Goal: Task Accomplishment & Management: Complete application form

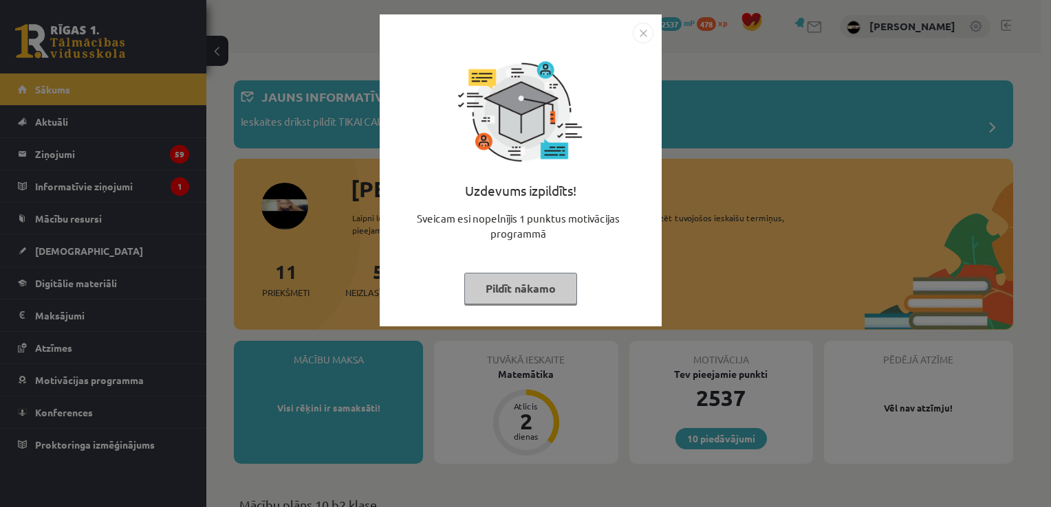
click at [543, 282] on button "Pildīt nākamo" at bounding box center [520, 289] width 113 height 32
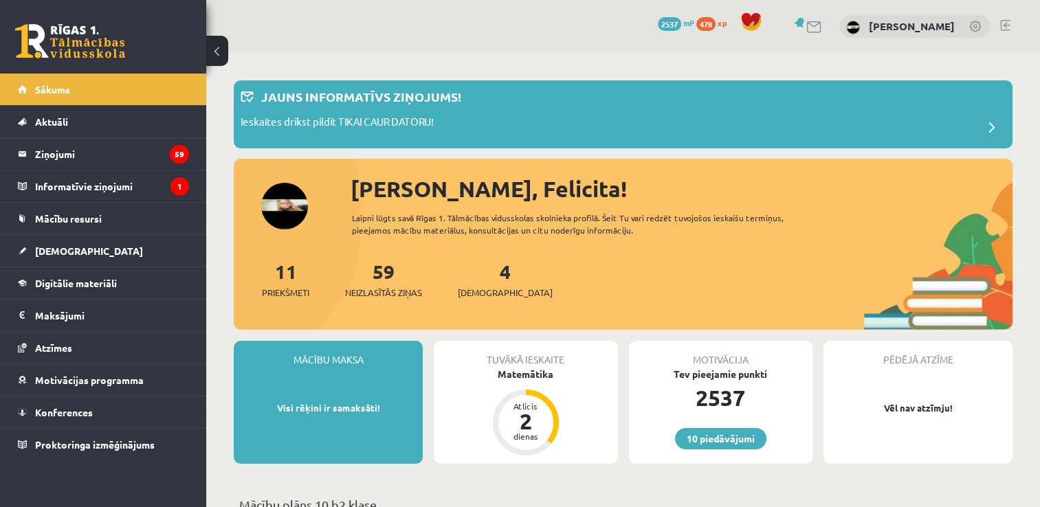
click at [222, 43] on button at bounding box center [217, 51] width 22 height 30
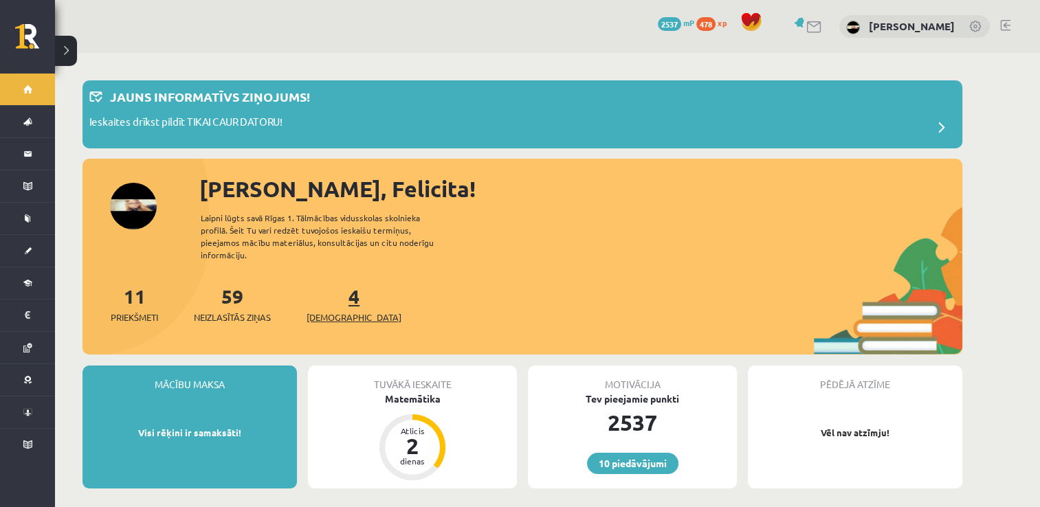
click at [329, 290] on link "4 Ieskaites" at bounding box center [354, 304] width 95 height 41
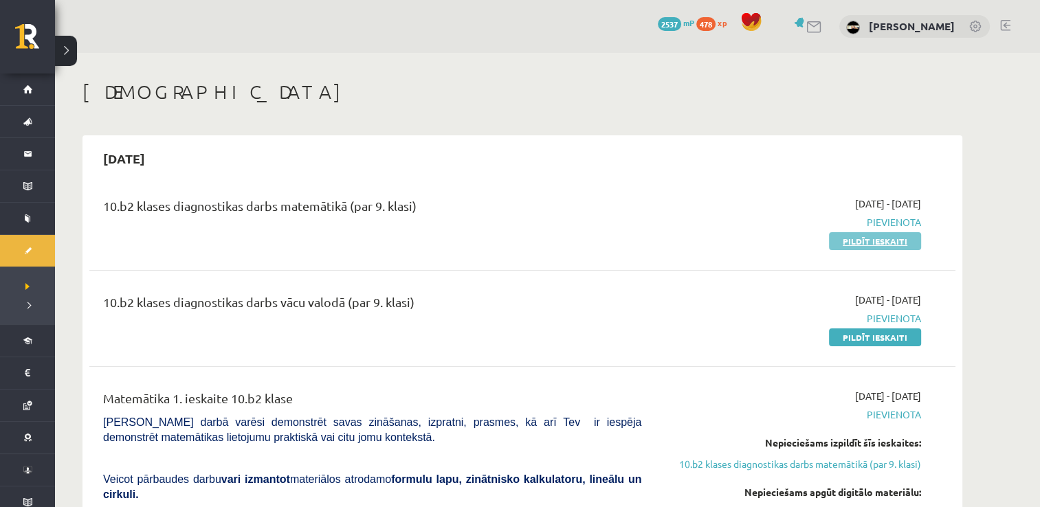
click at [890, 232] on link "Pildīt ieskaiti" at bounding box center [875, 241] width 92 height 18
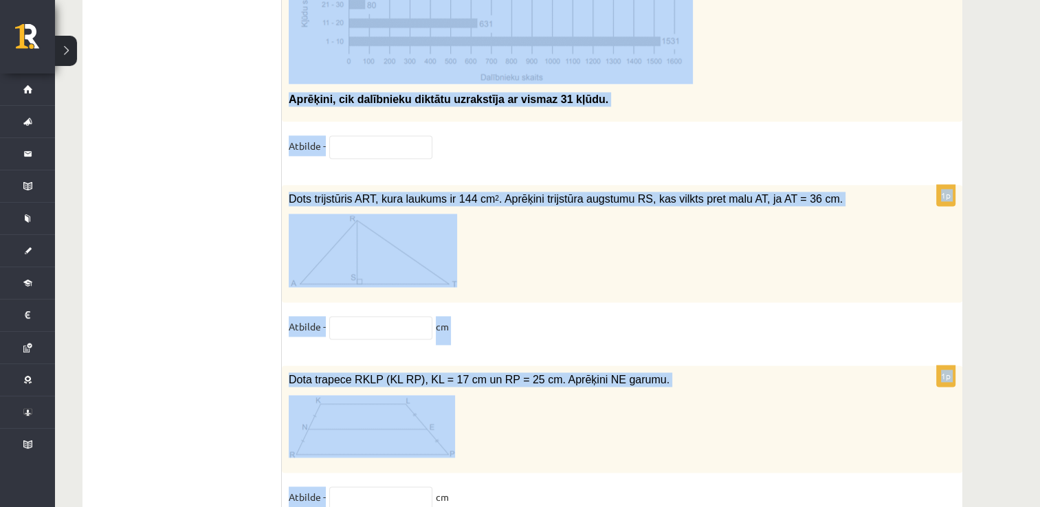
scroll to position [7041, 0]
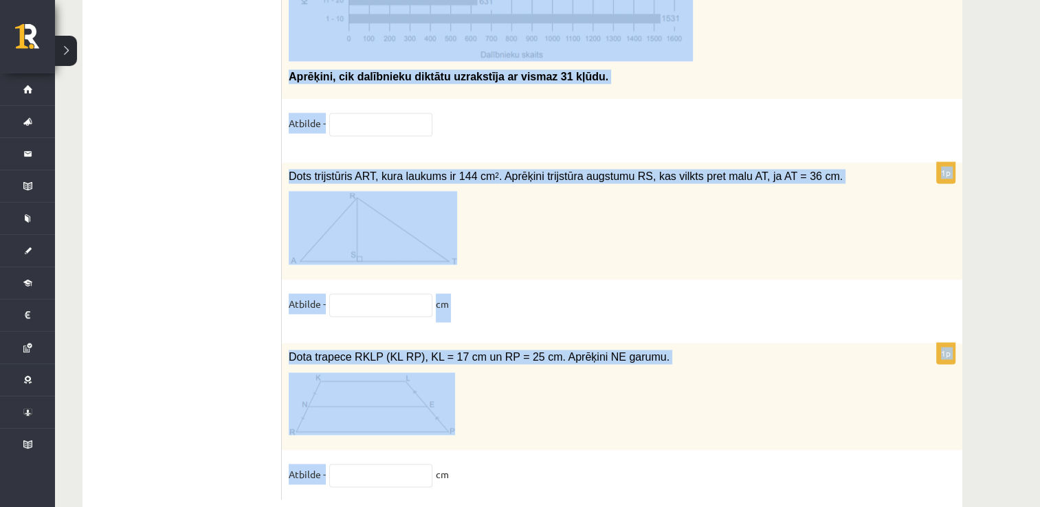
drag, startPoint x: 289, startPoint y: 120, endPoint x: 491, endPoint y: 477, distance: 410.8
copy form "Madara vienu reizi metīs spēļu kauliņu. Kāda ir varbūtība, ka uzkritīs skaitlis…"
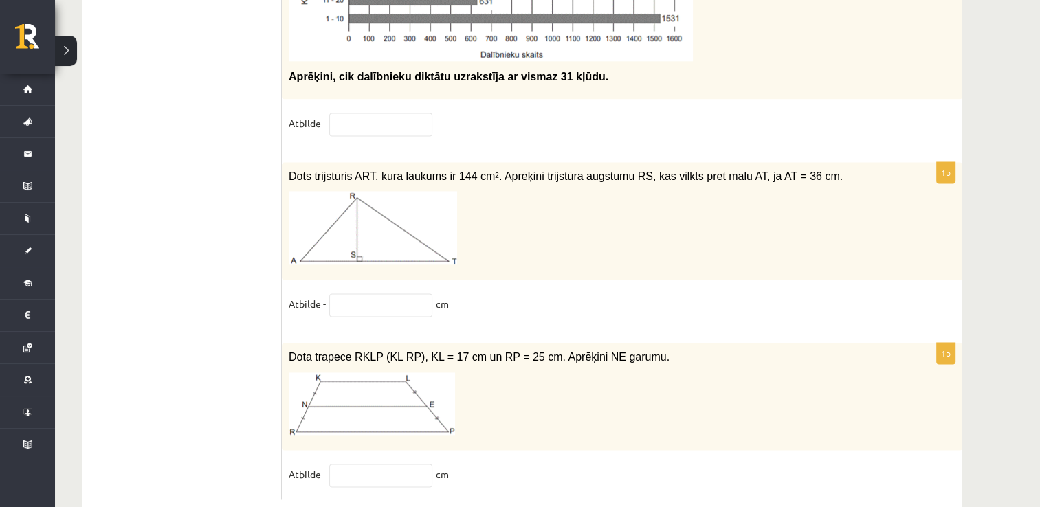
click at [390, 294] on input "text" at bounding box center [380, 305] width 103 height 23
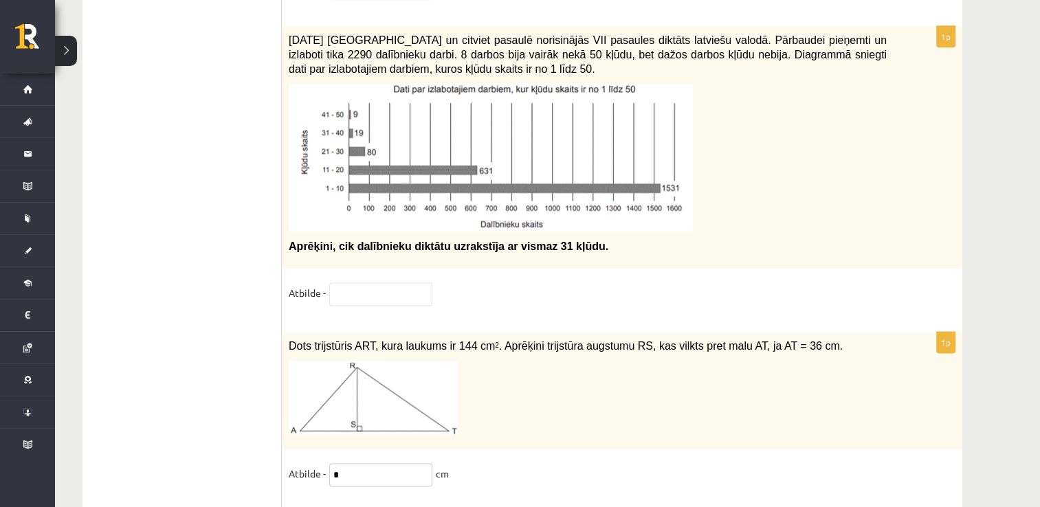
scroll to position [6871, 0]
type input "*"
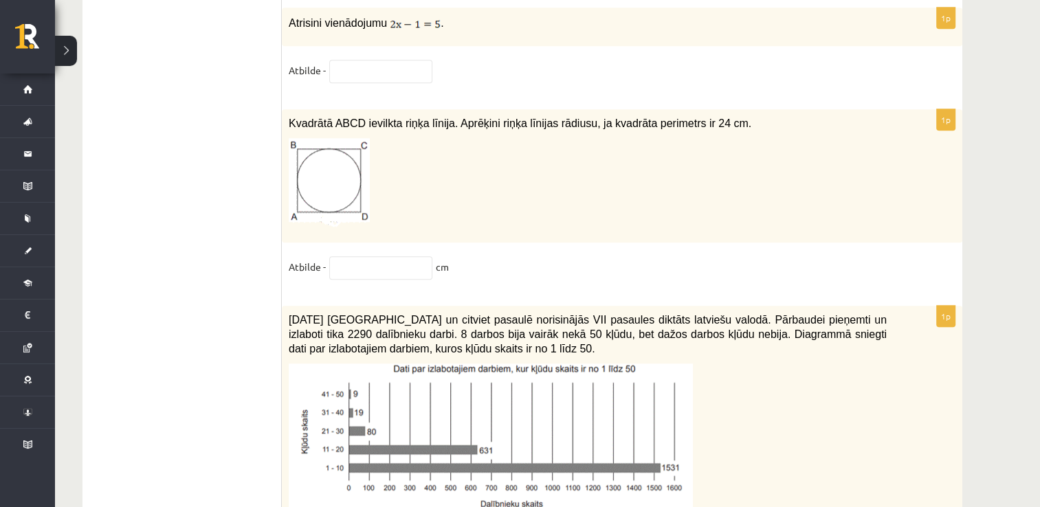
scroll to position [6588, 0]
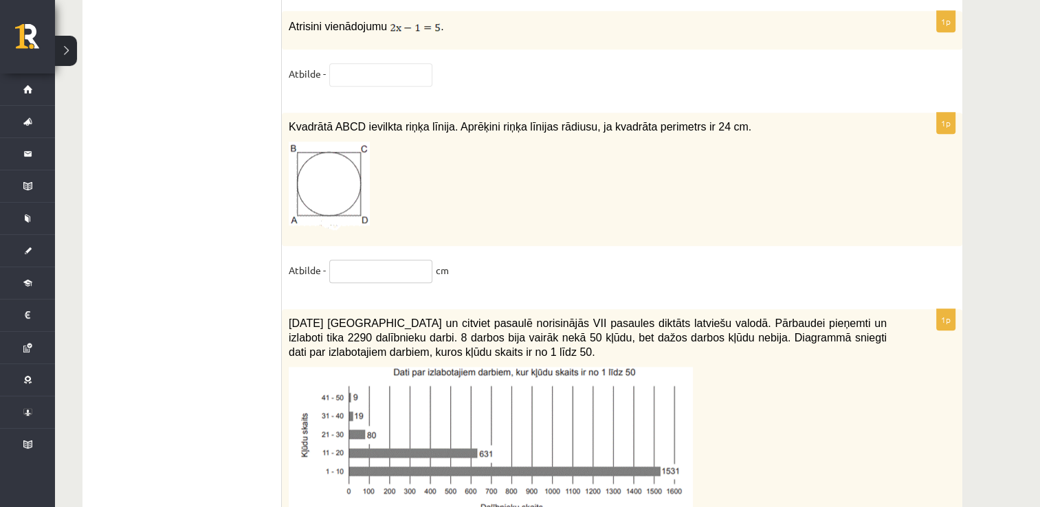
click at [403, 260] on input "text" at bounding box center [380, 271] width 103 height 23
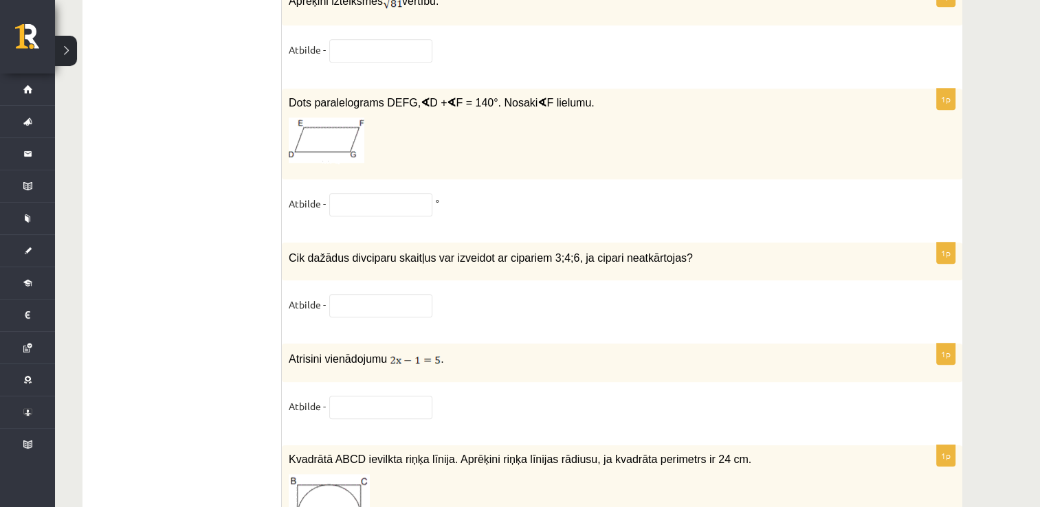
scroll to position [6241, 0]
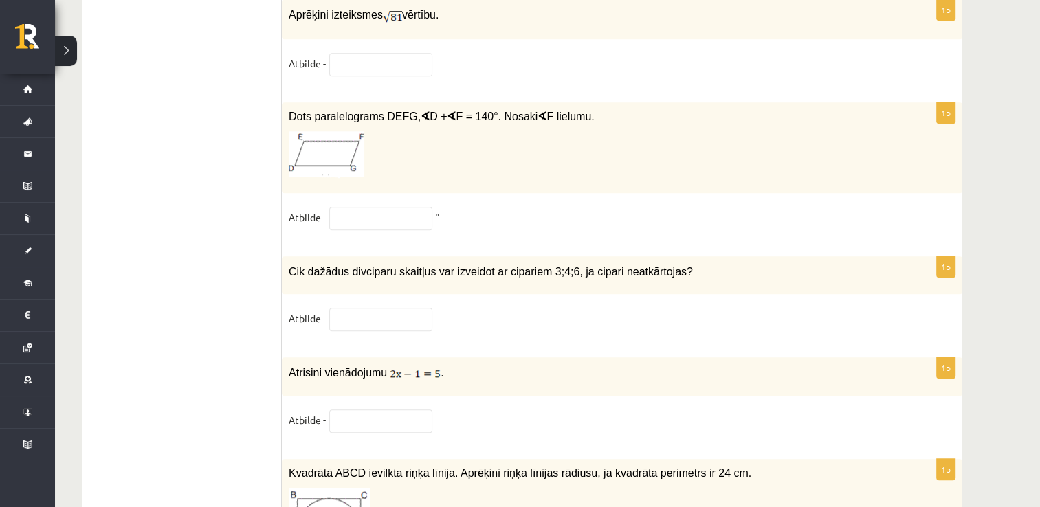
type input "*"
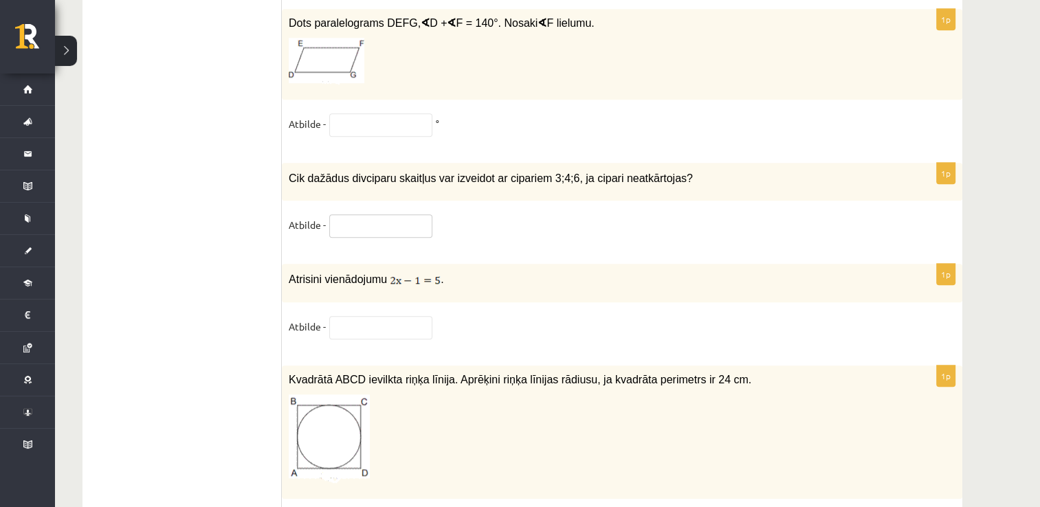
click at [363, 215] on input "text" at bounding box center [380, 226] width 103 height 23
type input "*"
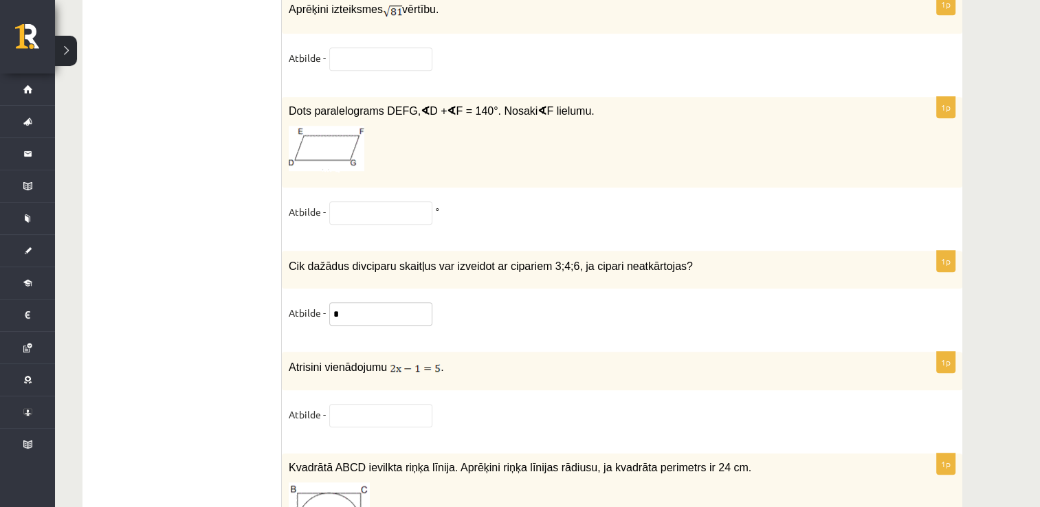
scroll to position [6244, 0]
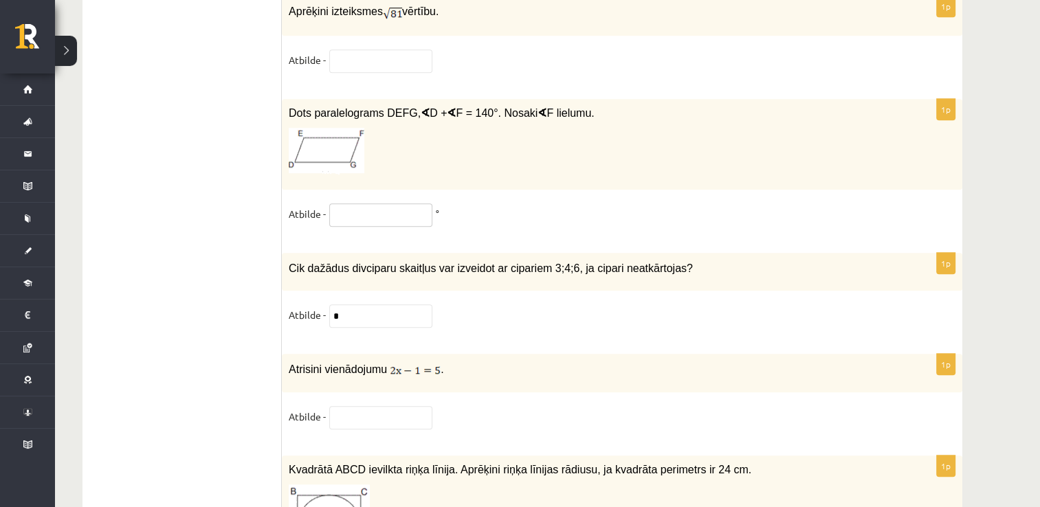
click at [369, 204] on input "text" at bounding box center [380, 215] width 103 height 23
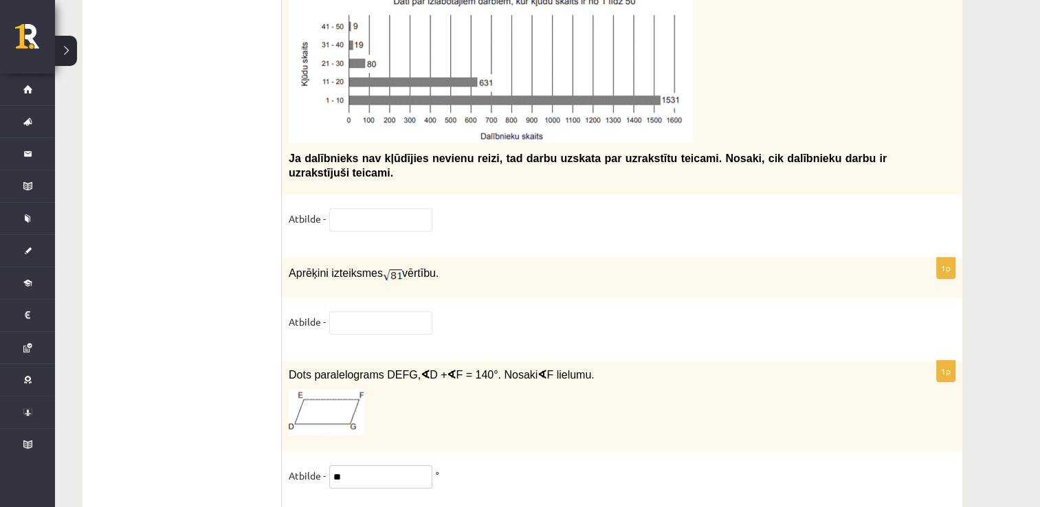
scroll to position [5972, 0]
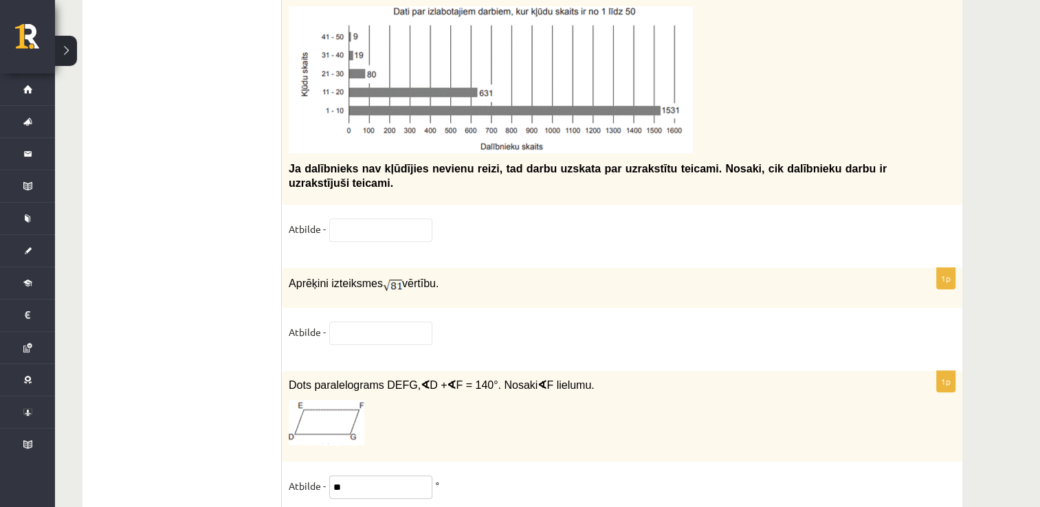
type input "**"
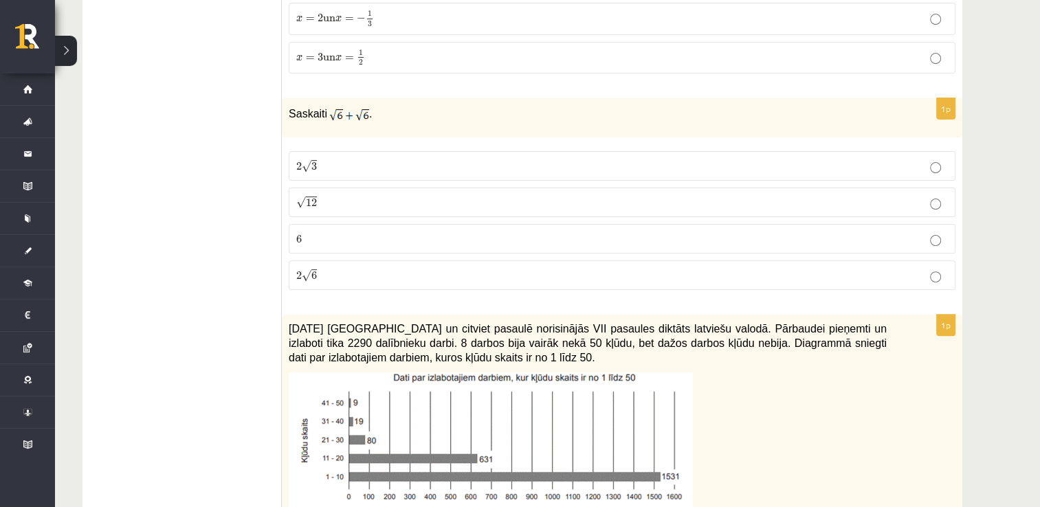
scroll to position [5605, 0]
click at [396, 160] on p "2 √ 3 2 3" at bounding box center [622, 167] width 652 height 14
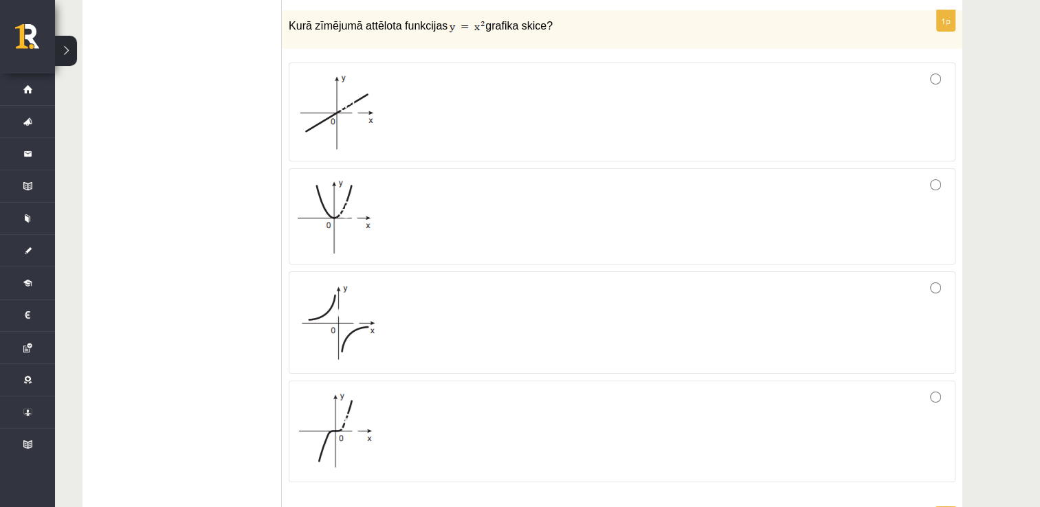
scroll to position [4975, 0]
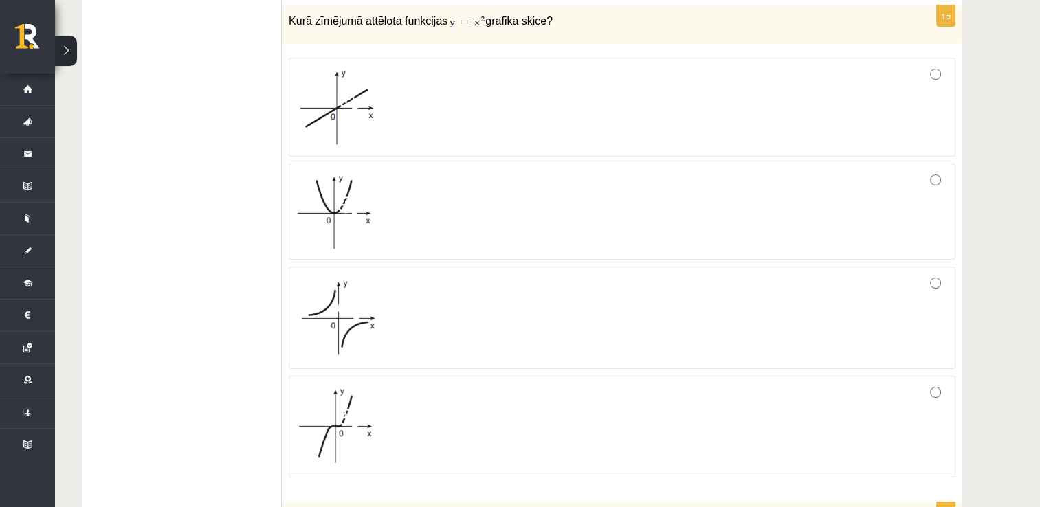
click at [404, 171] on div at bounding box center [622, 211] width 652 height 81
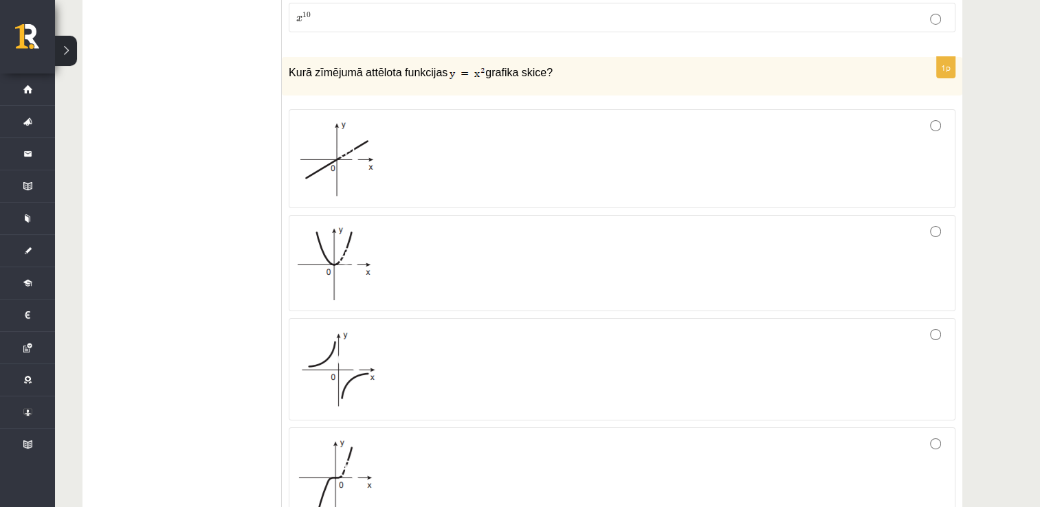
scroll to position [4923, 0]
click at [373, 367] on img at bounding box center [336, 370] width 80 height 80
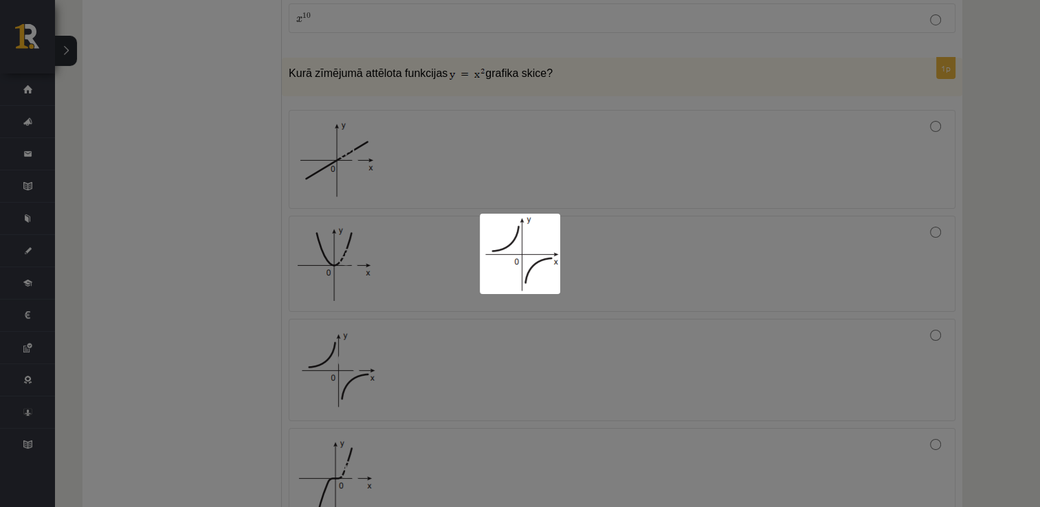
click at [215, 308] on div at bounding box center [520, 253] width 1040 height 507
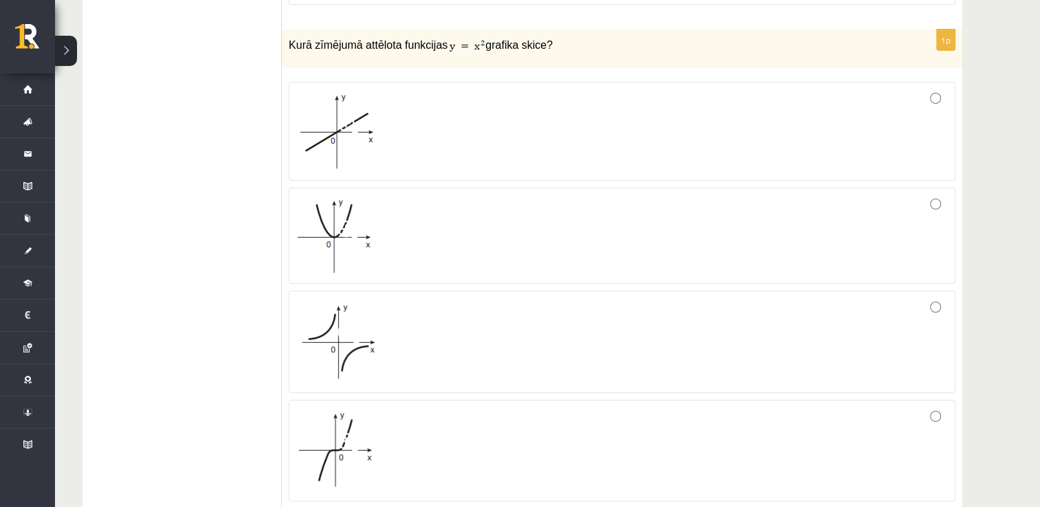
scroll to position [4950, 0]
click at [344, 422] on img at bounding box center [335, 452] width 78 height 80
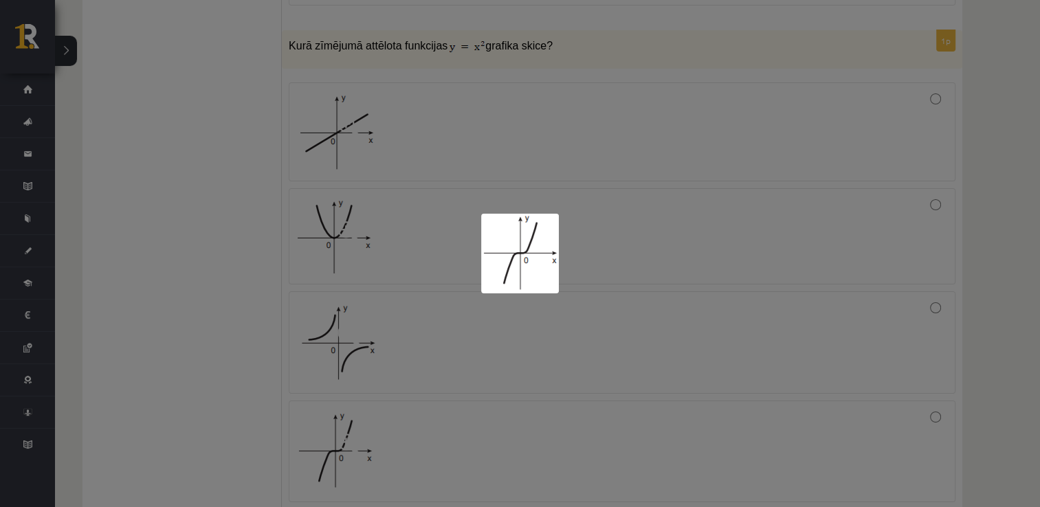
click at [223, 408] on div at bounding box center [520, 253] width 1040 height 507
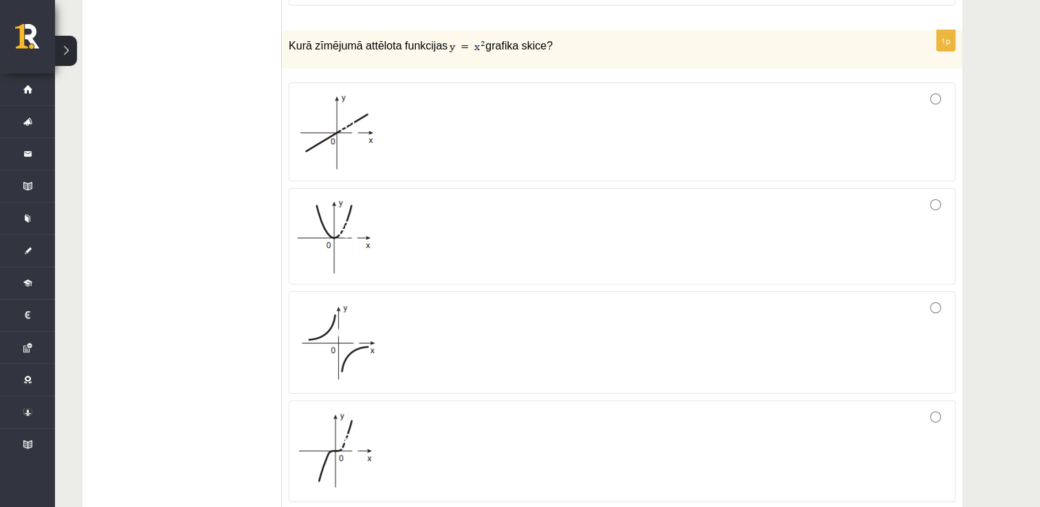
click at [522, 423] on div at bounding box center [622, 451] width 652 height 87
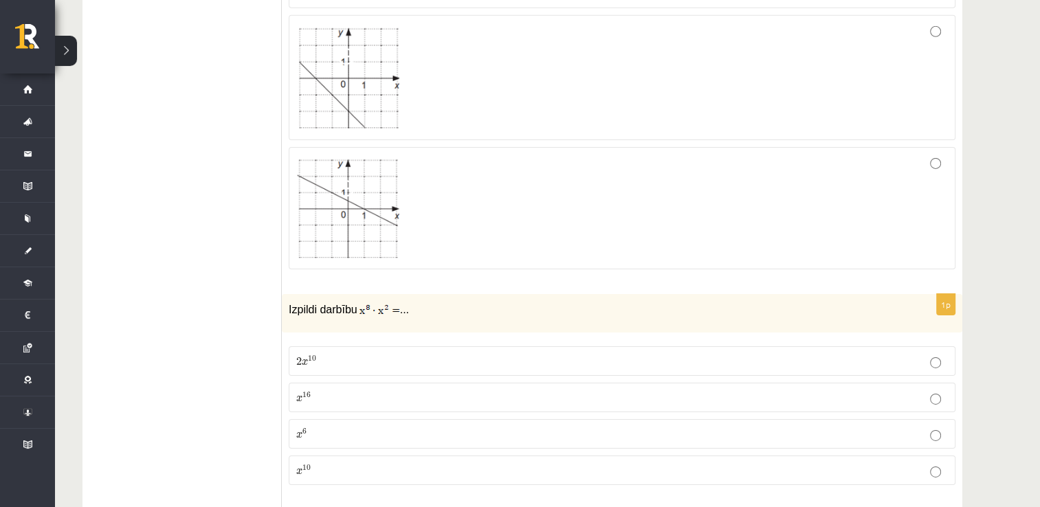
scroll to position [4467, 0]
drag, startPoint x: 353, startPoint y: 273, endPoint x: 415, endPoint y: 277, distance: 62.0
click at [415, 305] on p "Izpildi darbību ..." at bounding box center [588, 313] width 598 height 17
copy p "..."
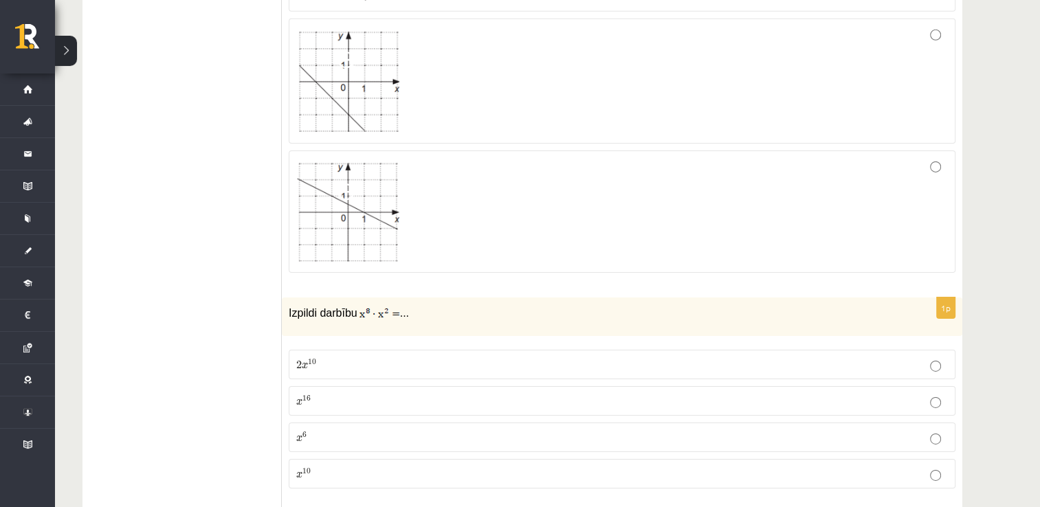
click at [334, 394] on p "x 16 x 16" at bounding box center [622, 401] width 652 height 14
click at [374, 358] on p "2 x 10 2 x 10" at bounding box center [622, 365] width 652 height 14
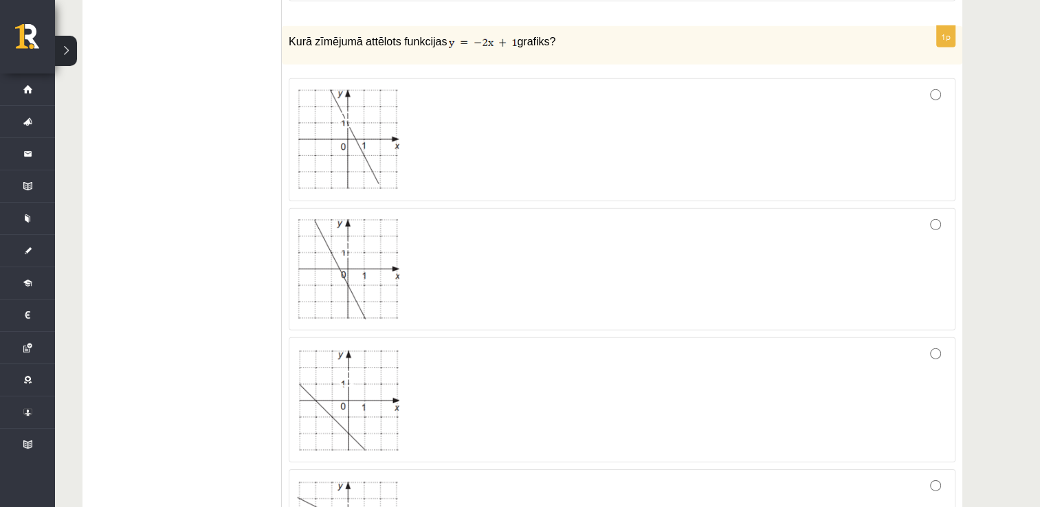
scroll to position [4148, 0]
click at [448, 345] on div at bounding box center [622, 399] width 652 height 109
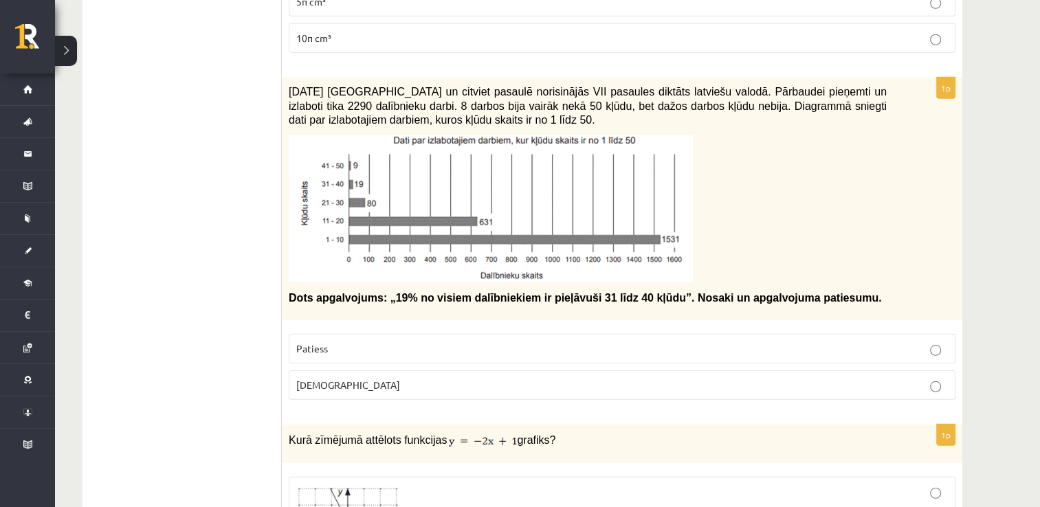
scroll to position [3749, 0]
click at [362, 378] on p "Aplams" at bounding box center [622, 385] width 652 height 14
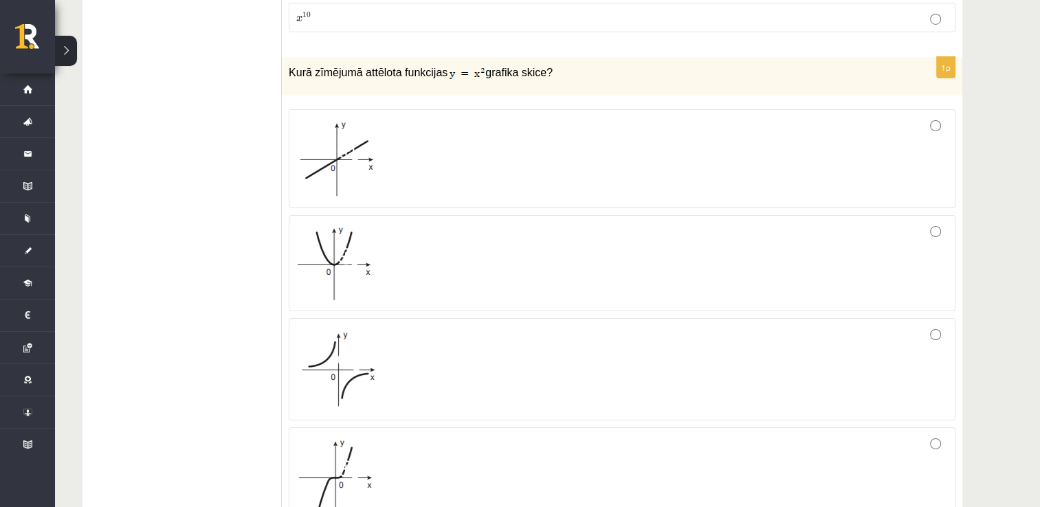
scroll to position [4921, 0]
click at [468, 119] on div at bounding box center [622, 161] width 652 height 84
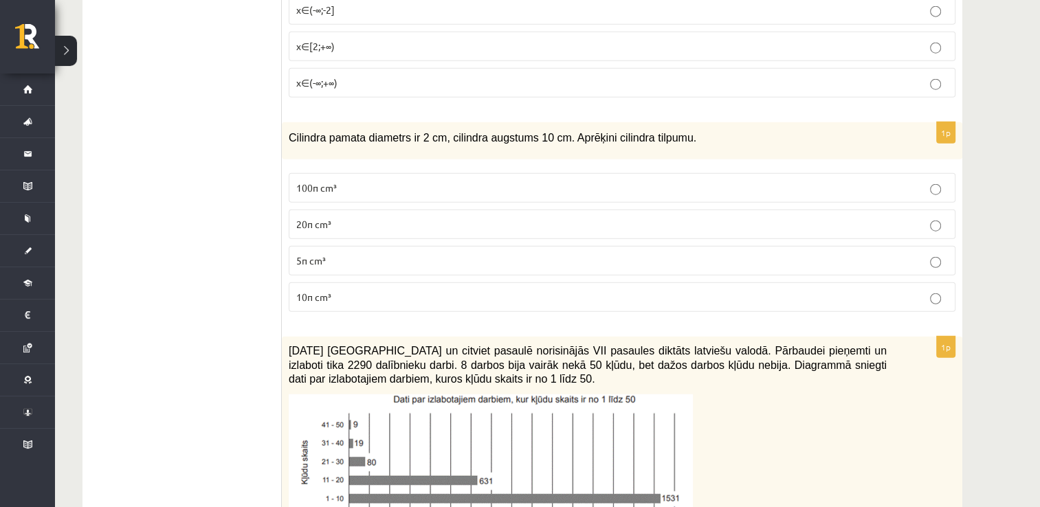
scroll to position [3488, 0]
click at [441, 175] on label "100π cm³" at bounding box center [622, 190] width 667 height 30
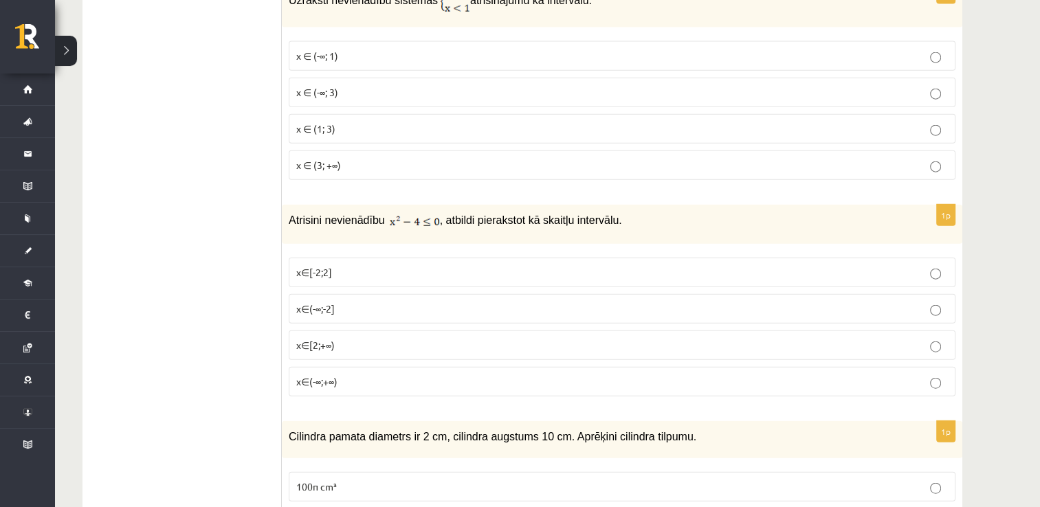
scroll to position [3191, 0]
click at [330, 302] on span "x∈(-∞;-2]" at bounding box center [315, 308] width 39 height 12
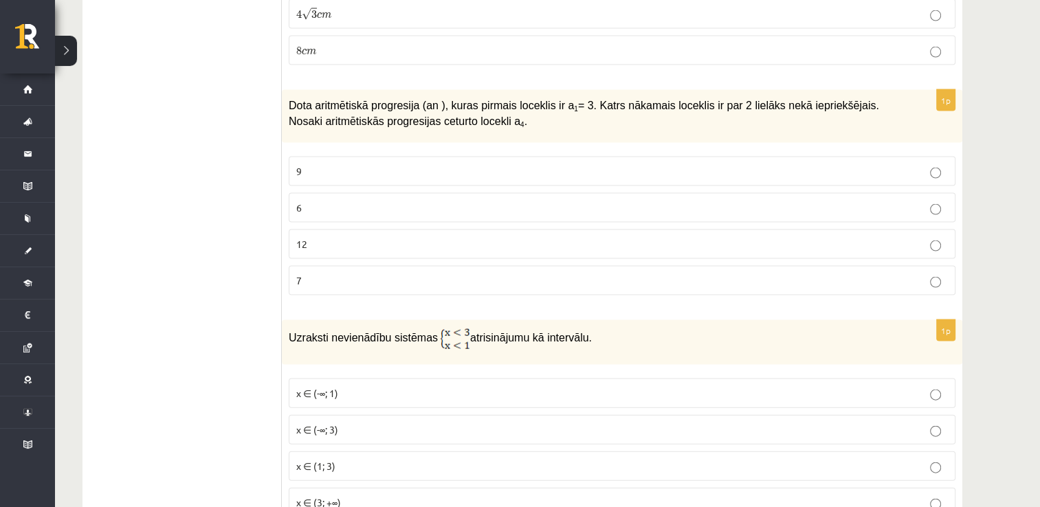
scroll to position [2852, 0]
click at [309, 165] on p "9" at bounding box center [622, 172] width 652 height 14
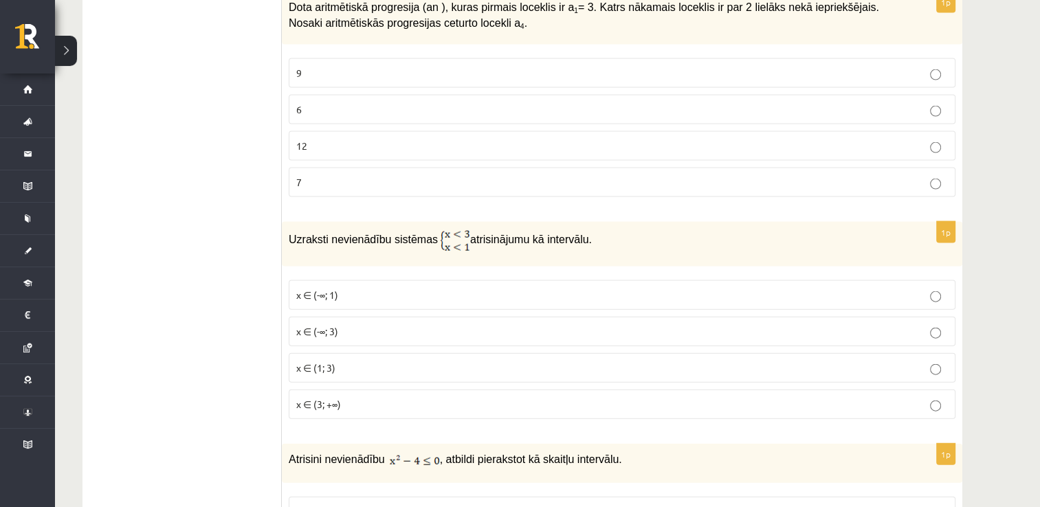
scroll to position [2954, 0]
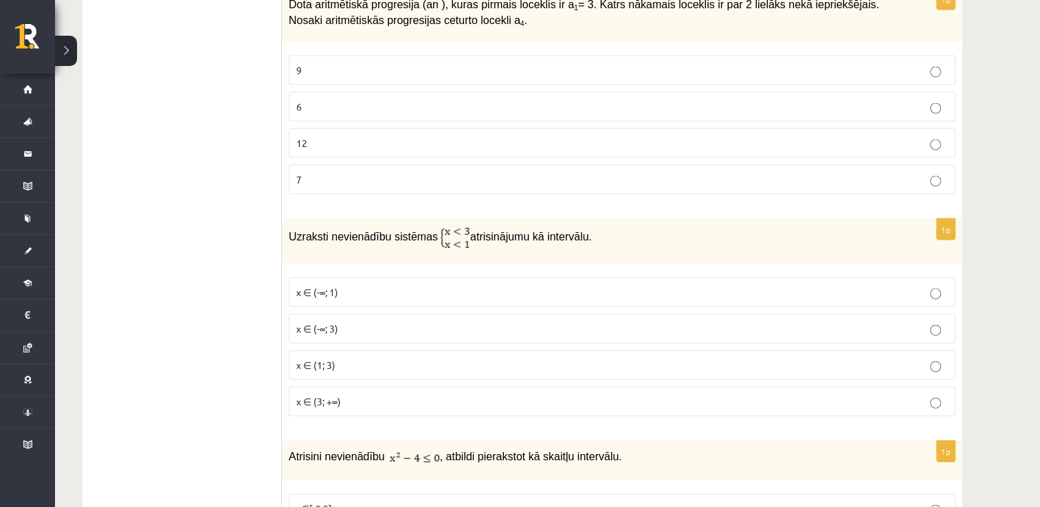
click at [338, 358] on p "x ∈ (1; 3)" at bounding box center [622, 365] width 652 height 14
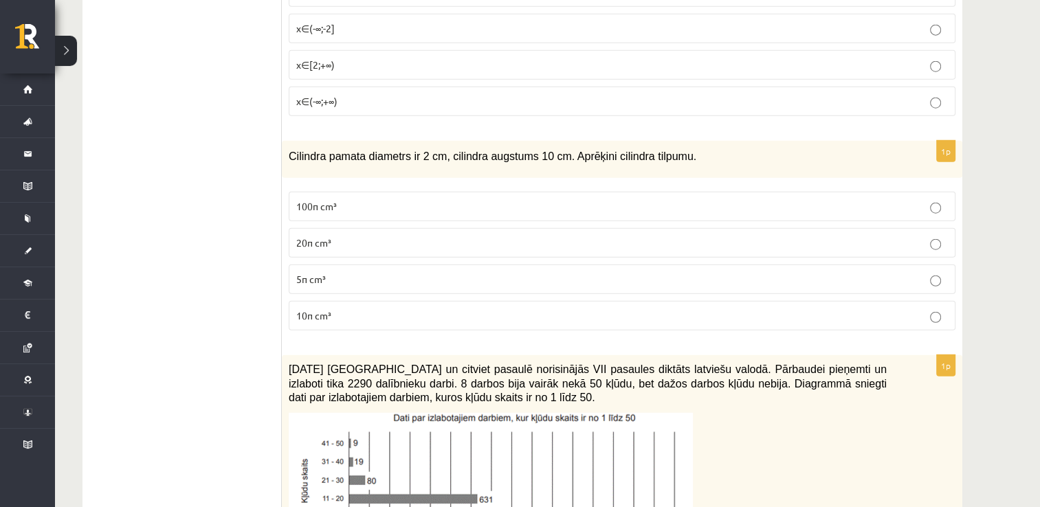
scroll to position [3472, 0]
click at [301, 296] on fieldset "100π cm³ 20π cm³ 5π cm³ 10π cm³" at bounding box center [622, 259] width 667 height 150
click at [311, 300] on label "10π cm³" at bounding box center [622, 315] width 667 height 30
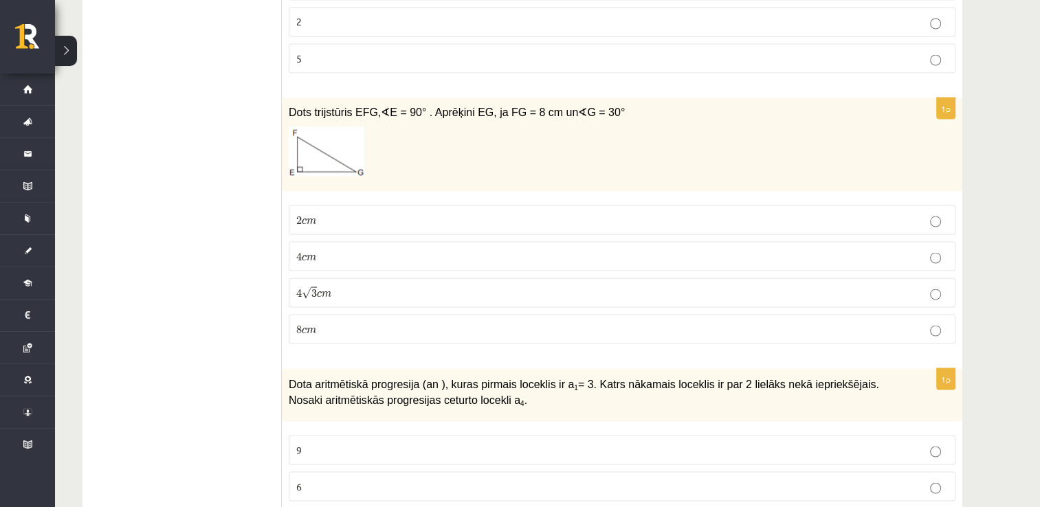
scroll to position [2572, 0]
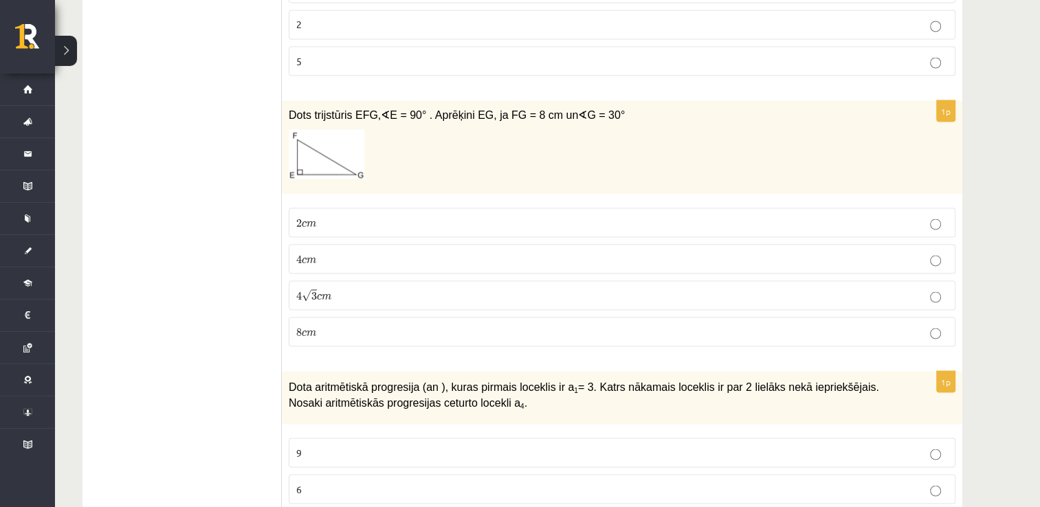
click at [364, 140] on p at bounding box center [588, 154] width 598 height 50
click at [322, 131] on img at bounding box center [327, 154] width 76 height 50
click at [323, 129] on img at bounding box center [327, 154] width 76 height 50
click at [304, 133] on img at bounding box center [327, 154] width 76 height 50
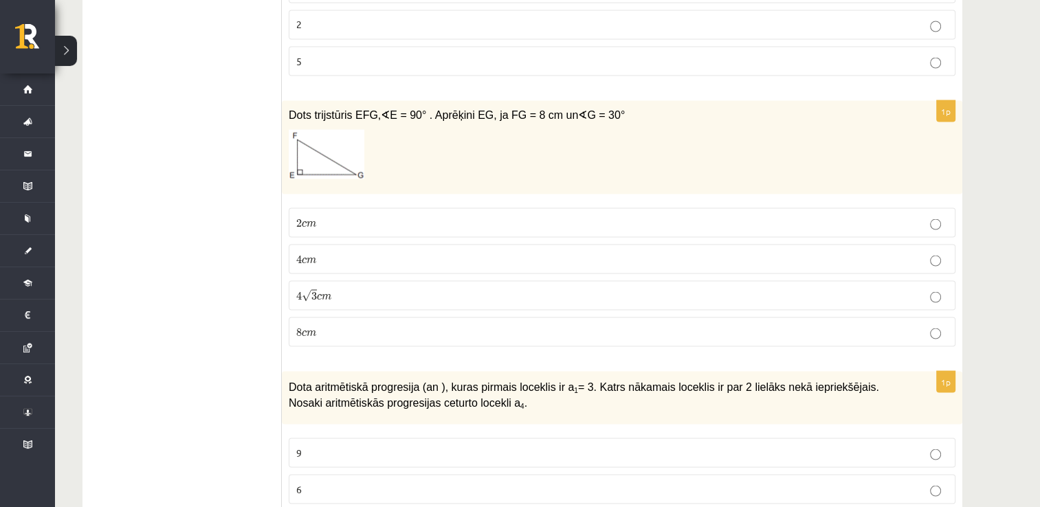
click at [347, 129] on img at bounding box center [327, 154] width 76 height 50
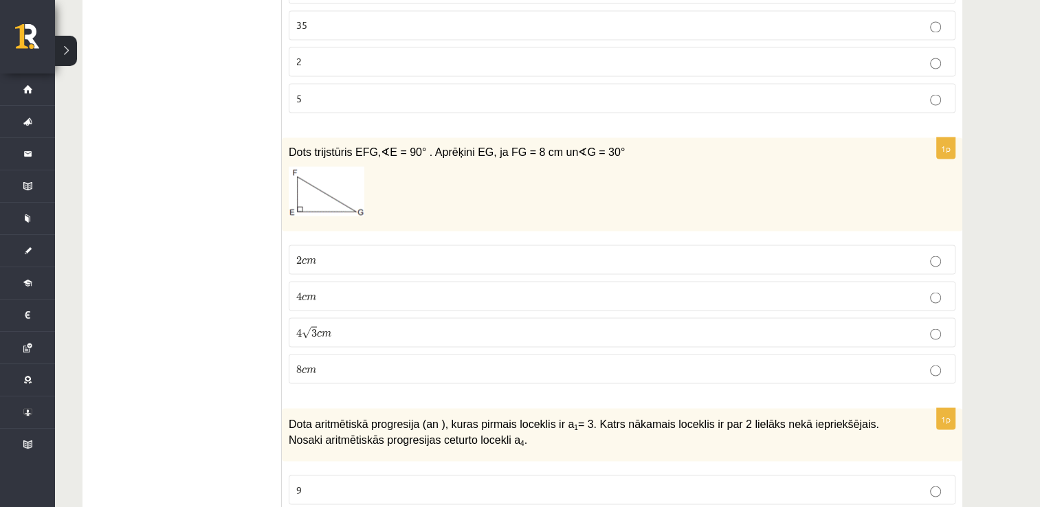
drag, startPoint x: 347, startPoint y: 117, endPoint x: 135, endPoint y: 106, distance: 212.8
click at [324, 331] on span "m" at bounding box center [327, 334] width 10 height 6
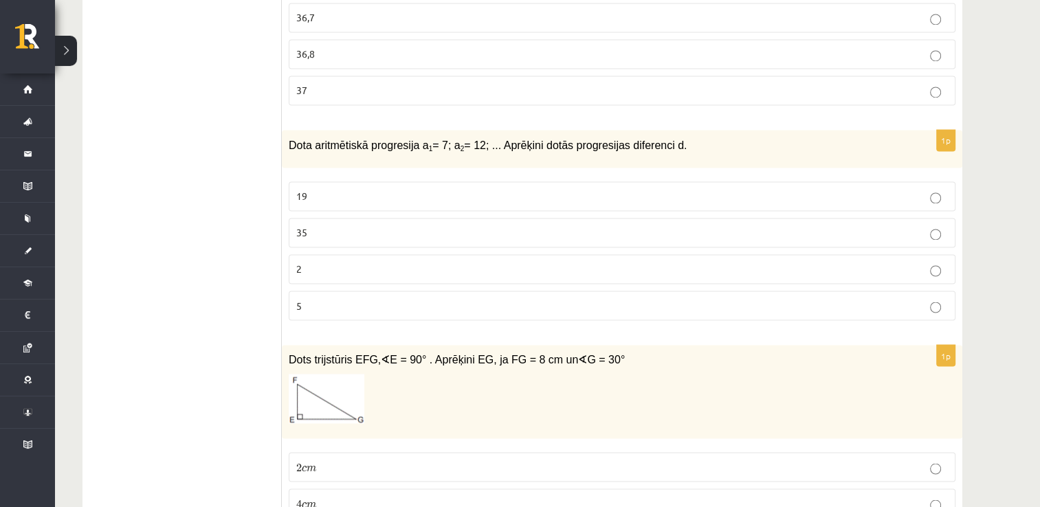
scroll to position [2326, 0]
click at [319, 299] on p "5" at bounding box center [622, 306] width 652 height 14
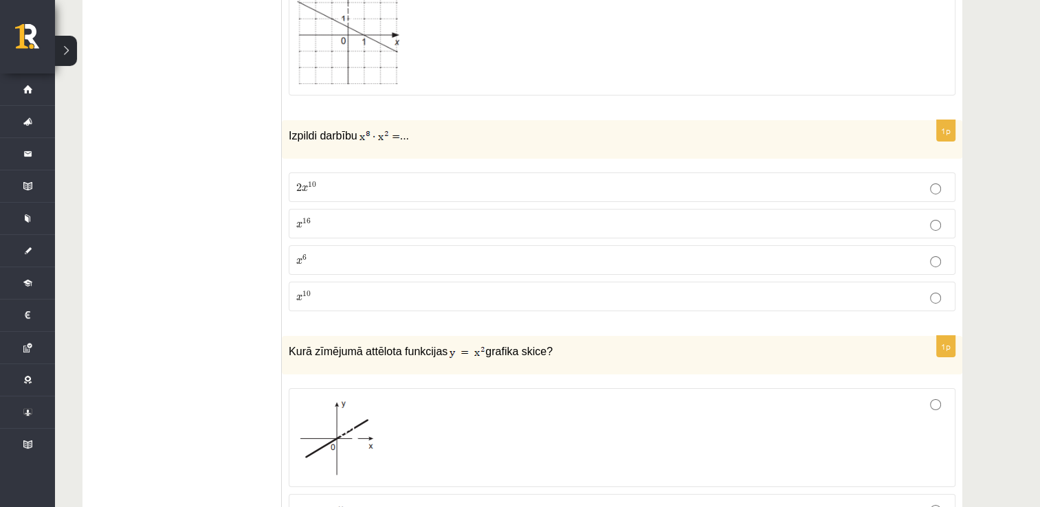
scroll to position [4669, 0]
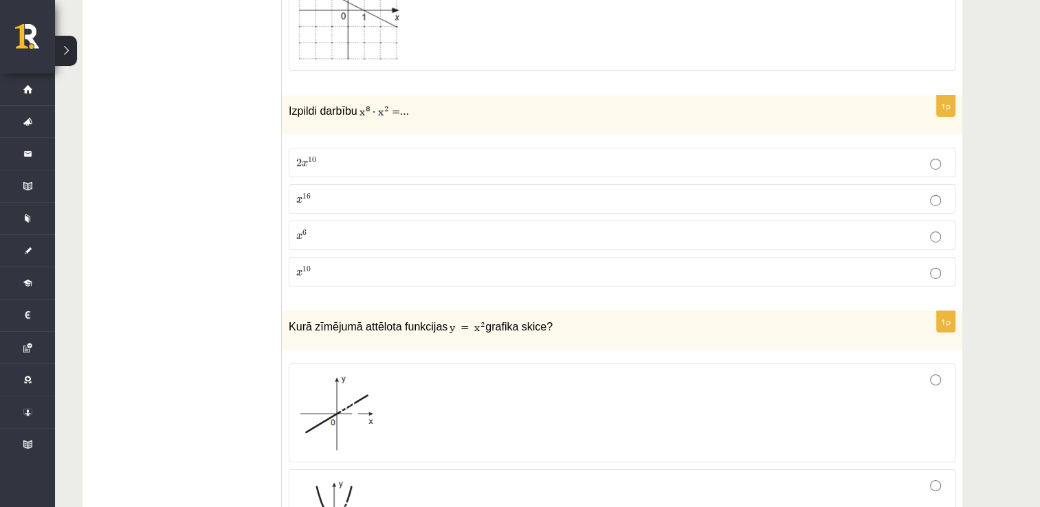
click at [315, 265] on p "x 10 x 10" at bounding box center [622, 272] width 652 height 14
click at [314, 157] on span "10" at bounding box center [312, 160] width 8 height 6
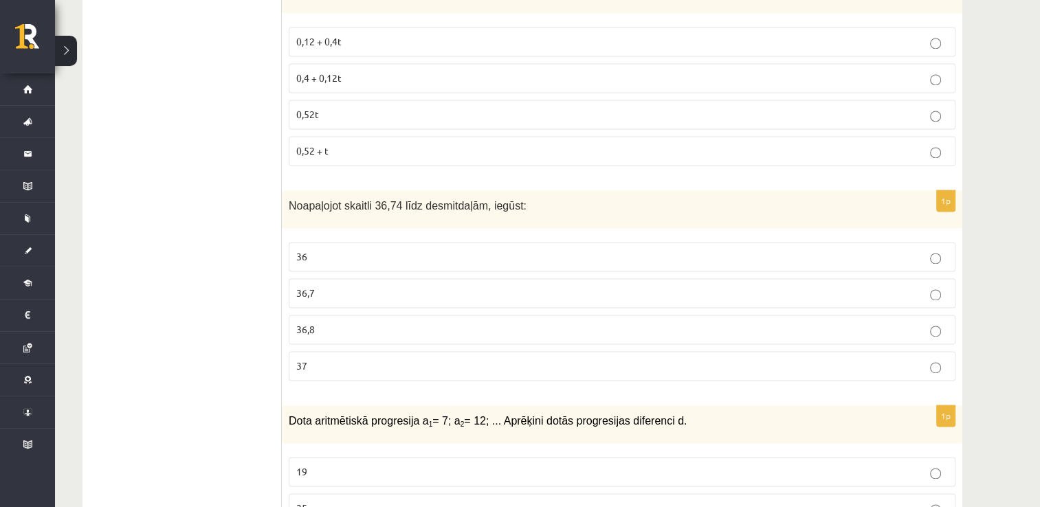
scroll to position [2052, 0]
click at [314, 143] on p "0,52 + t" at bounding box center [622, 150] width 652 height 14
click at [318, 285] on p "36,7" at bounding box center [622, 292] width 652 height 14
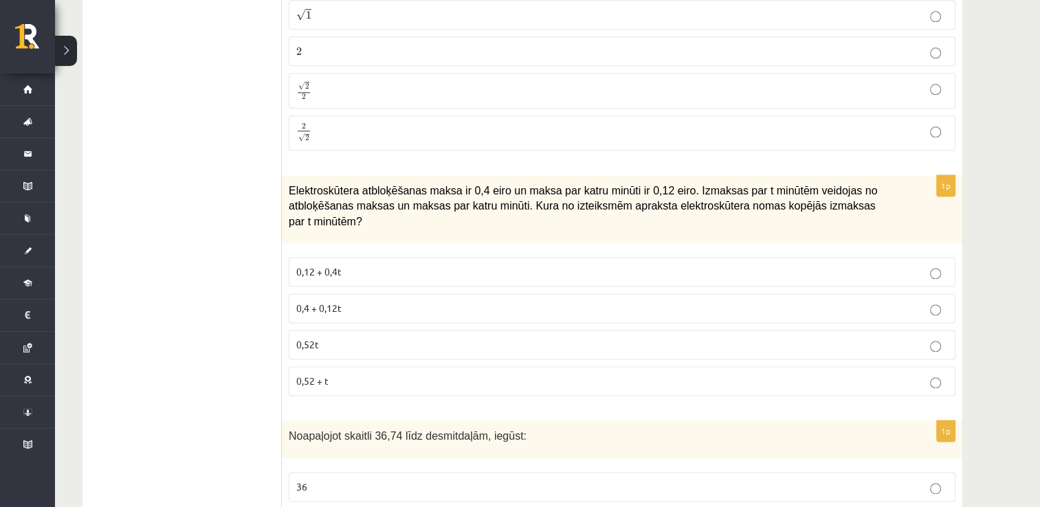
scroll to position [1821, 0]
click at [342, 374] on p "0,52 + t" at bounding box center [622, 381] width 652 height 14
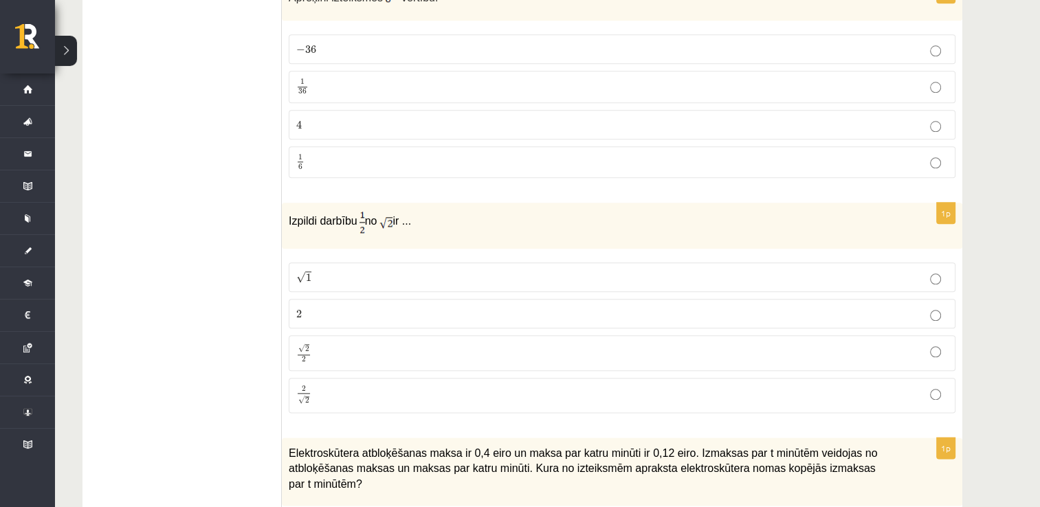
scroll to position [1557, 0]
click at [326, 380] on label "2 √ 2 2 2" at bounding box center [622, 397] width 667 height 35
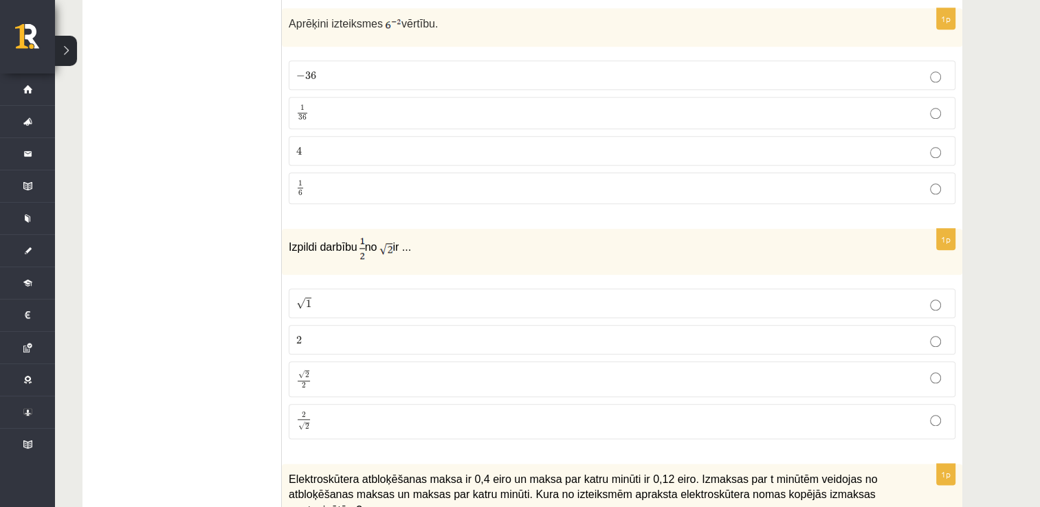
scroll to position [1540, 0]
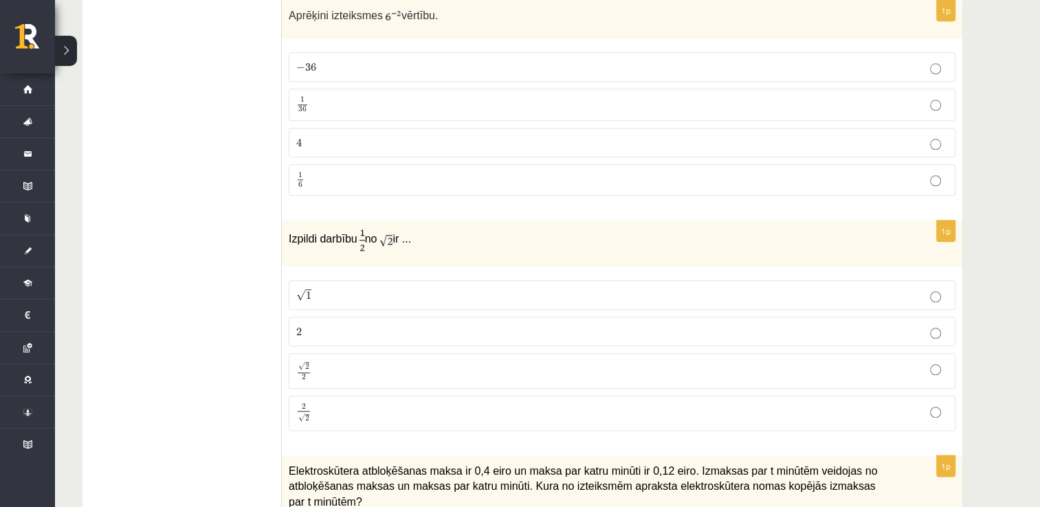
click at [327, 288] on p "√ 1 1" at bounding box center [622, 295] width 652 height 14
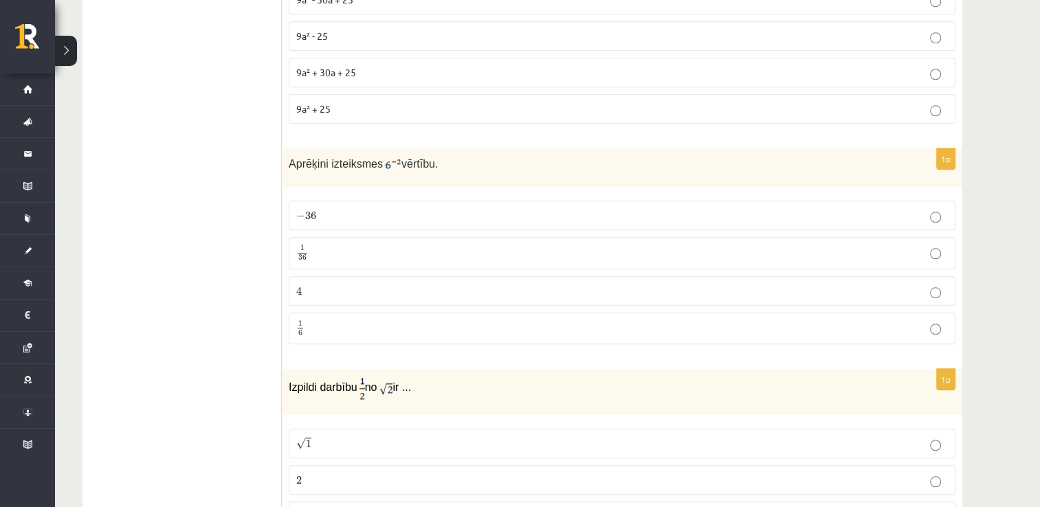
scroll to position [1392, 0]
click at [330, 201] on label "− 36 − 36" at bounding box center [622, 216] width 667 height 30
click at [327, 276] on label "4 4" at bounding box center [622, 291] width 667 height 30
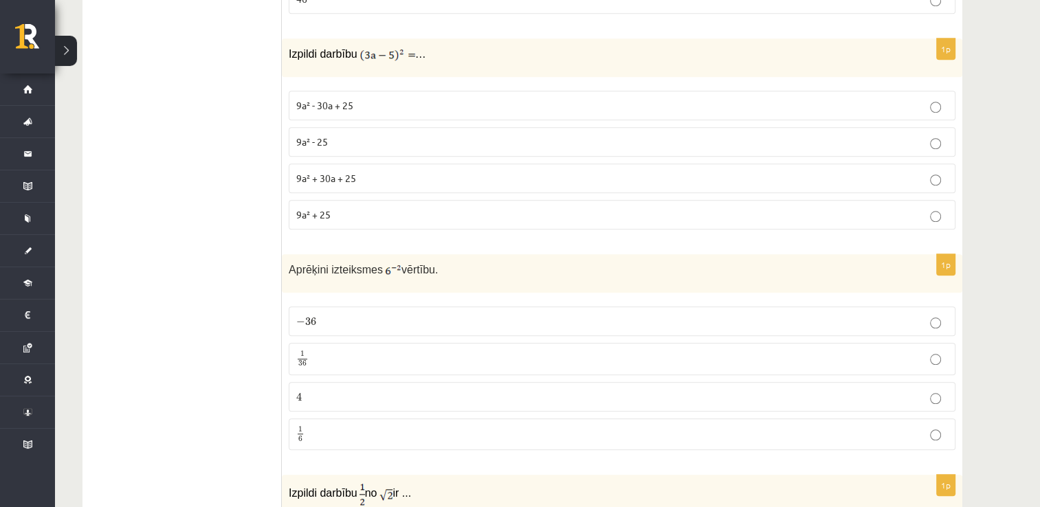
scroll to position [1287, 0]
drag, startPoint x: 276, startPoint y: 253, endPoint x: 365, endPoint y: 450, distance: 215.7
drag, startPoint x: 365, startPoint y: 450, endPoint x: 267, endPoint y: 375, distance: 123.6
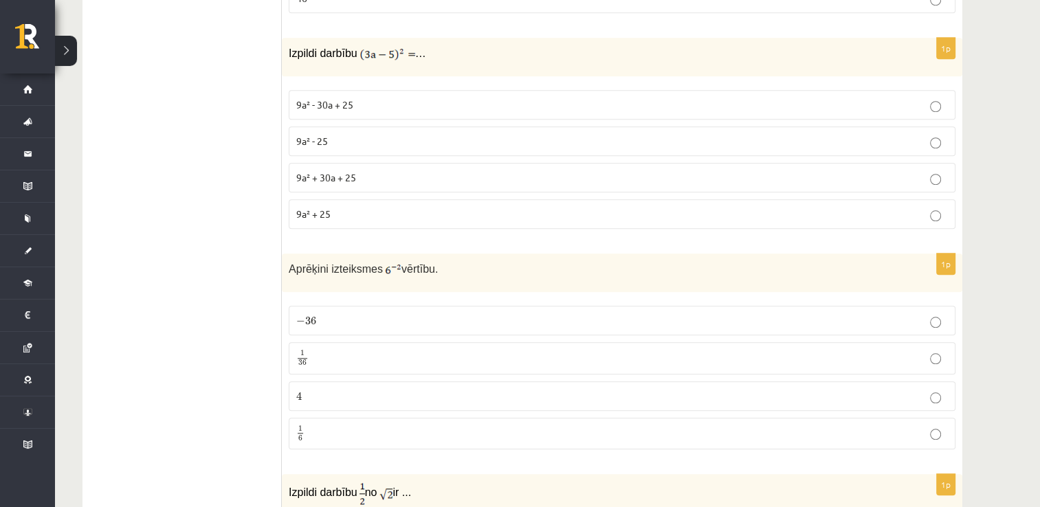
drag, startPoint x: 287, startPoint y: 263, endPoint x: 350, endPoint y: 454, distance: 200.5
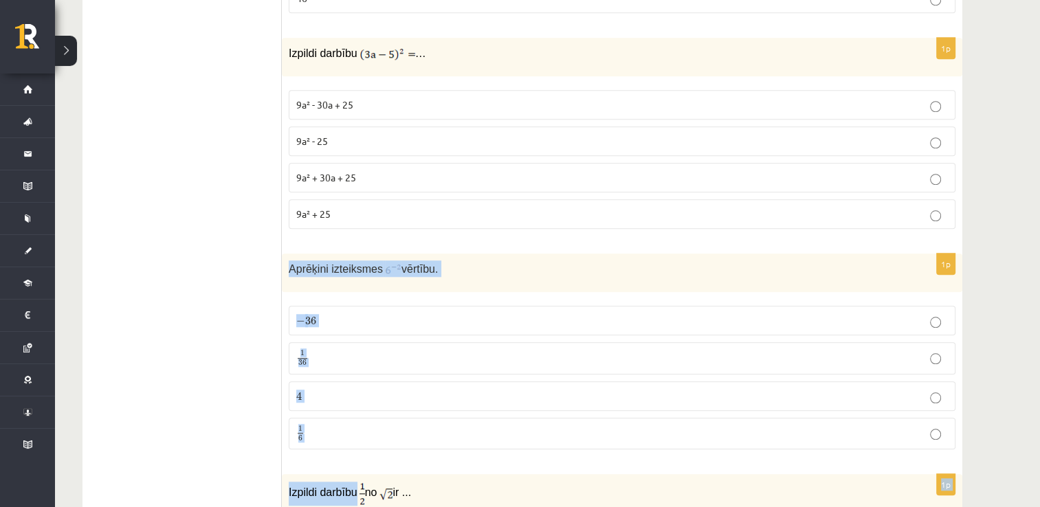
copy form "Aprēķini izteiksmes vērtību. − 36 − 36 1 36 1 36 4 4 1 6 1 6 1p Izpildi darbību"
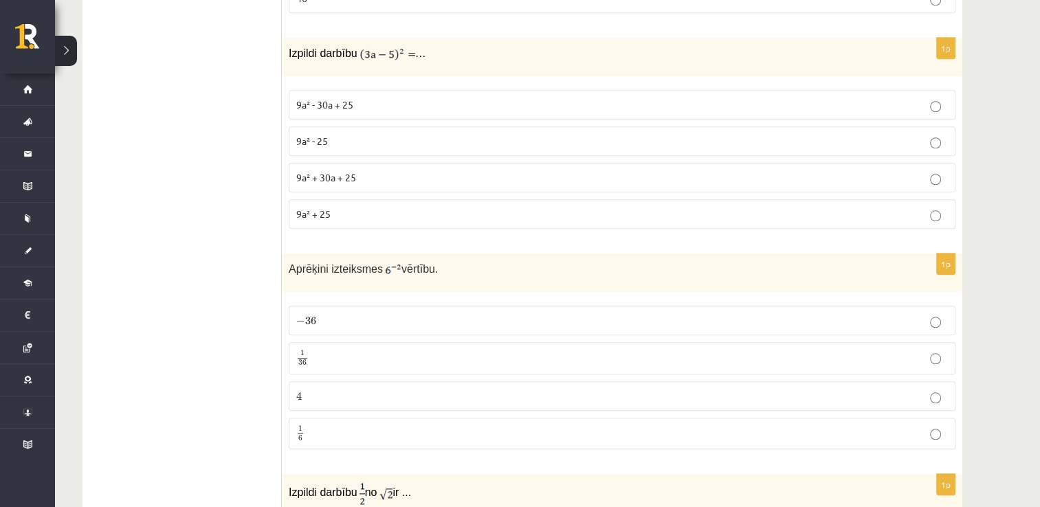
click at [323, 314] on p "− 36 − 36" at bounding box center [622, 321] width 652 height 14
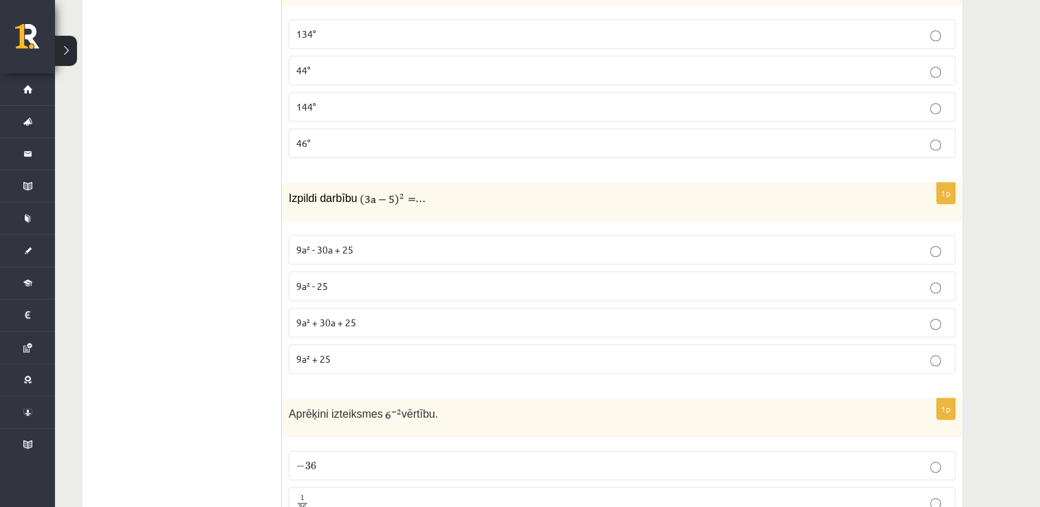
scroll to position [1141, 0]
click at [338, 272] on label "9a² - 25" at bounding box center [622, 287] width 667 height 30
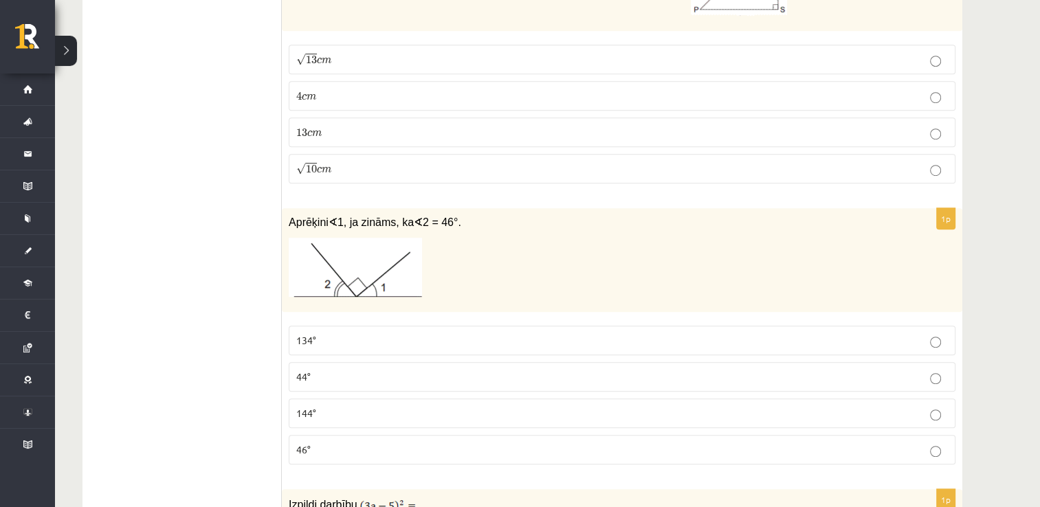
scroll to position [860, 0]
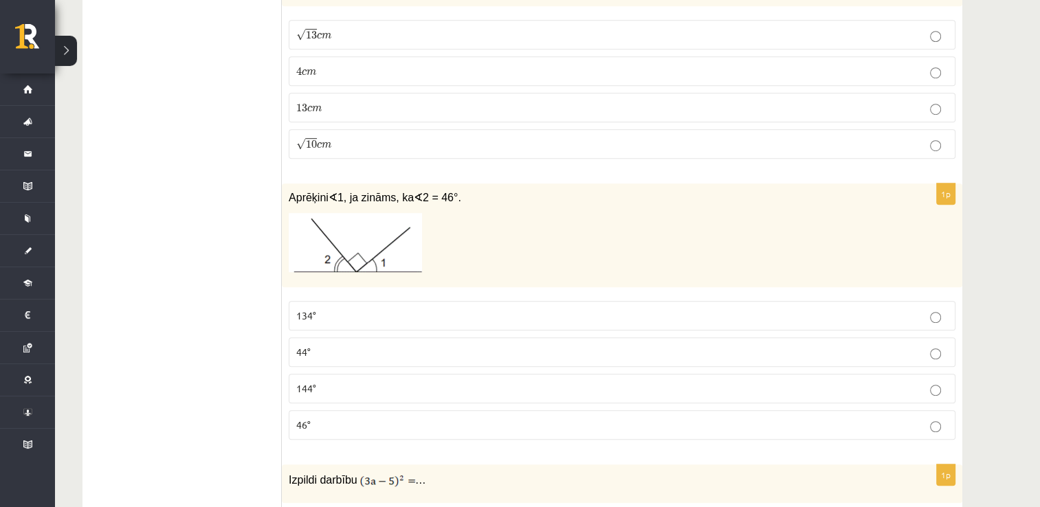
click at [300, 356] on label "44°" at bounding box center [622, 353] width 667 height 30
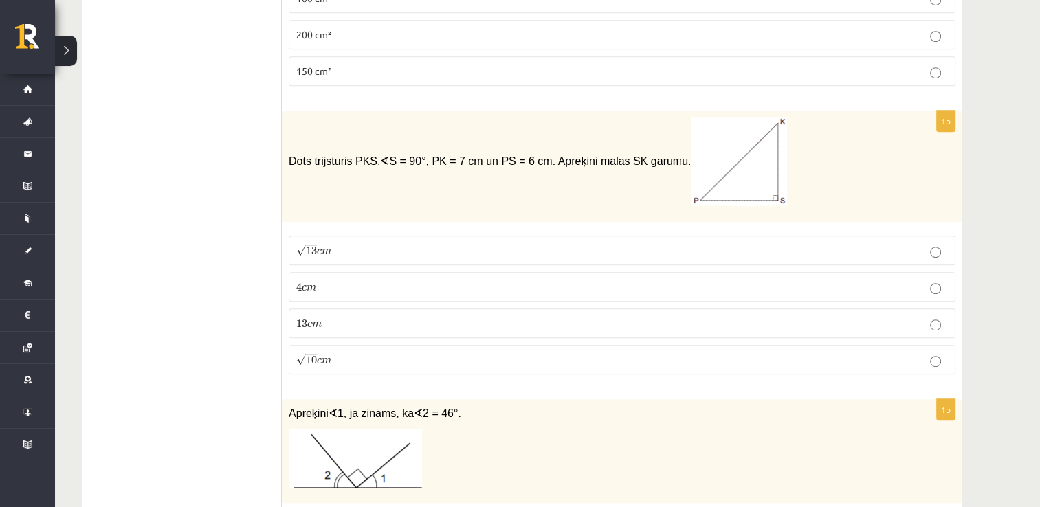
scroll to position [643, 0]
click at [328, 275] on label "4 c m 4 c m" at bounding box center [622, 288] width 667 height 30
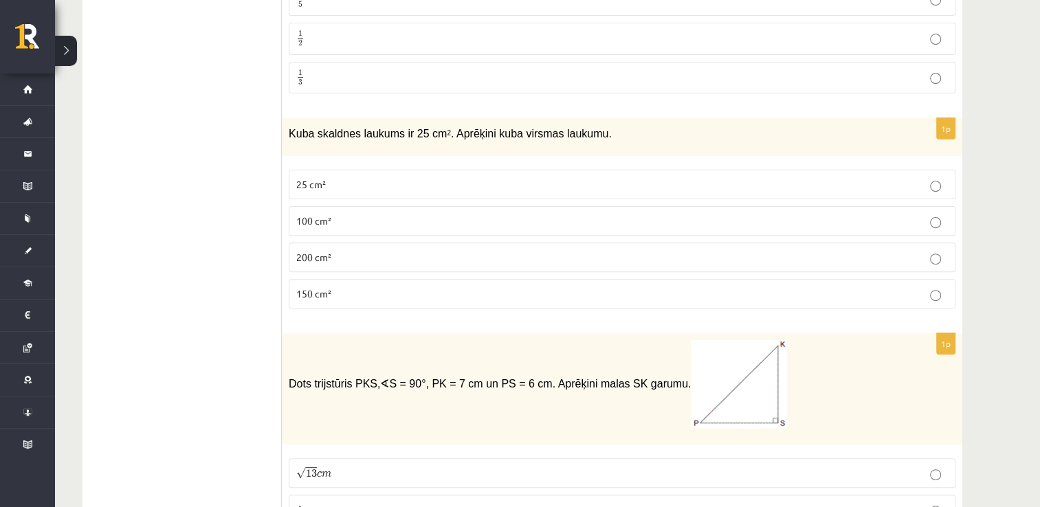
scroll to position [421, 0]
click at [342, 294] on p "150 cm²" at bounding box center [622, 294] width 652 height 14
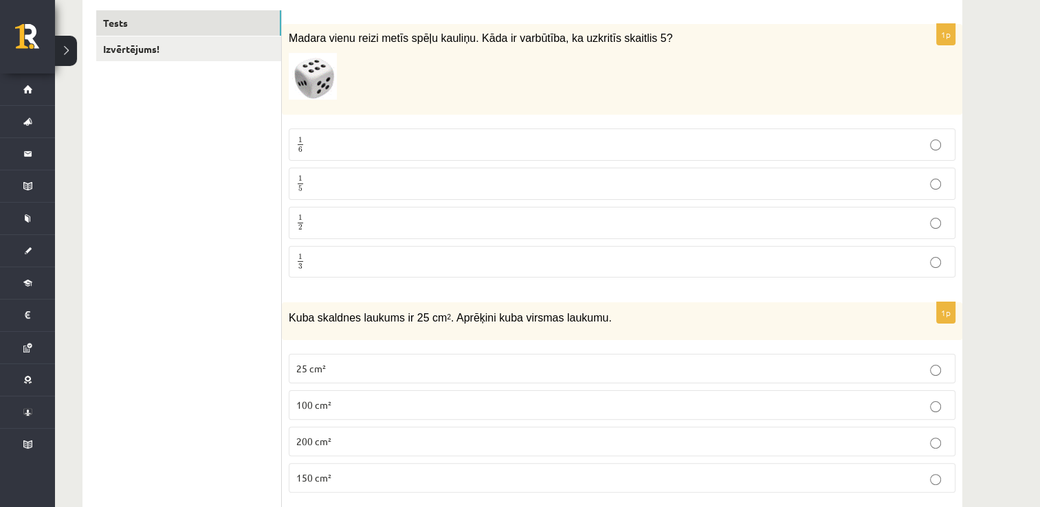
scroll to position [236, 0]
click at [360, 142] on p "1 6 1 6" at bounding box center [622, 145] width 652 height 17
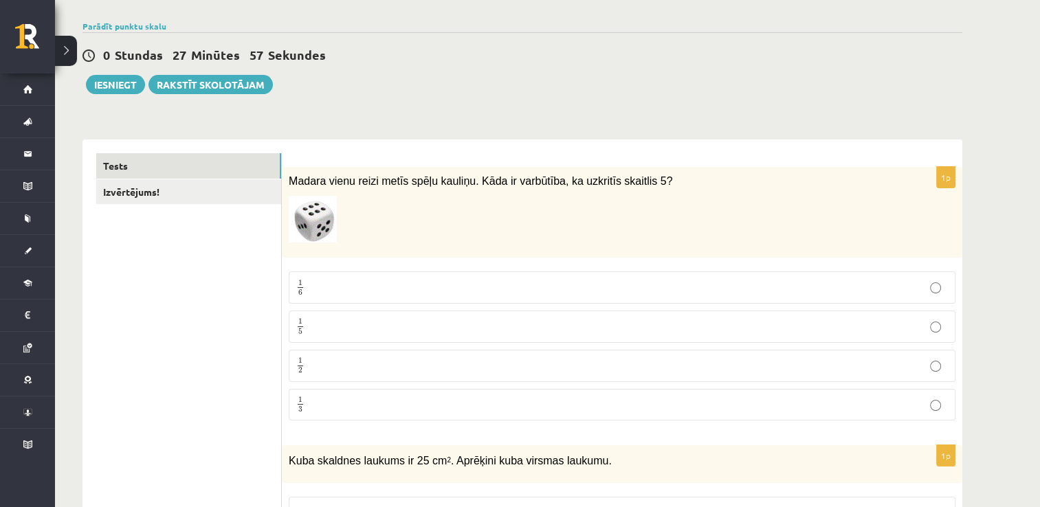
scroll to position [93, 0]
click at [124, 87] on button "Iesniegt" at bounding box center [115, 85] width 59 height 19
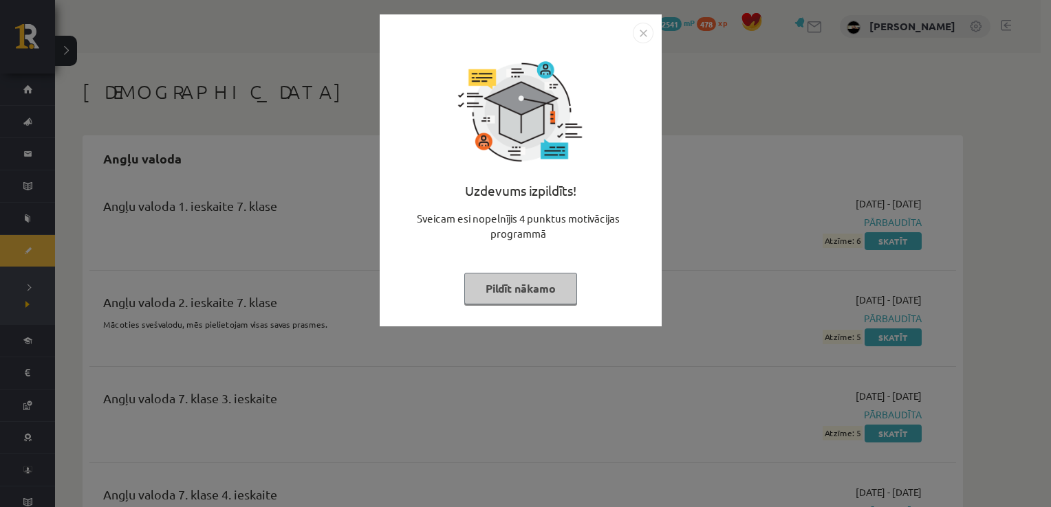
click at [532, 292] on button "Pildīt nākamo" at bounding box center [520, 289] width 113 height 32
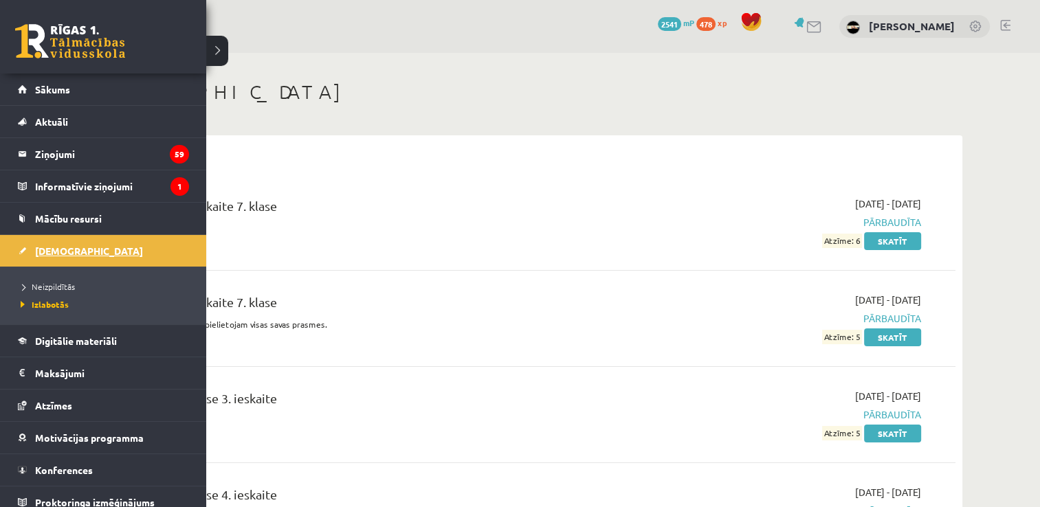
click at [28, 243] on link "[DEMOGRAPHIC_DATA]" at bounding box center [103, 251] width 171 height 32
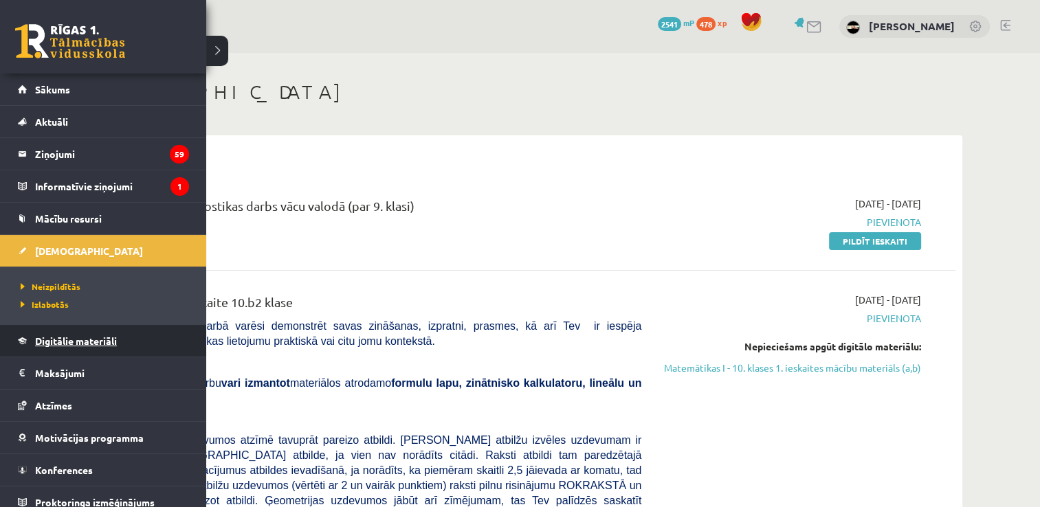
scroll to position [9, 0]
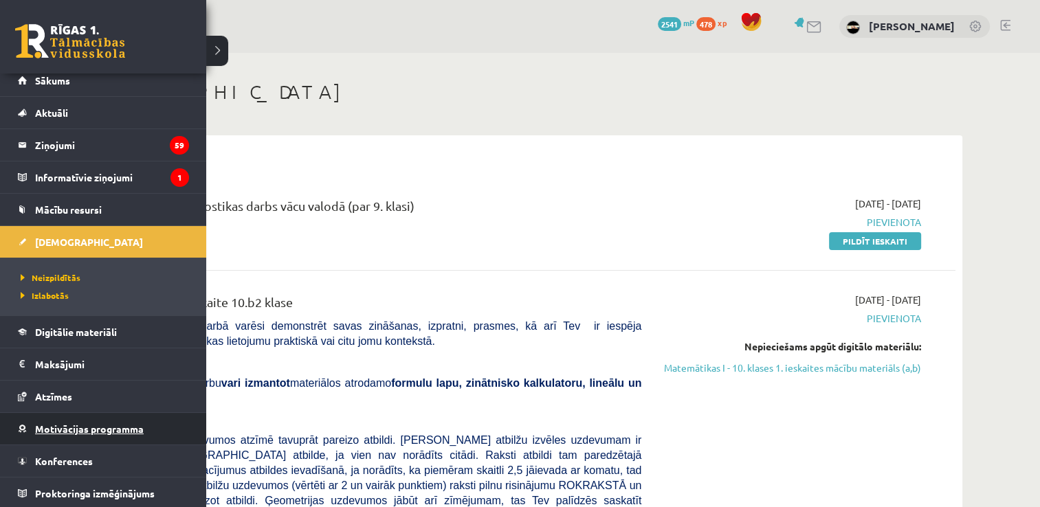
click at [94, 433] on link "Motivācijas programma" at bounding box center [103, 429] width 171 height 32
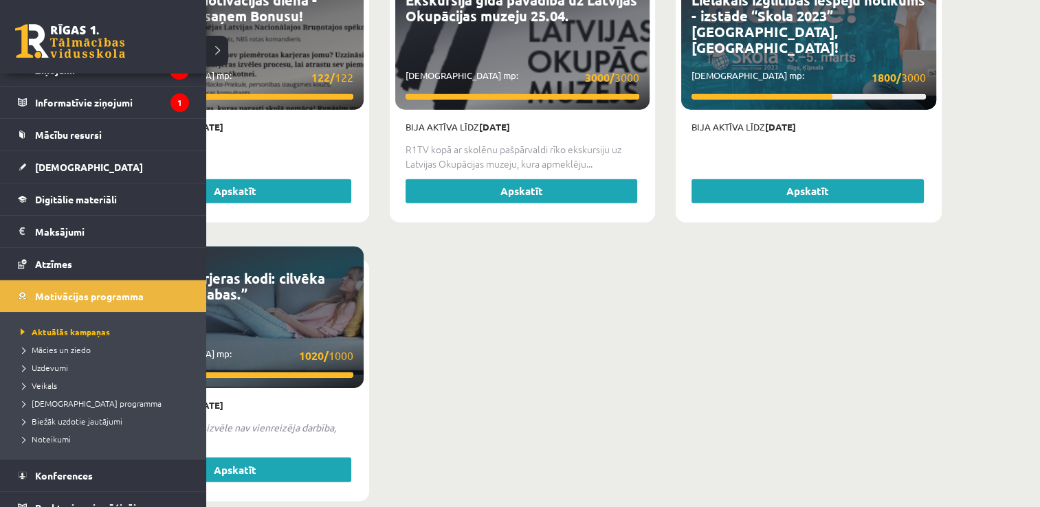
scroll to position [85, 0]
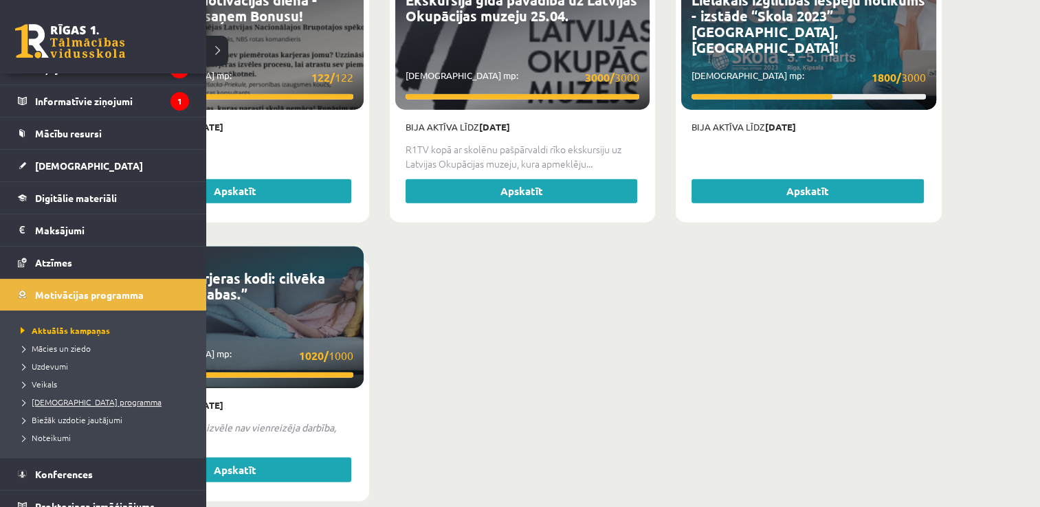
click at [88, 398] on span "[DEMOGRAPHIC_DATA] programma" at bounding box center [89, 402] width 144 height 11
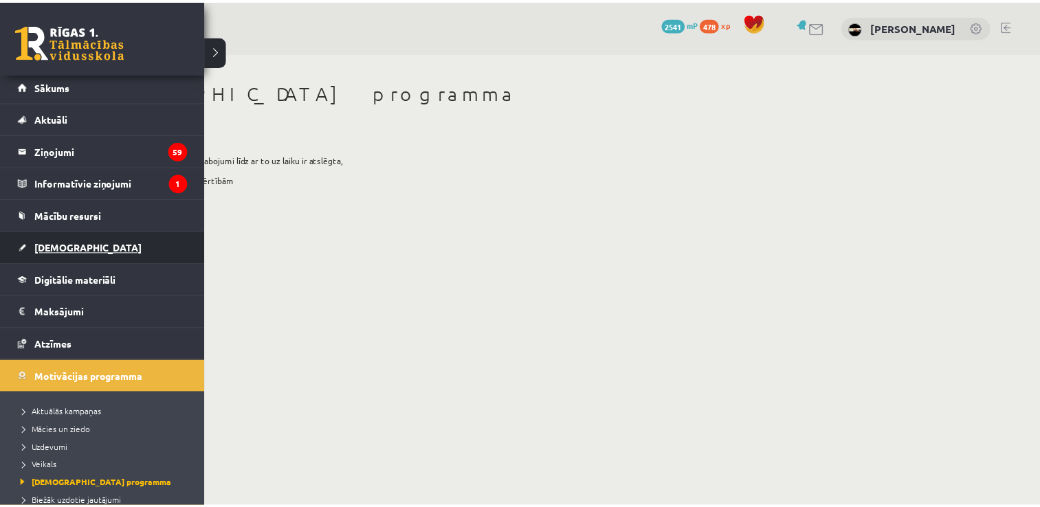
scroll to position [3, 0]
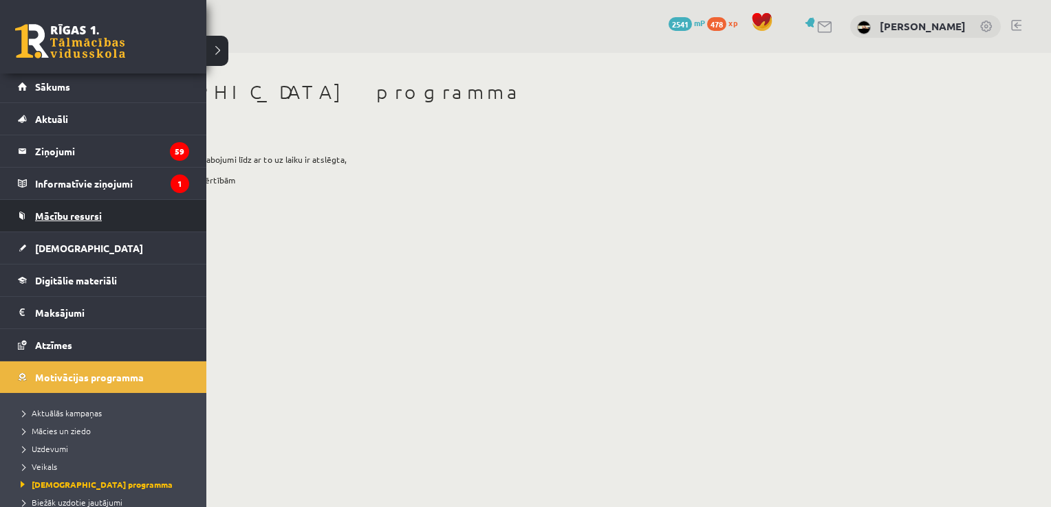
click at [71, 219] on span "Mācību resursi" at bounding box center [68, 216] width 67 height 12
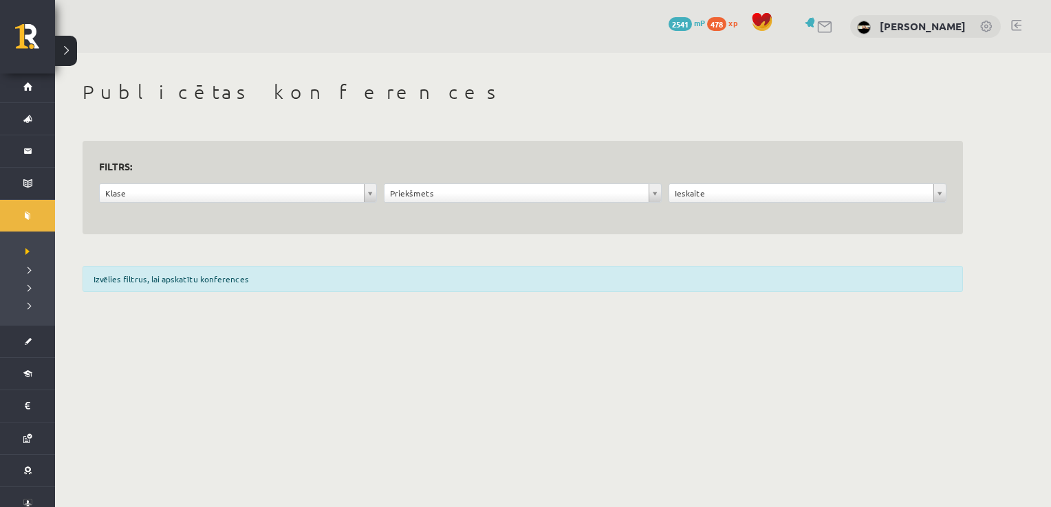
click at [168, 210] on div "**********" at bounding box center [523, 201] width 854 height 34
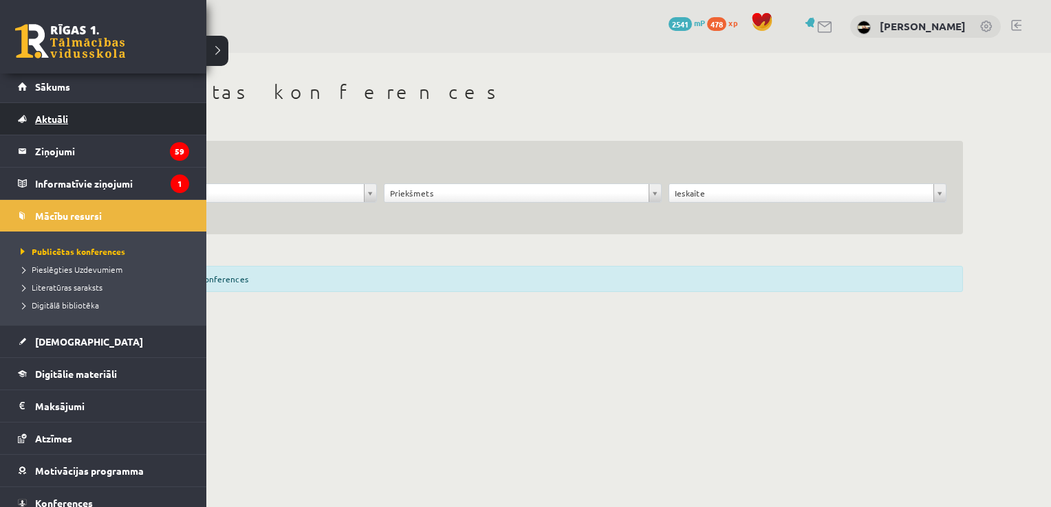
click at [63, 119] on span "Aktuāli" at bounding box center [51, 119] width 33 height 12
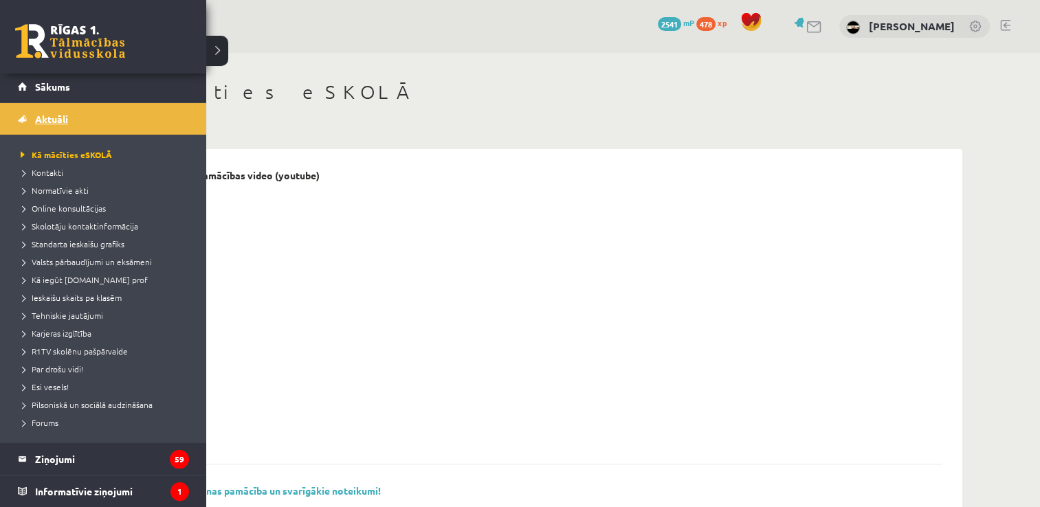
click at [106, 119] on link "Aktuāli" at bounding box center [103, 119] width 171 height 32
click at [53, 115] on span "Aktuāli" at bounding box center [51, 119] width 33 height 12
click at [36, 87] on span "Sākums" at bounding box center [52, 86] width 35 height 12
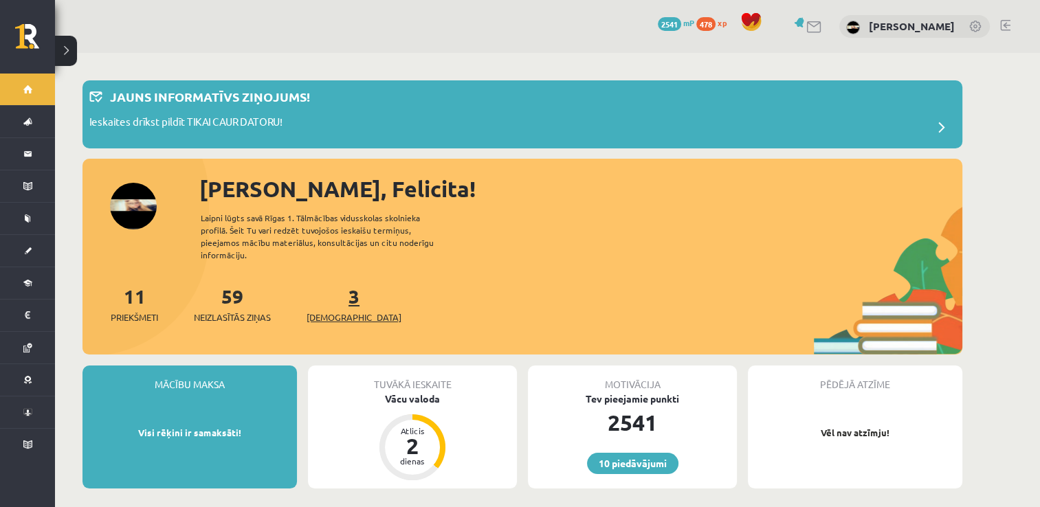
click at [325, 311] on span "[DEMOGRAPHIC_DATA]" at bounding box center [354, 318] width 95 height 14
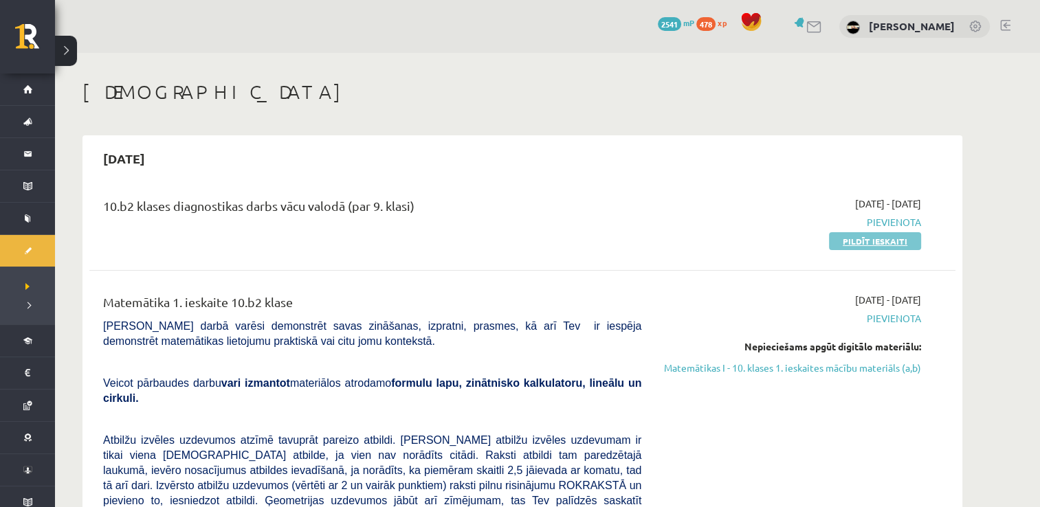
click at [886, 239] on link "Pildīt ieskaiti" at bounding box center [875, 241] width 92 height 18
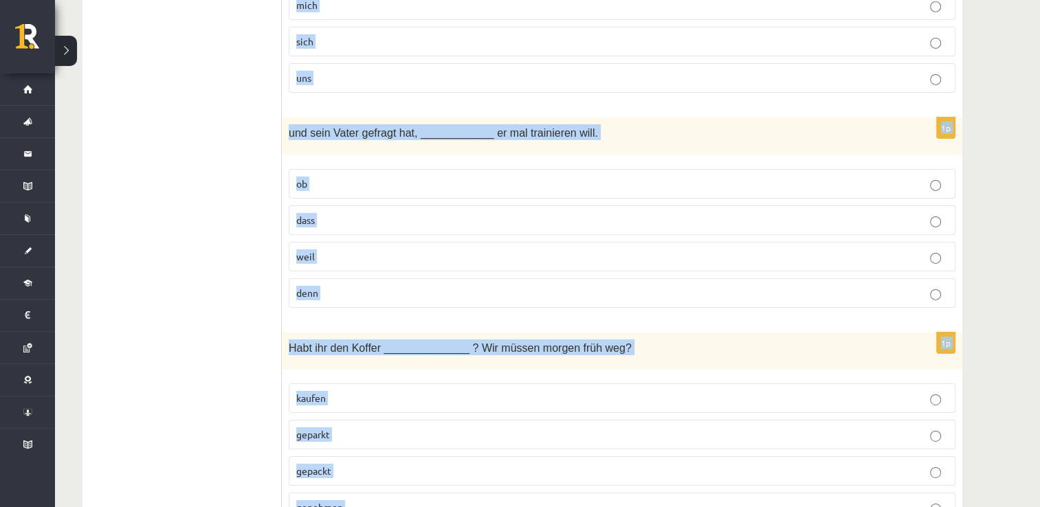
scroll to position [4742, 0]
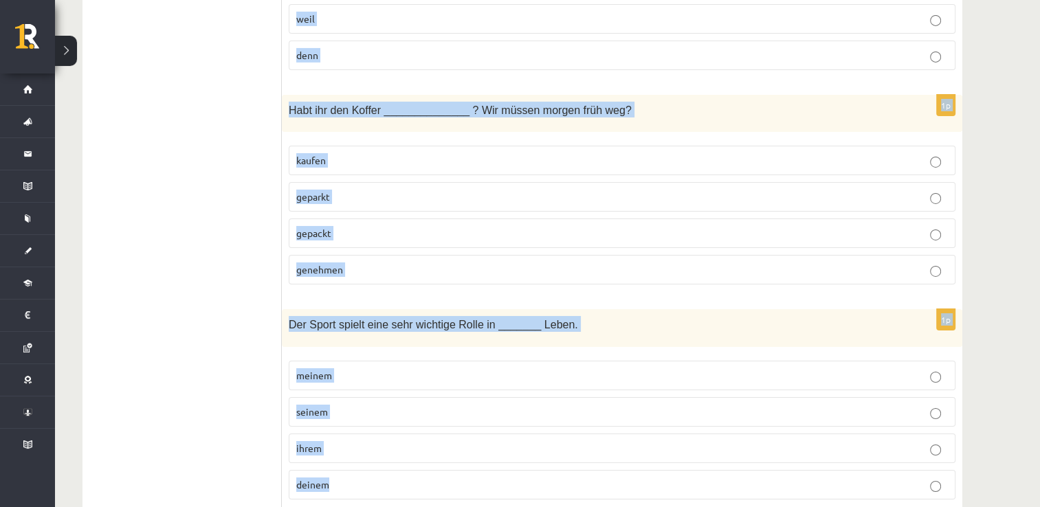
drag, startPoint x: 289, startPoint y: 111, endPoint x: 399, endPoint y: 447, distance: 353.8
copy form "Lor ips dolorsi Ametconsecte adipisc Elitsedd eiu Temporin ut Labore etdo magna…"
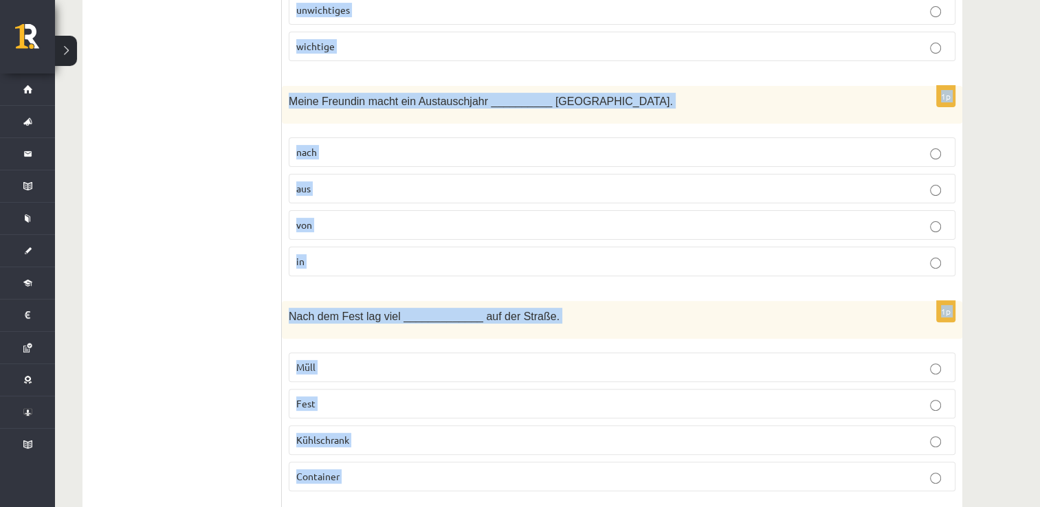
scroll to position [0, 0]
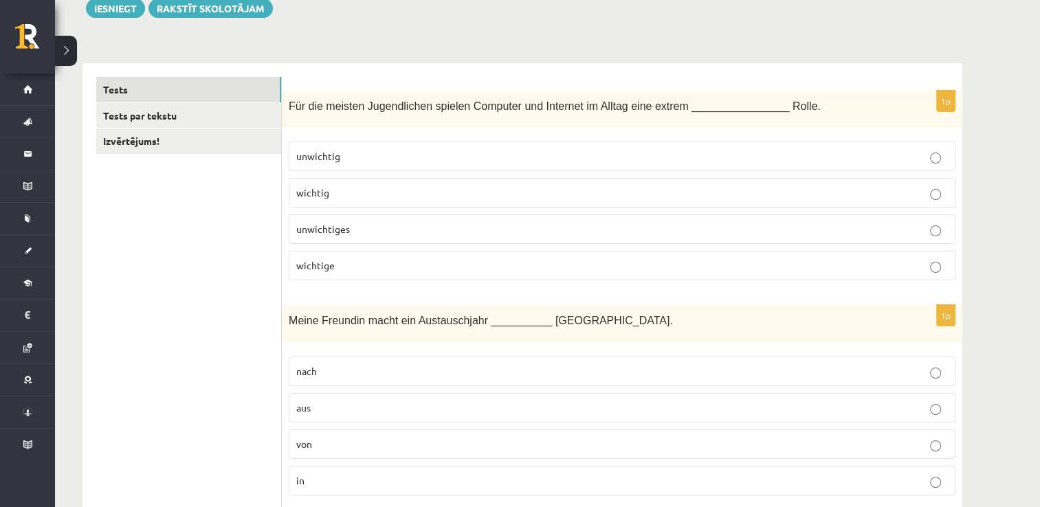
scroll to position [176, 0]
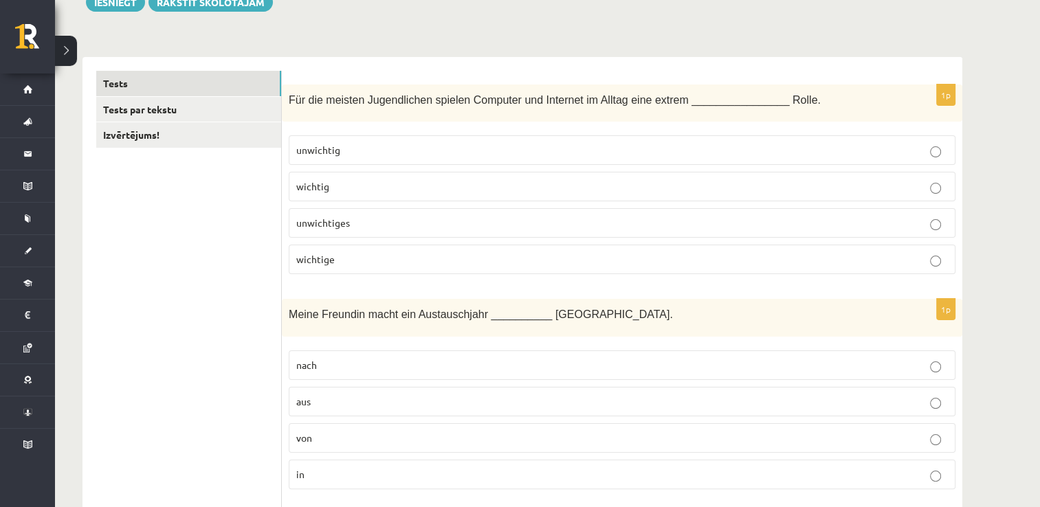
click at [312, 176] on label "wichtig" at bounding box center [622, 187] width 667 height 30
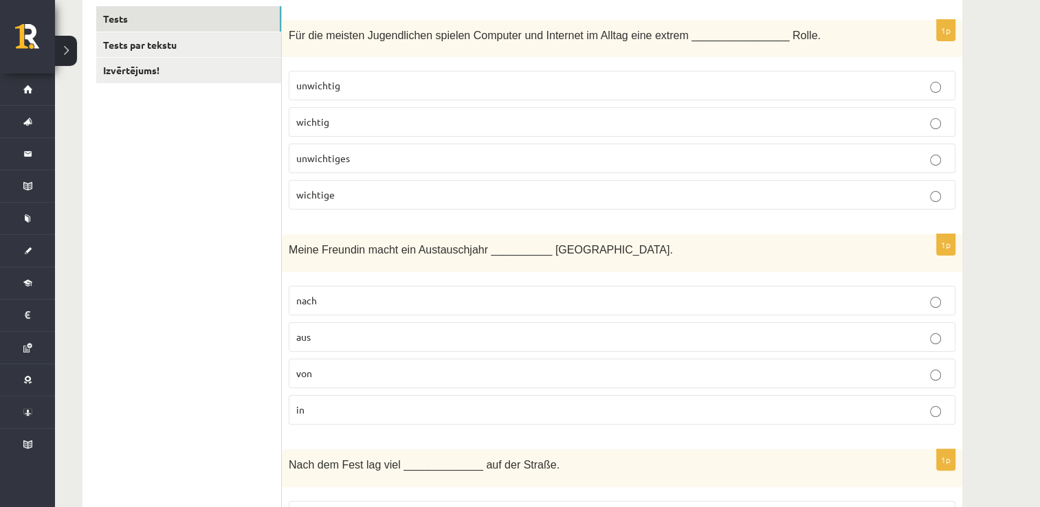
scroll to position [346, 0]
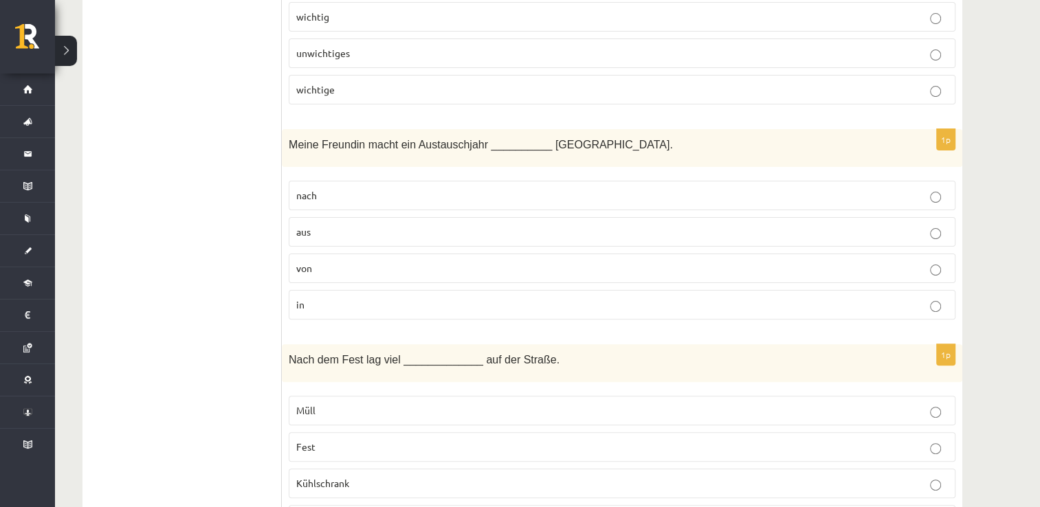
click at [333, 298] on p "in" at bounding box center [622, 305] width 652 height 14
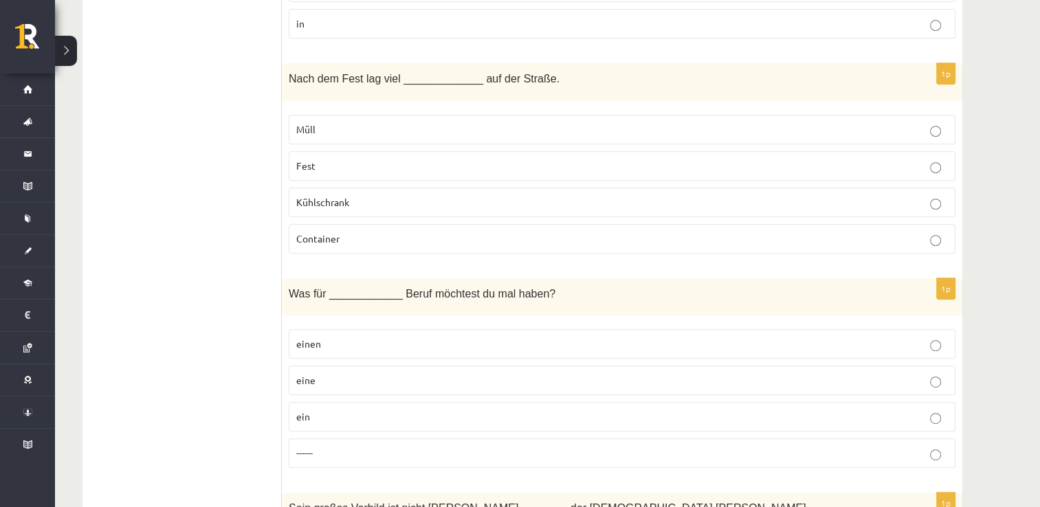
scroll to position [626, 0]
click at [330, 129] on p "Müll" at bounding box center [622, 130] width 652 height 14
click at [350, 338] on p "einen" at bounding box center [622, 345] width 652 height 14
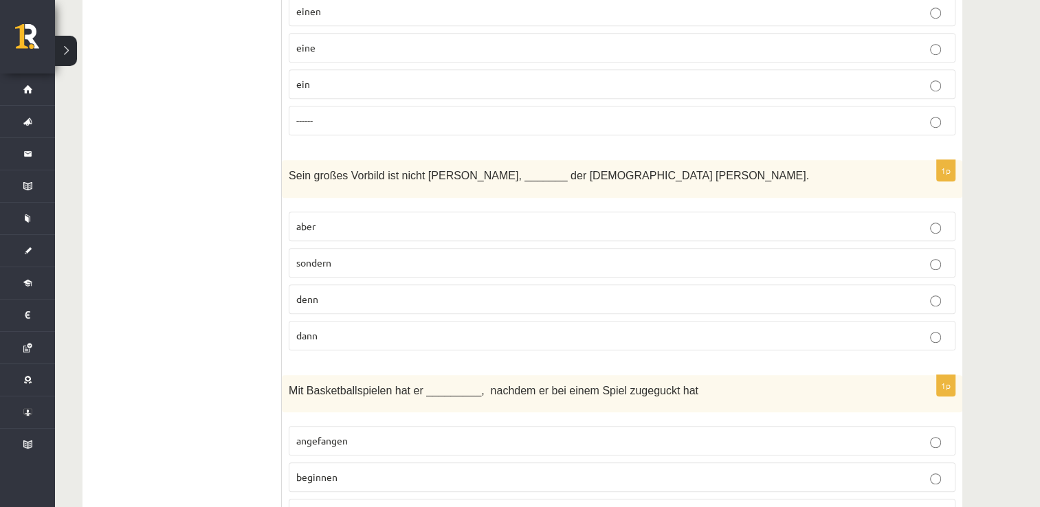
scroll to position [1005, 0]
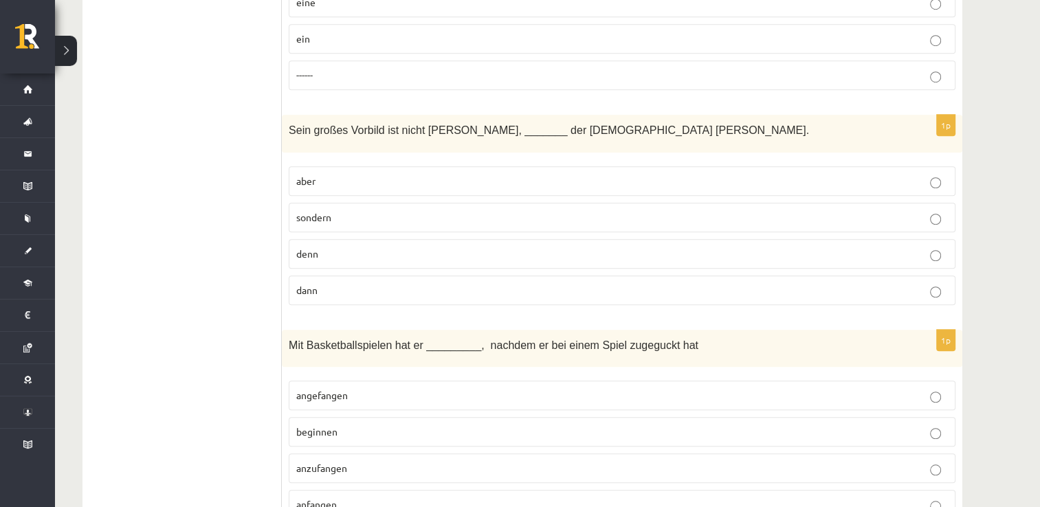
click at [403, 210] on p "sondern" at bounding box center [622, 217] width 652 height 14
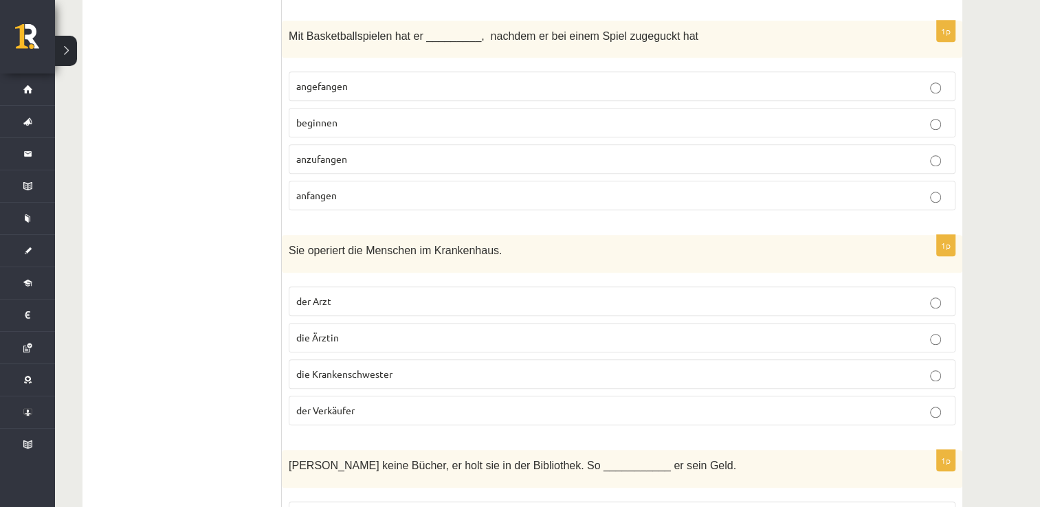
scroll to position [1317, 0]
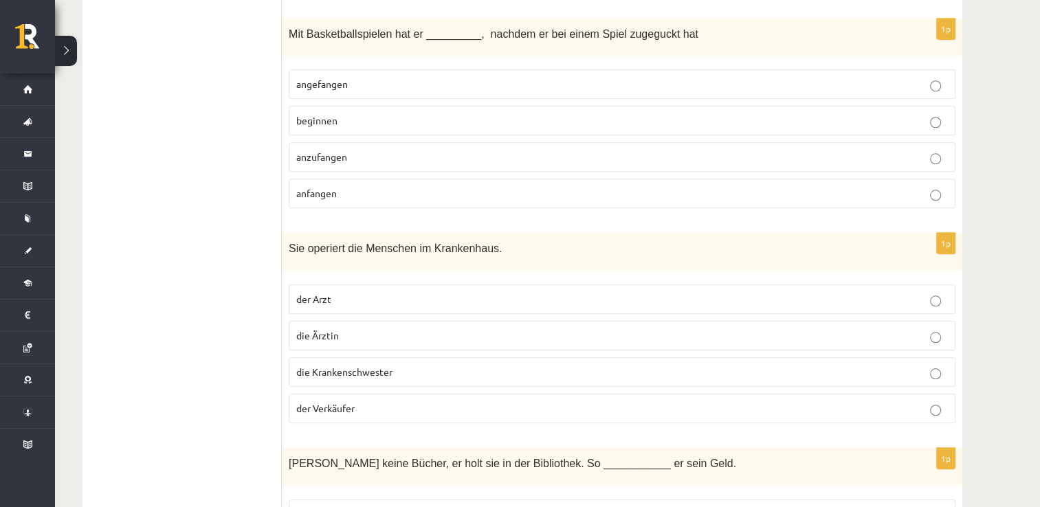
click at [334, 81] on span "angefangen" at bounding box center [322, 84] width 52 height 12
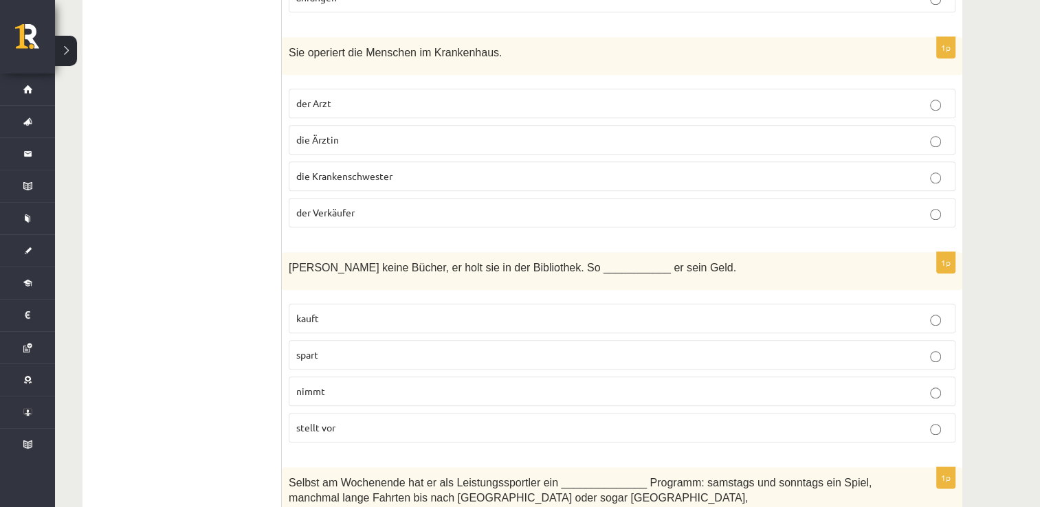
scroll to position [1515, 0]
drag, startPoint x: 342, startPoint y: 125, endPoint x: 303, endPoint y: 131, distance: 39.7
click at [303, 131] on span "die Ärztin" at bounding box center [317, 137] width 43 height 12
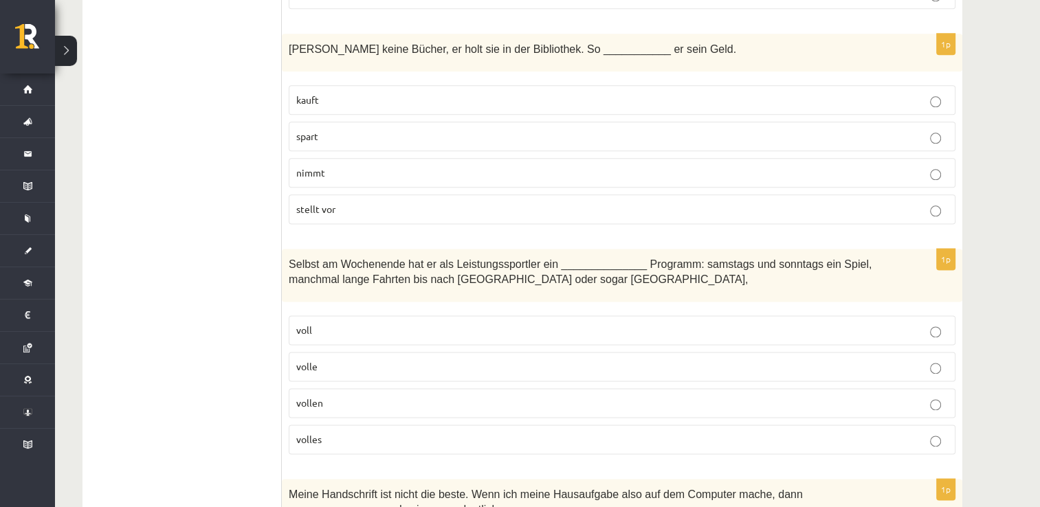
scroll to position [1733, 0]
click at [355, 128] on p "spart" at bounding box center [622, 135] width 652 height 14
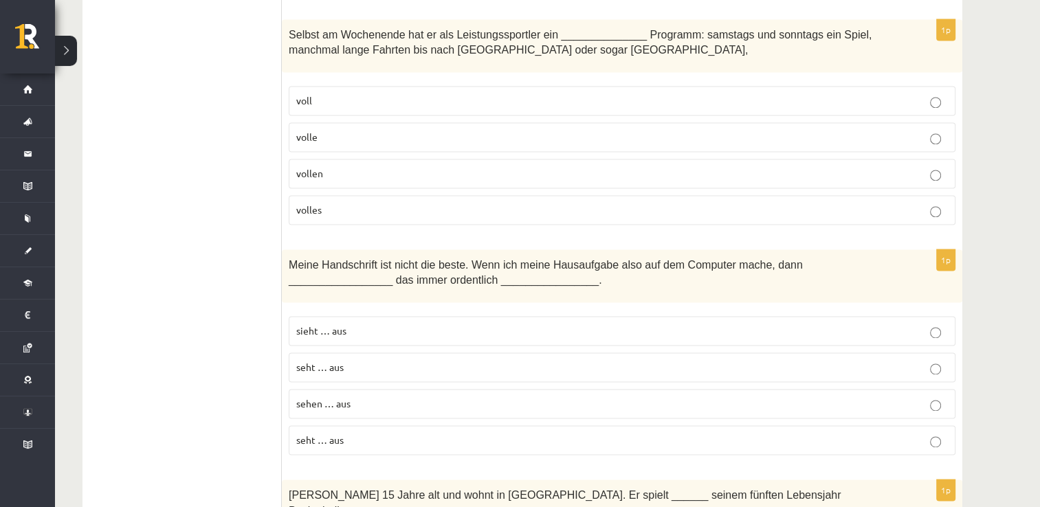
scroll to position [1967, 0]
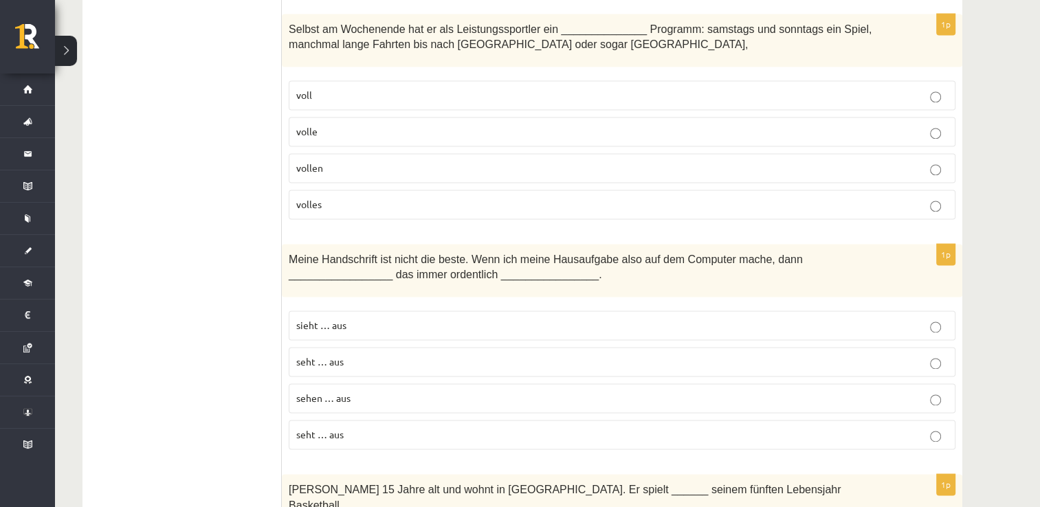
click at [327, 124] on p "volle" at bounding box center [622, 131] width 652 height 14
click at [352, 318] on p "sieht … aus" at bounding box center [622, 325] width 652 height 14
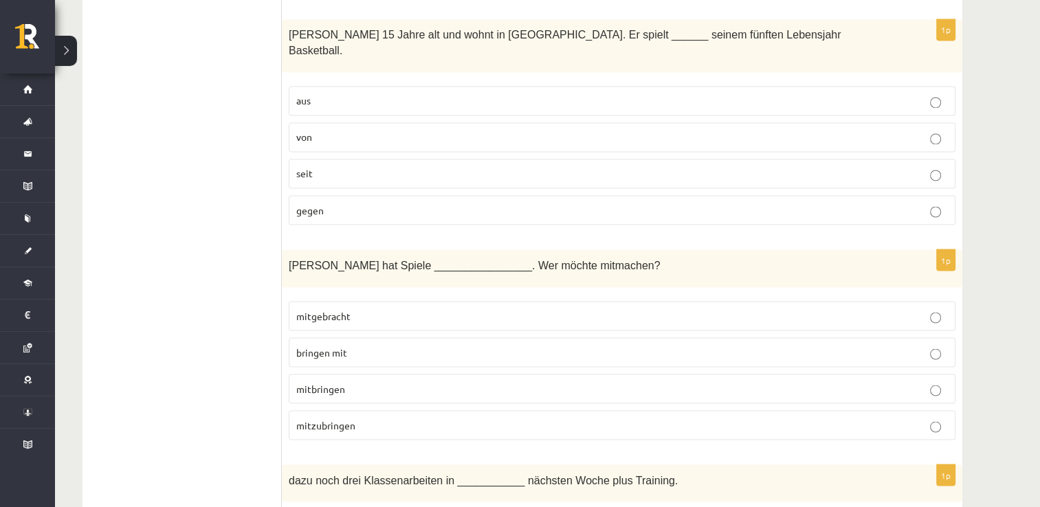
scroll to position [2427, 0]
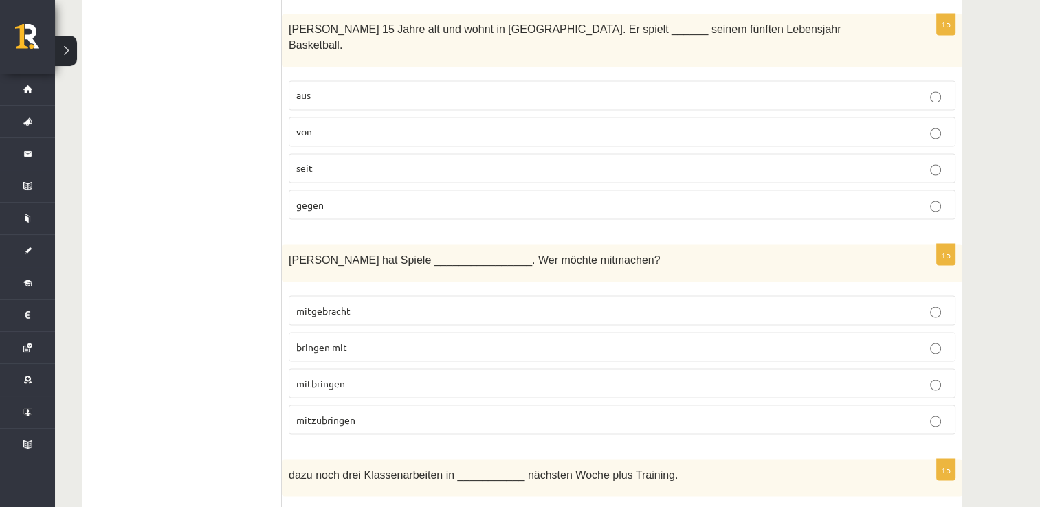
click at [316, 153] on label "seit" at bounding box center [622, 168] width 667 height 30
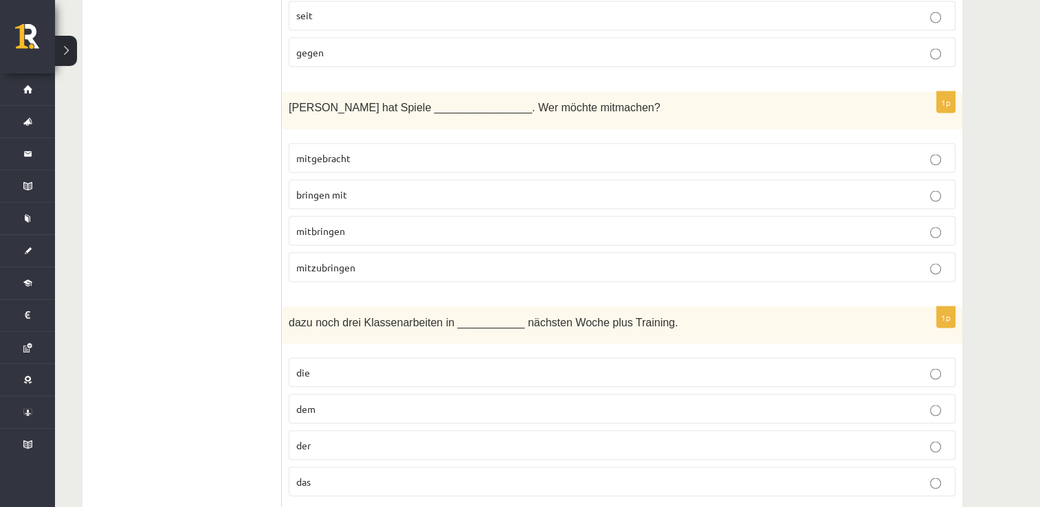
scroll to position [2612, 0]
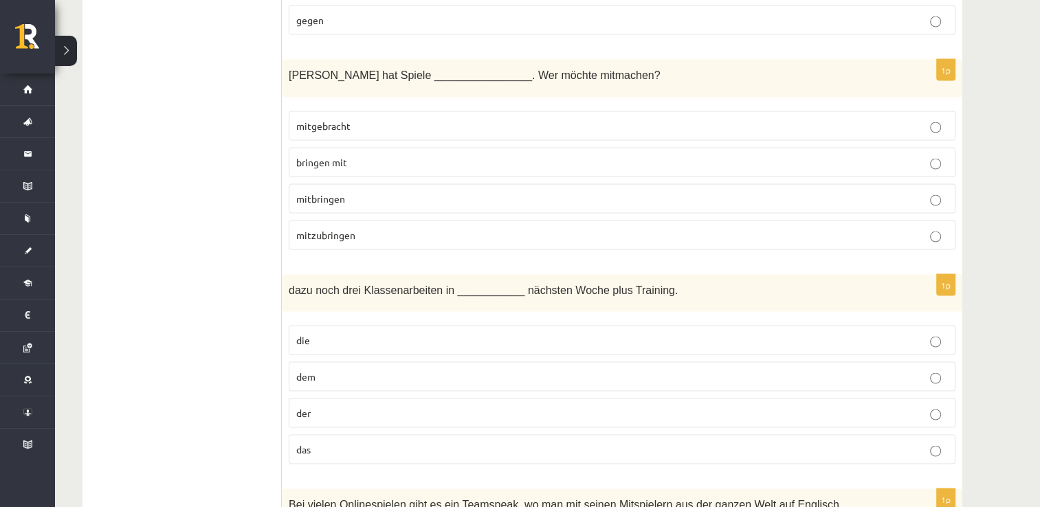
click at [404, 119] on p "mitgebracht" at bounding box center [622, 126] width 652 height 14
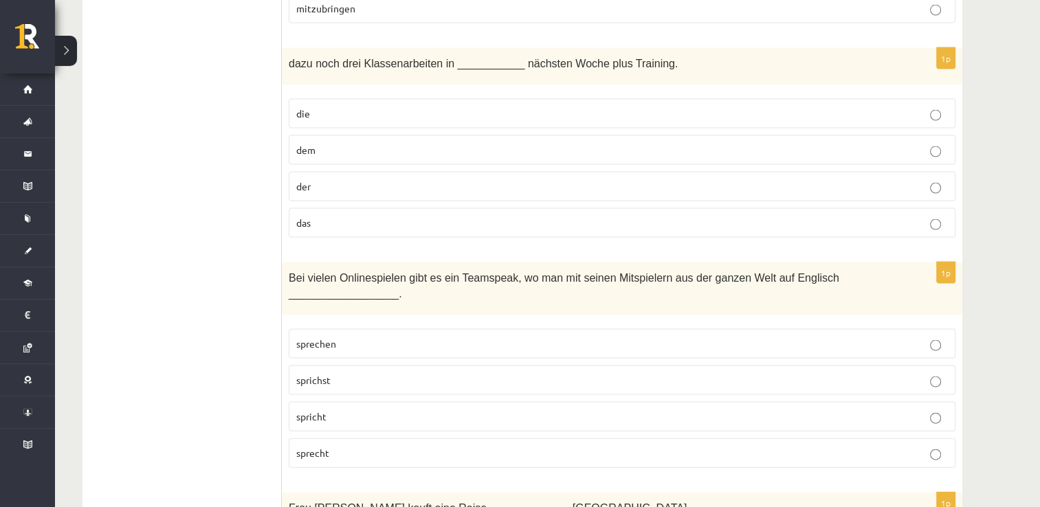
scroll to position [2840, 0]
click at [313, 178] on p "der" at bounding box center [622, 185] width 652 height 14
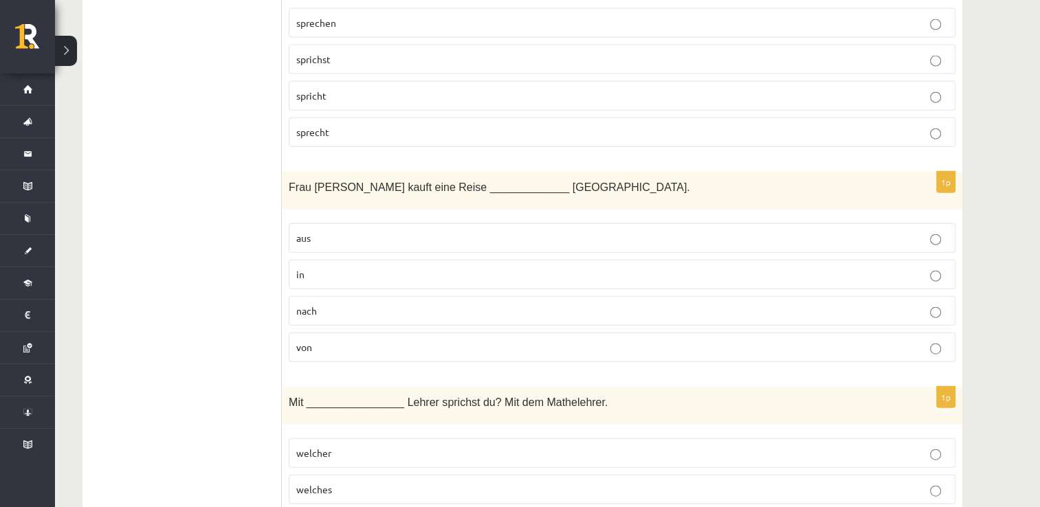
scroll to position [3088, 0]
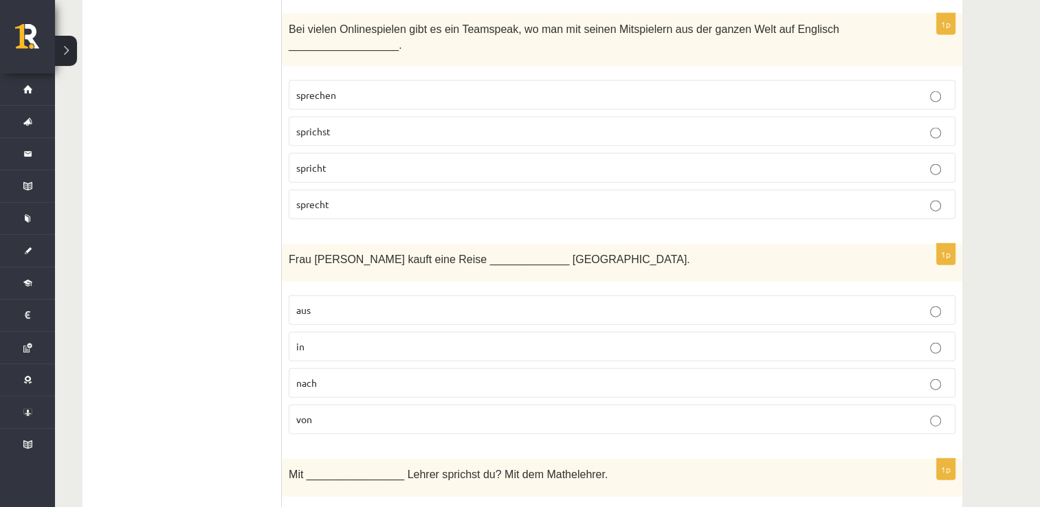
click at [355, 88] on p "sprechen" at bounding box center [622, 95] width 652 height 14
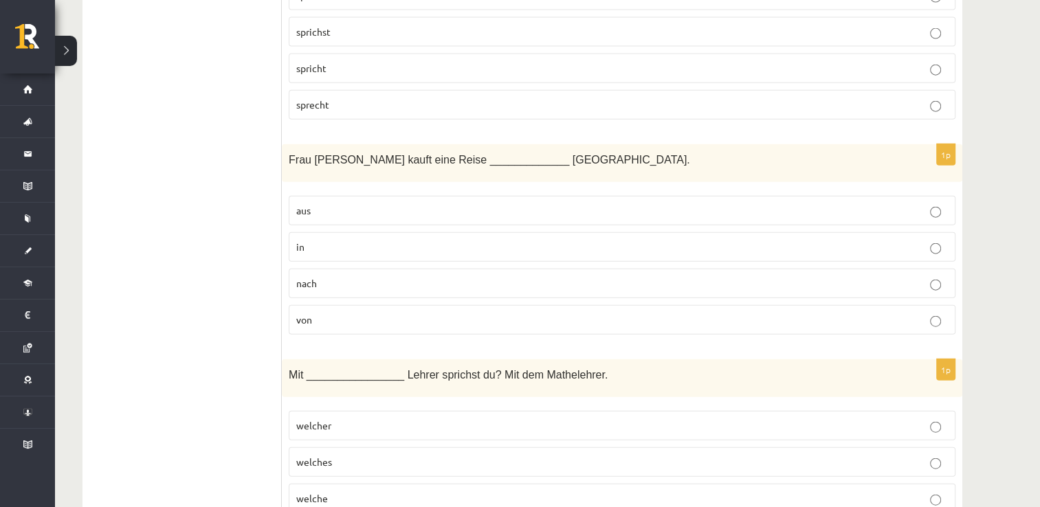
scroll to position [3196, 0]
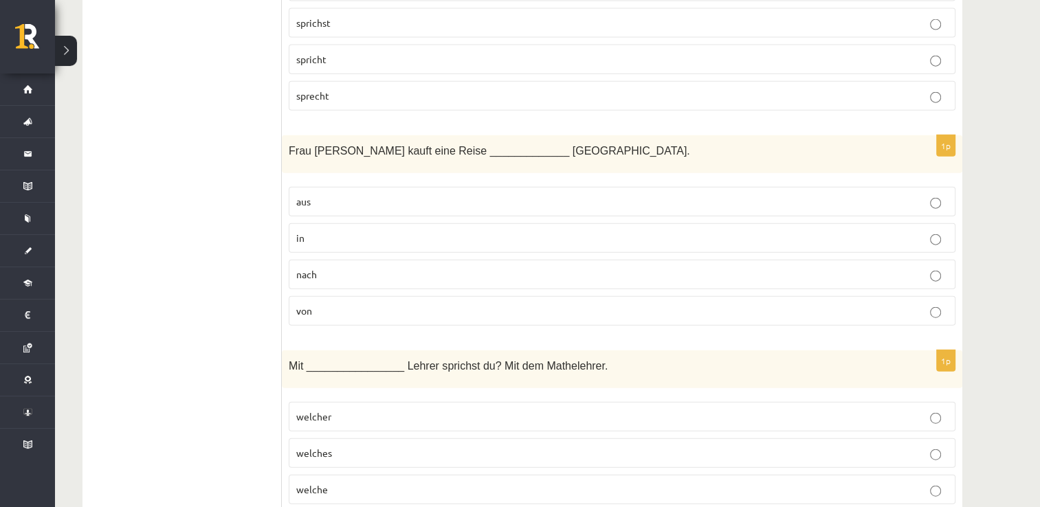
click at [332, 260] on label "nach" at bounding box center [622, 275] width 667 height 30
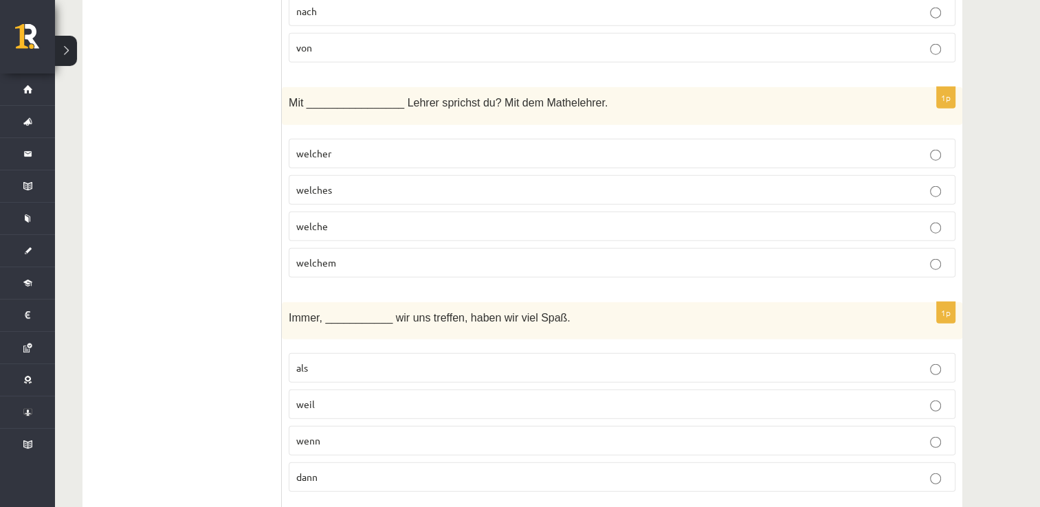
scroll to position [3479, 0]
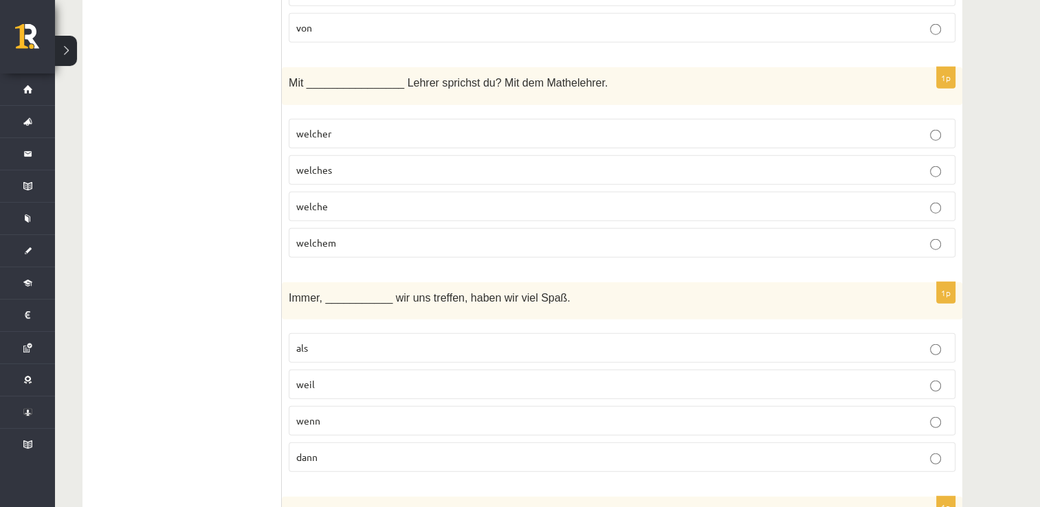
click at [338, 236] on p "welchem" at bounding box center [622, 243] width 652 height 14
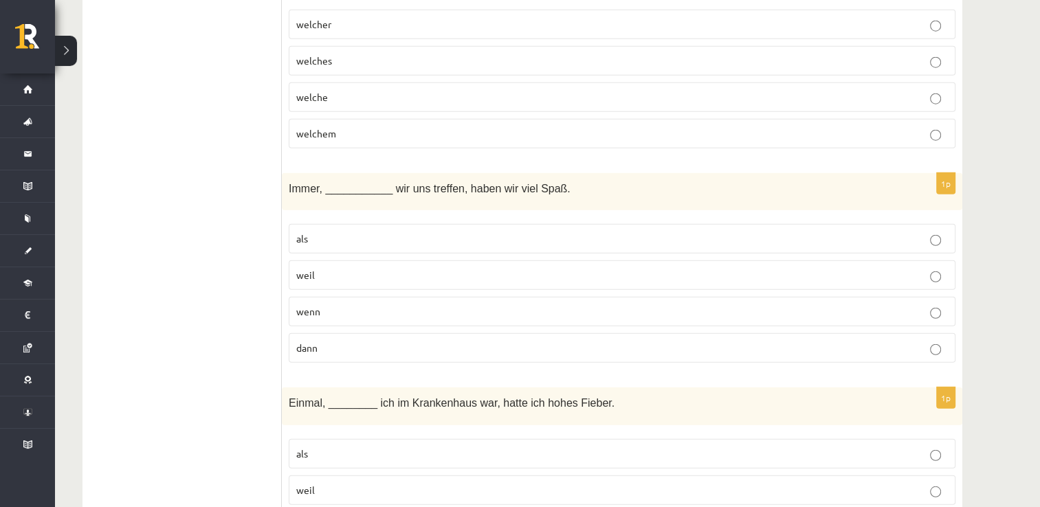
scroll to position [3698, 0]
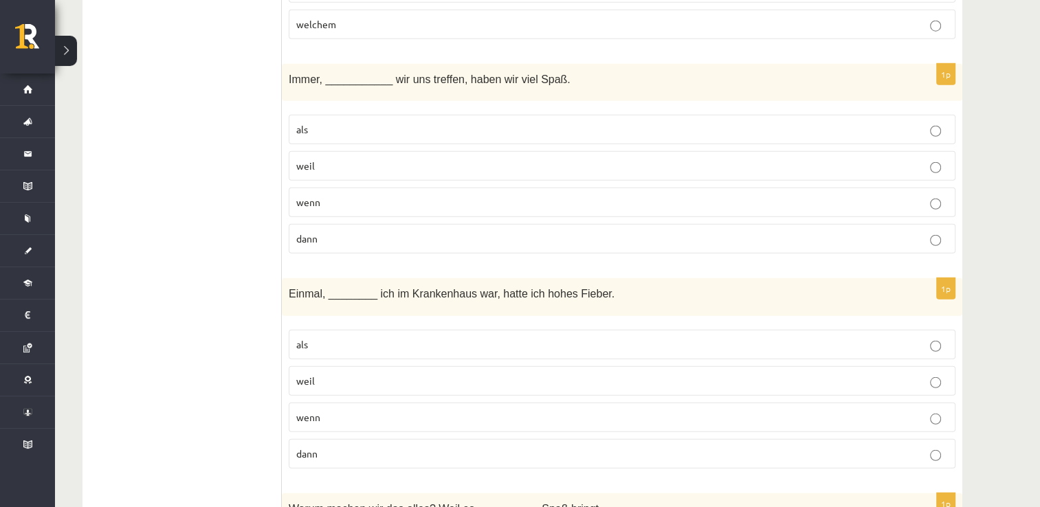
click at [341, 188] on label "wenn" at bounding box center [622, 203] width 667 height 30
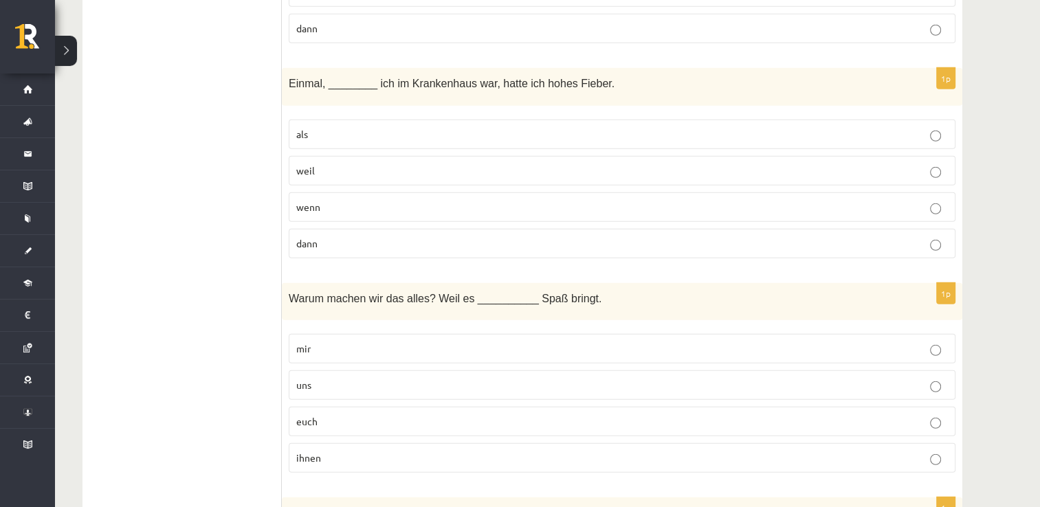
scroll to position [3915, 0]
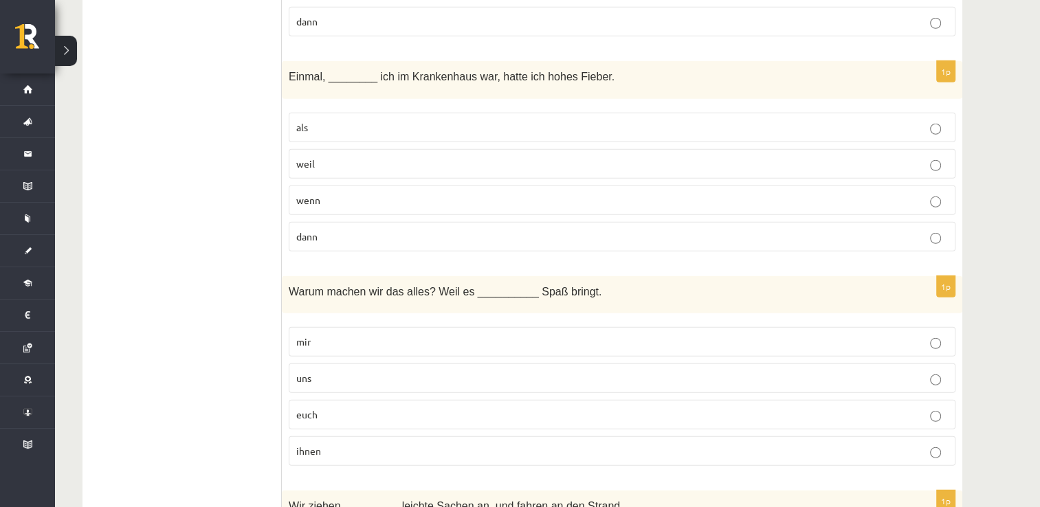
click at [318, 113] on label "als" at bounding box center [622, 128] width 667 height 30
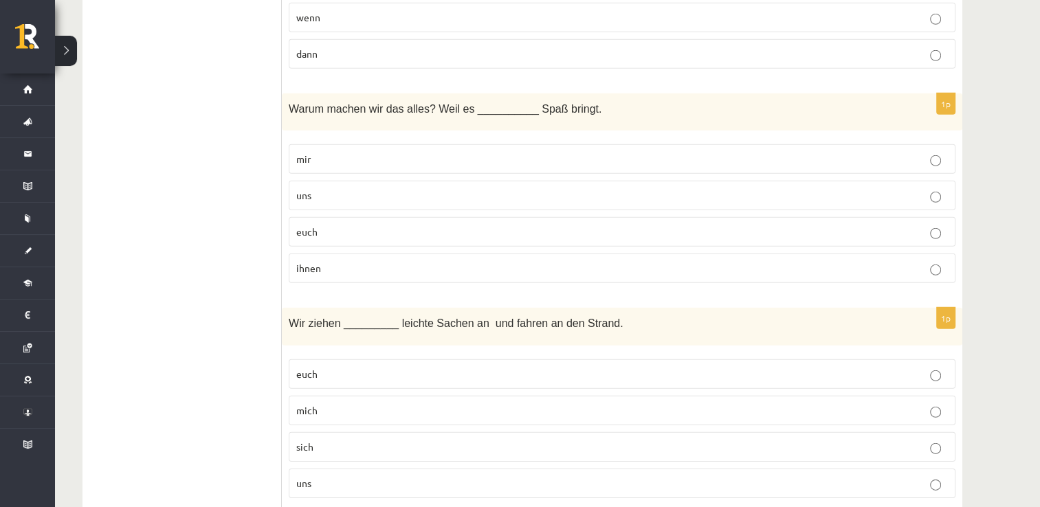
scroll to position [4101, 0]
click at [316, 178] on label "uns" at bounding box center [622, 193] width 667 height 30
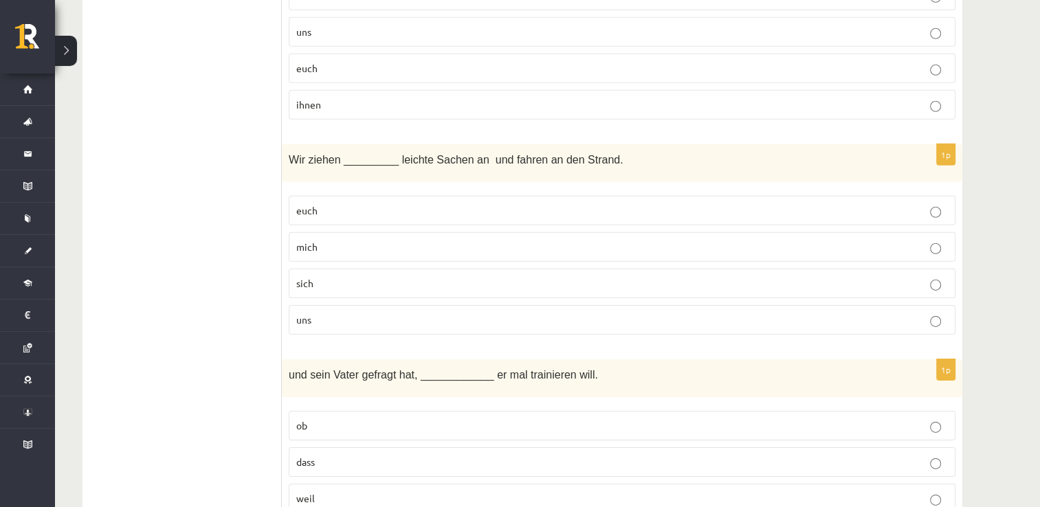
scroll to position [4266, 0]
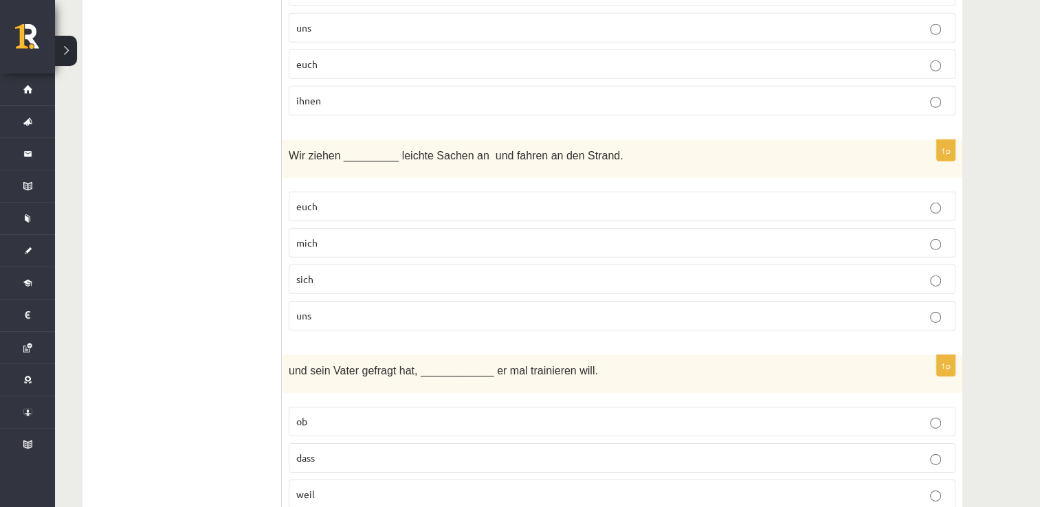
click at [304, 309] on span "uns" at bounding box center [303, 315] width 15 height 12
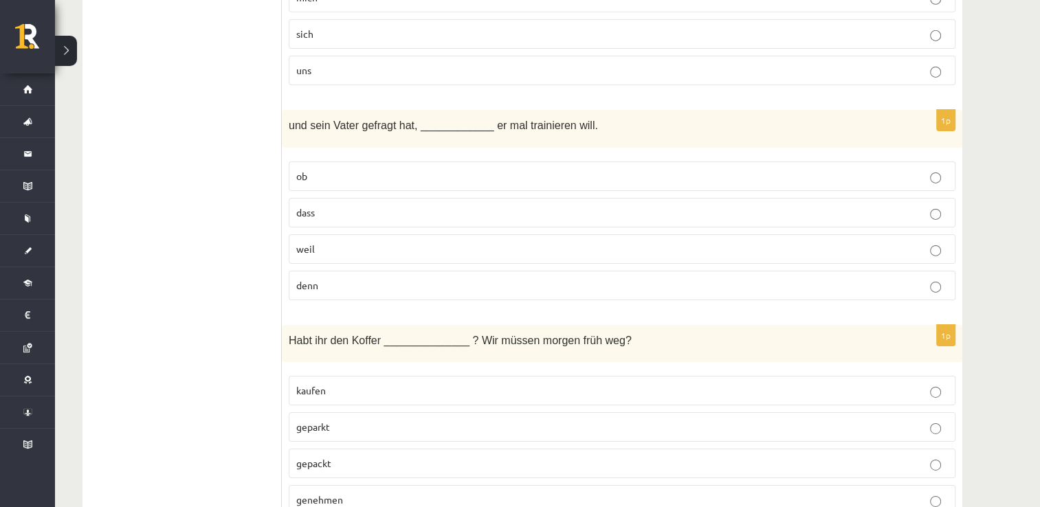
scroll to position [4513, 0]
click at [308, 168] on p "ob" at bounding box center [622, 175] width 652 height 14
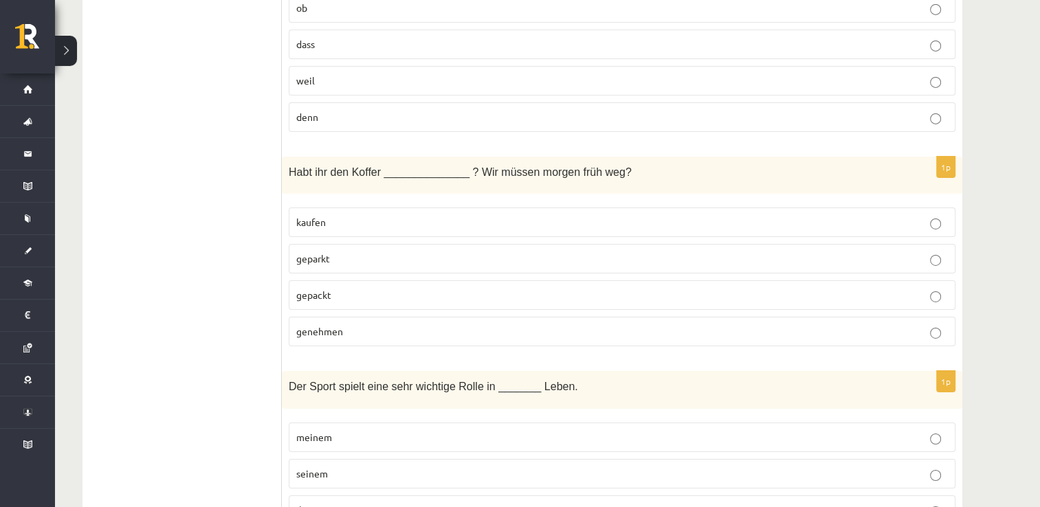
scroll to position [4741, 0]
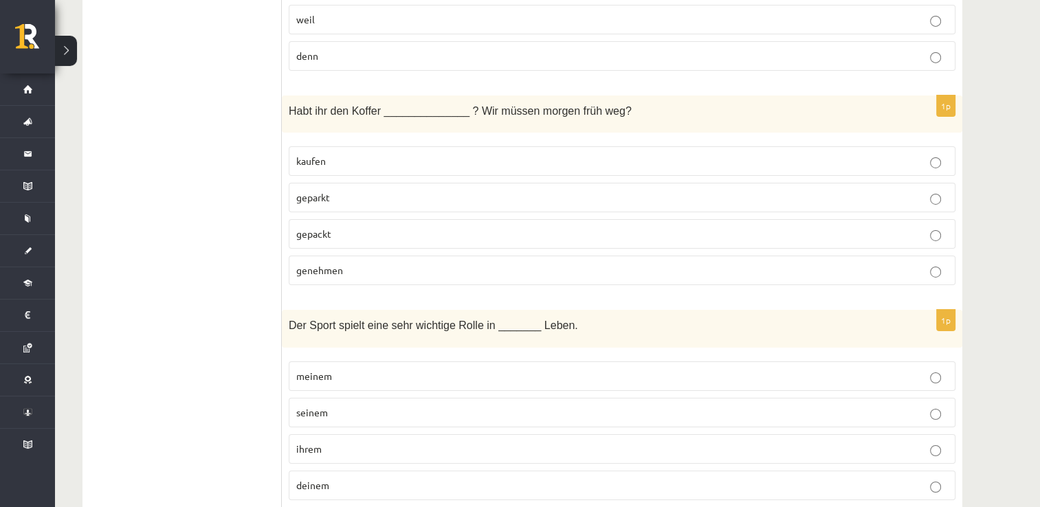
click at [344, 227] on p "gepackt" at bounding box center [622, 234] width 652 height 14
click at [330, 406] on p "seinem" at bounding box center [622, 413] width 652 height 14
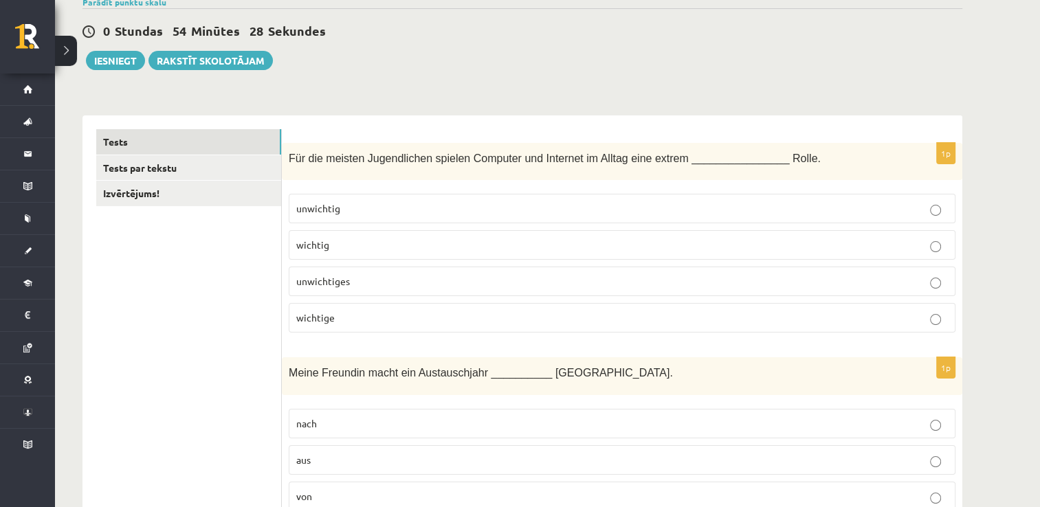
scroll to position [0, 0]
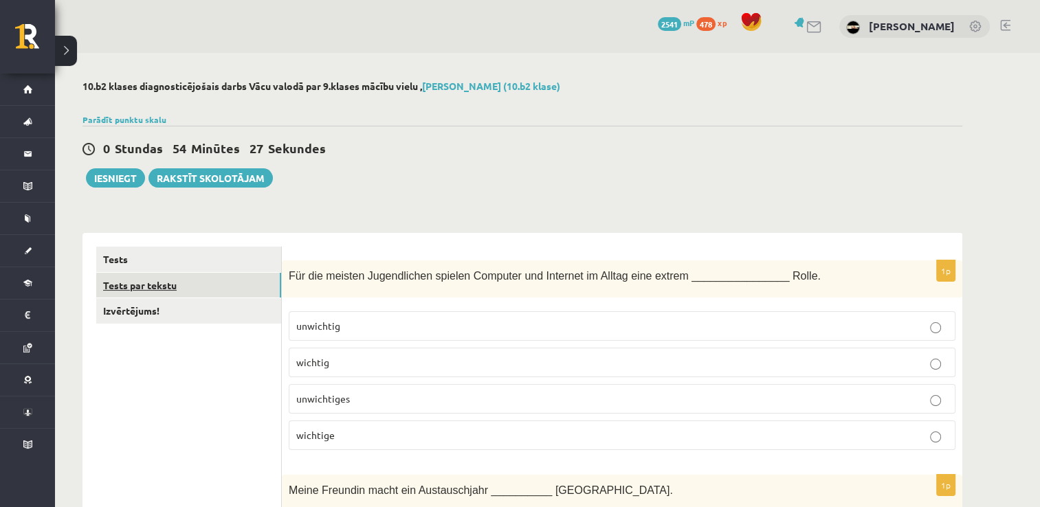
click at [217, 280] on link "Tests par tekstu" at bounding box center [188, 285] width 185 height 25
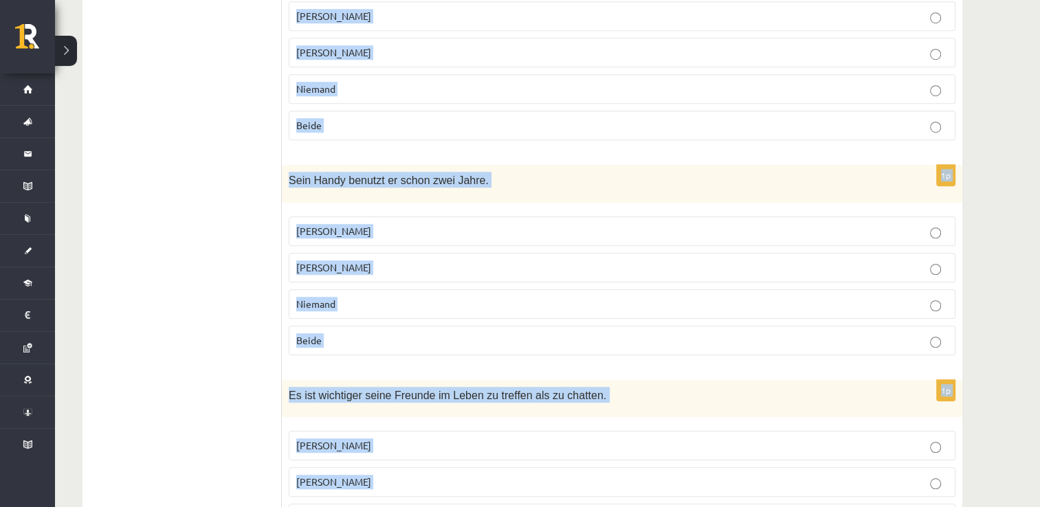
scroll to position [1282, 0]
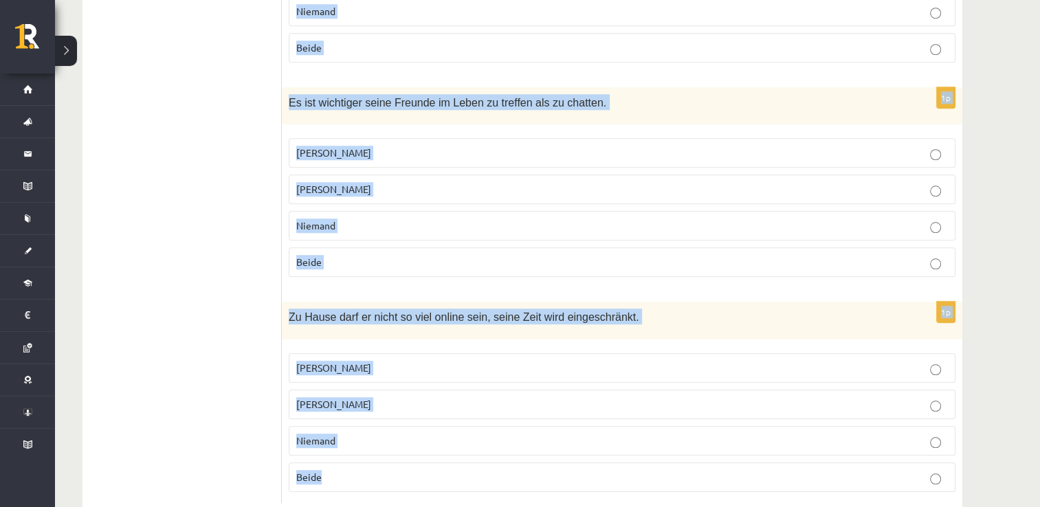
drag, startPoint x: 287, startPoint y: 150, endPoint x: 452, endPoint y: 543, distance: 425.9
copy form "Izlasi tekstu! Jacob, 17 Jacob hat sein neues Handy erst vor Kurzem bekommen. E…"
click at [318, 362] on span "Jacob" at bounding box center [333, 368] width 75 height 12
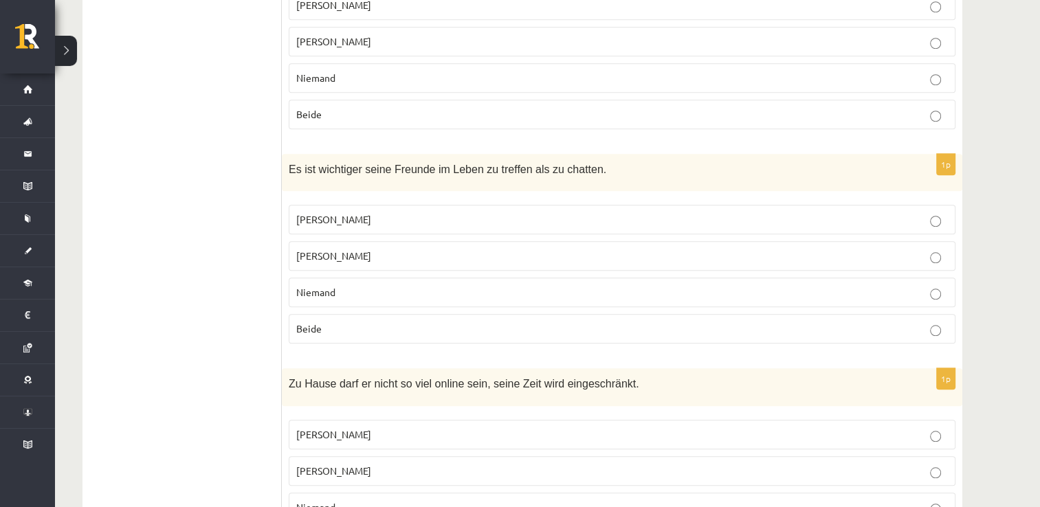
scroll to position [1214, 0]
click at [336, 250] on p "Jonathan" at bounding box center [622, 257] width 652 height 14
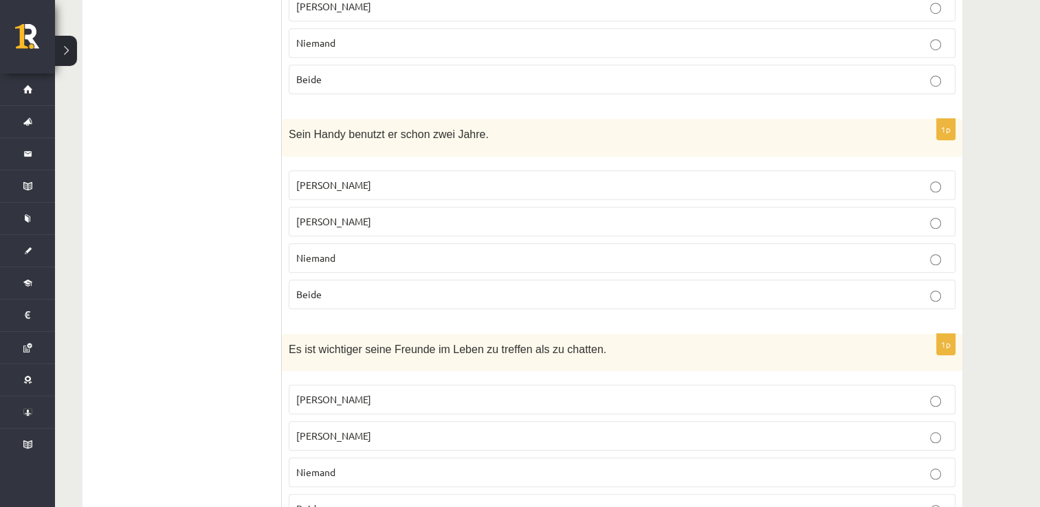
scroll to position [1029, 0]
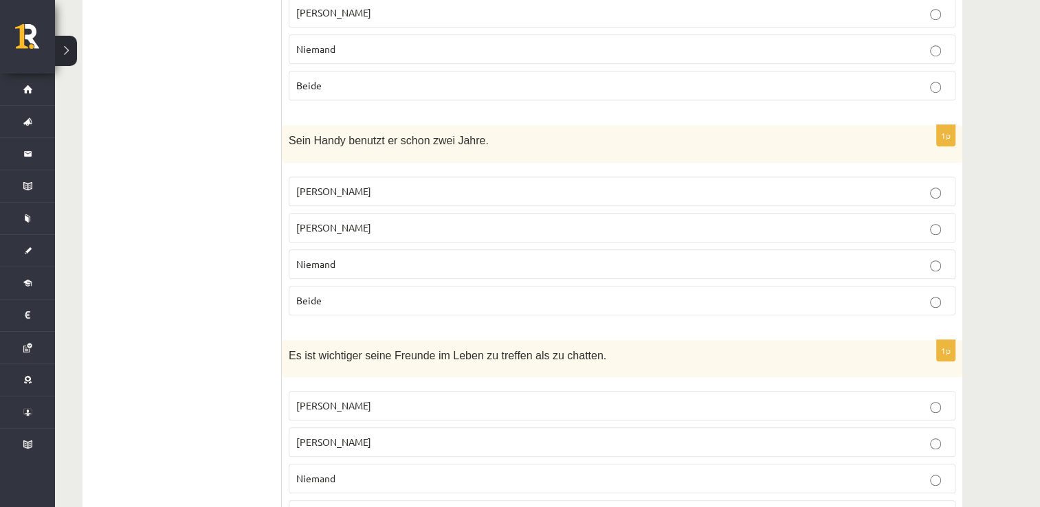
click at [371, 221] on p "Jonathan" at bounding box center [622, 228] width 652 height 14
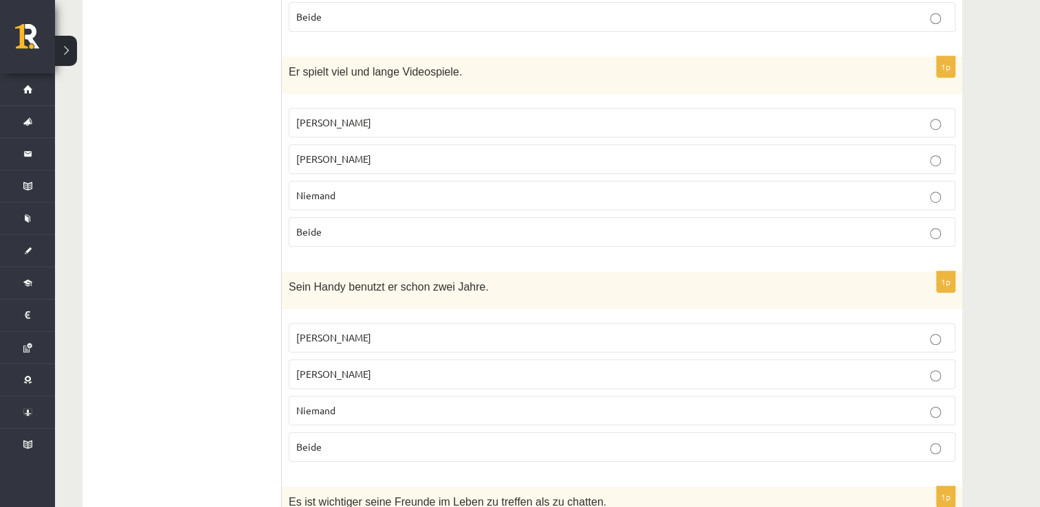
scroll to position [877, 0]
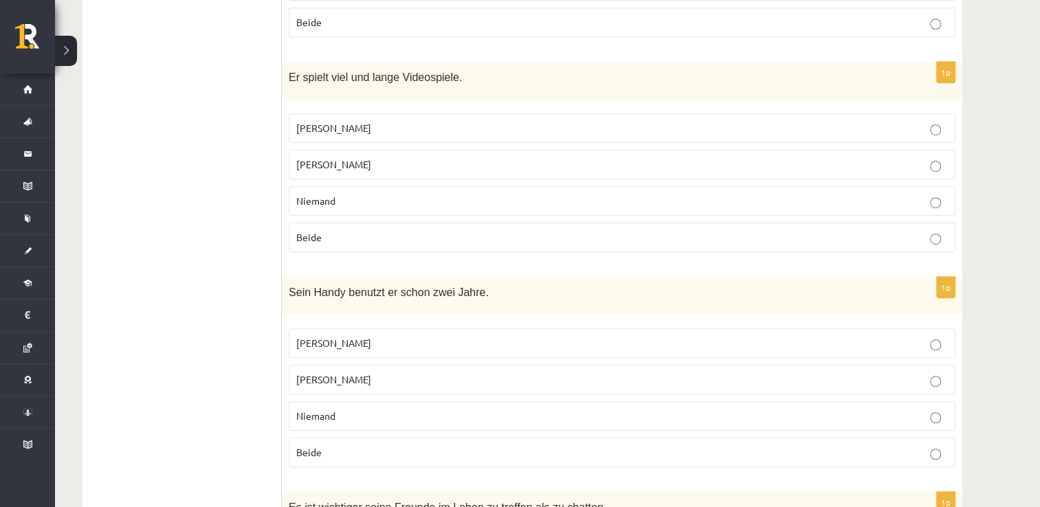
click at [399, 121] on p "Jacob" at bounding box center [622, 128] width 652 height 14
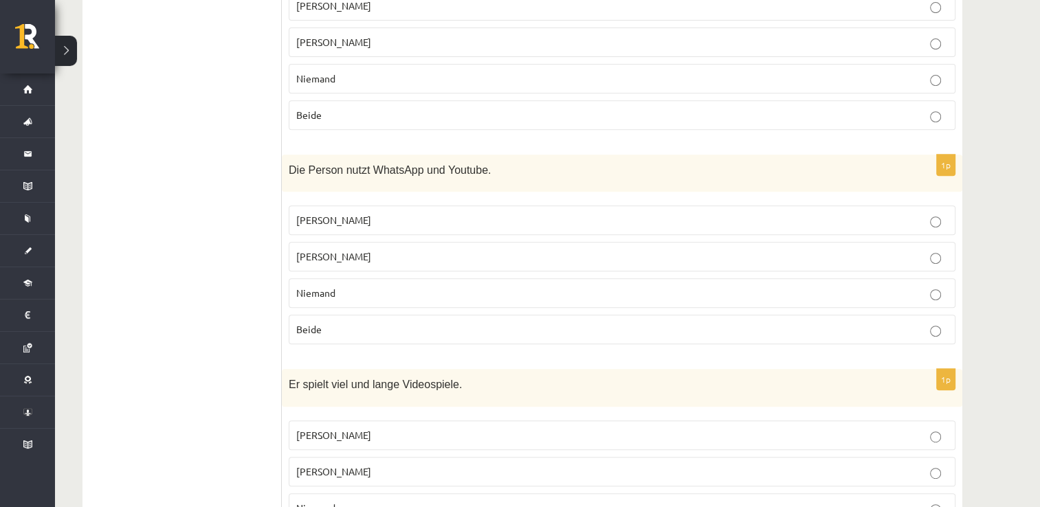
scroll to position [558, 0]
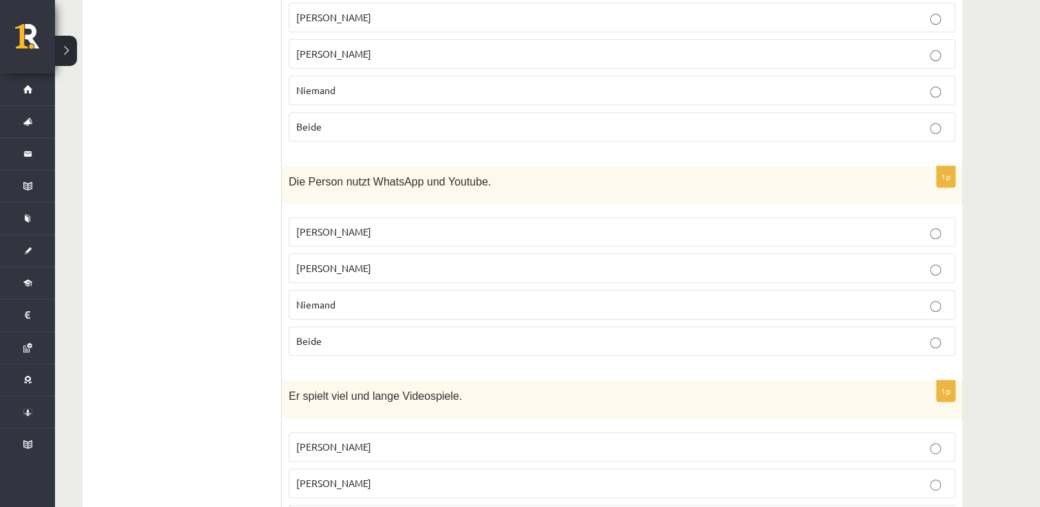
click at [313, 335] on span "Beide" at bounding box center [308, 341] width 25 height 12
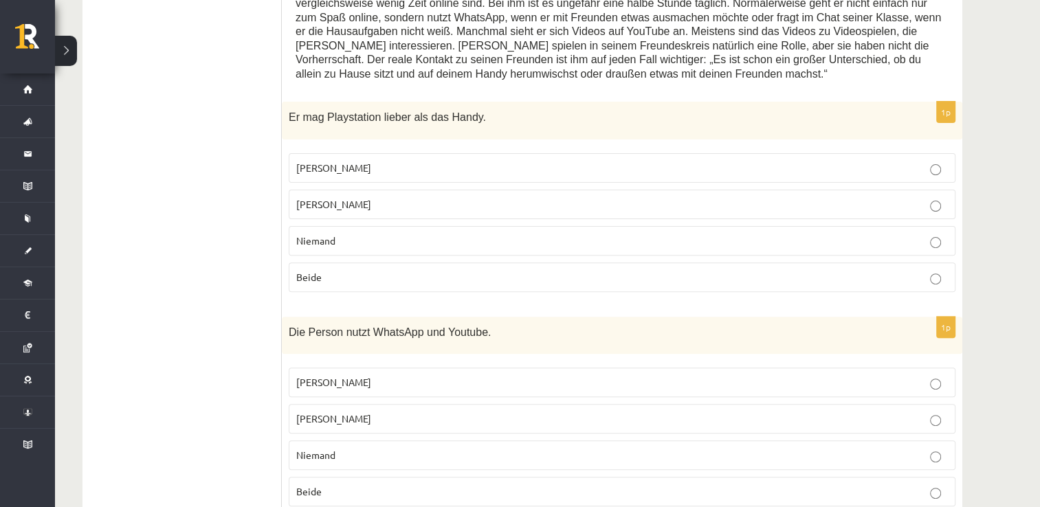
scroll to position [406, 0]
click at [323, 154] on label "Jacob" at bounding box center [622, 169] width 667 height 30
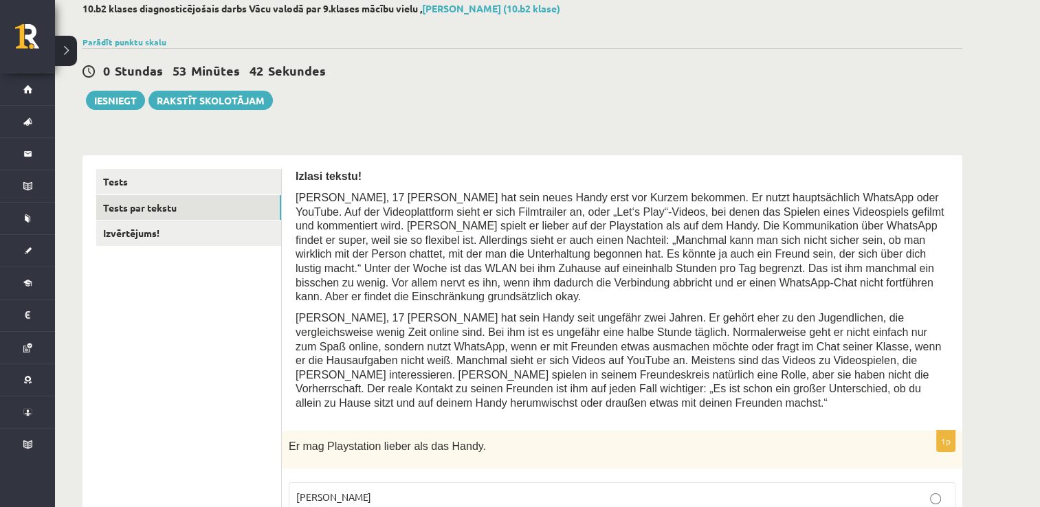
scroll to position [0, 0]
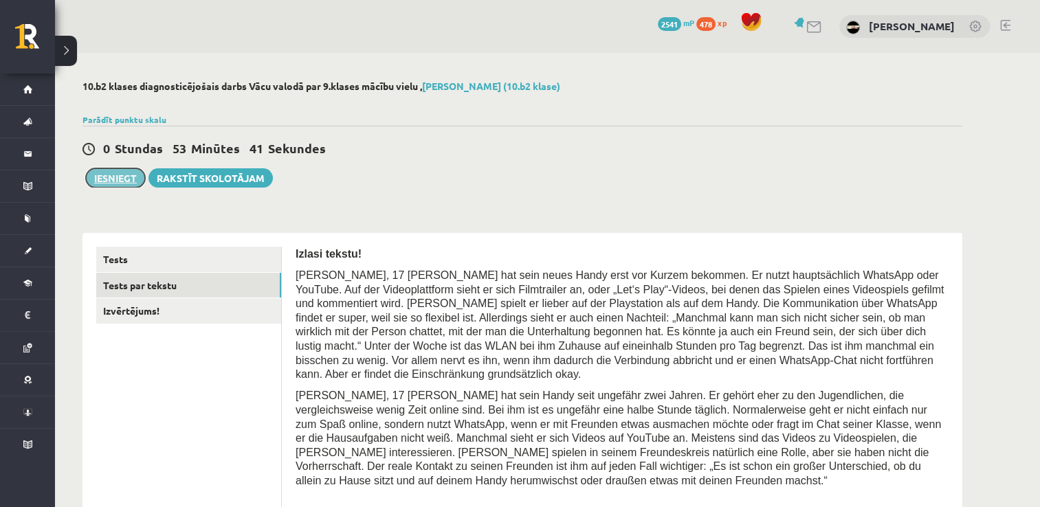
click at [105, 182] on button "Iesniegt" at bounding box center [115, 177] width 59 height 19
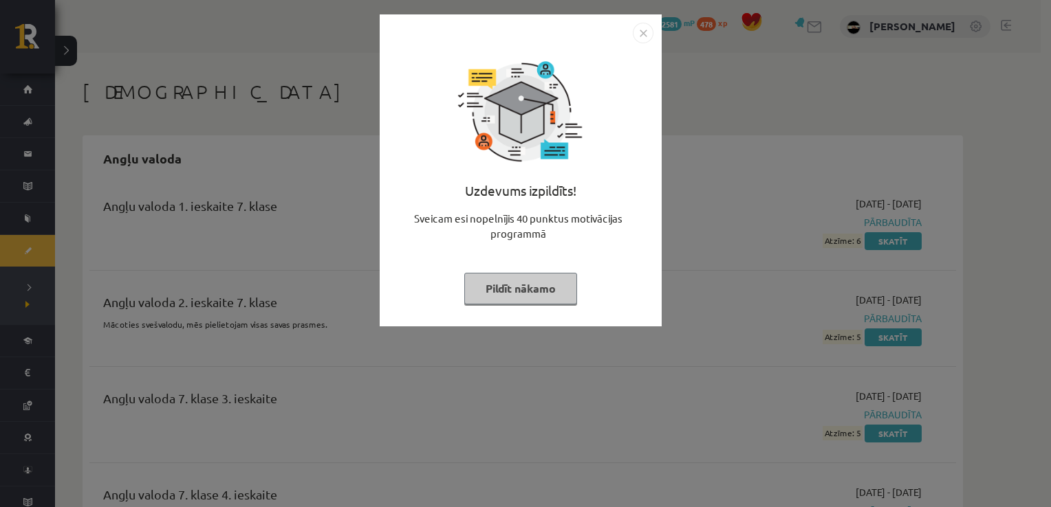
click at [516, 298] on button "Pildīt nākamo" at bounding box center [520, 289] width 113 height 32
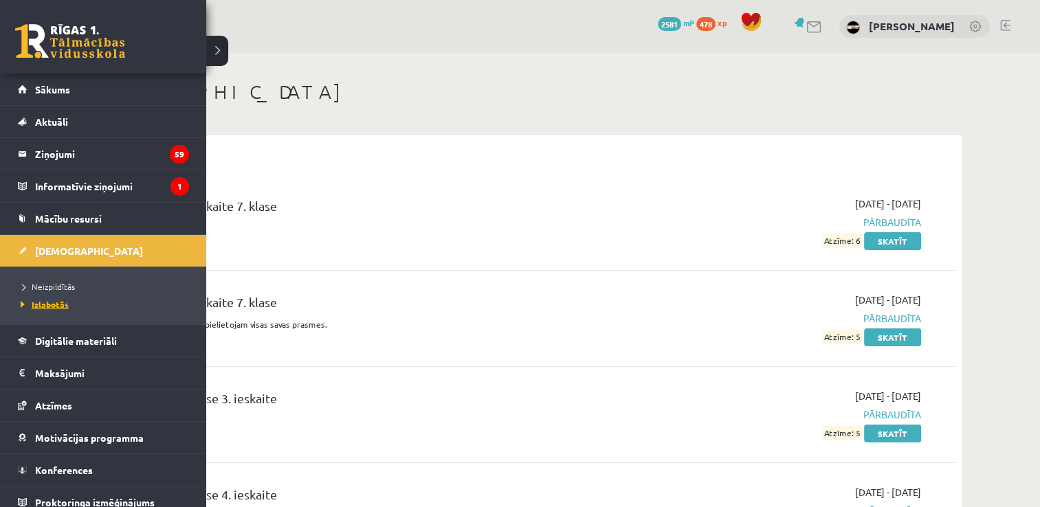
click at [42, 298] on link "Izlabotās" at bounding box center [104, 304] width 175 height 12
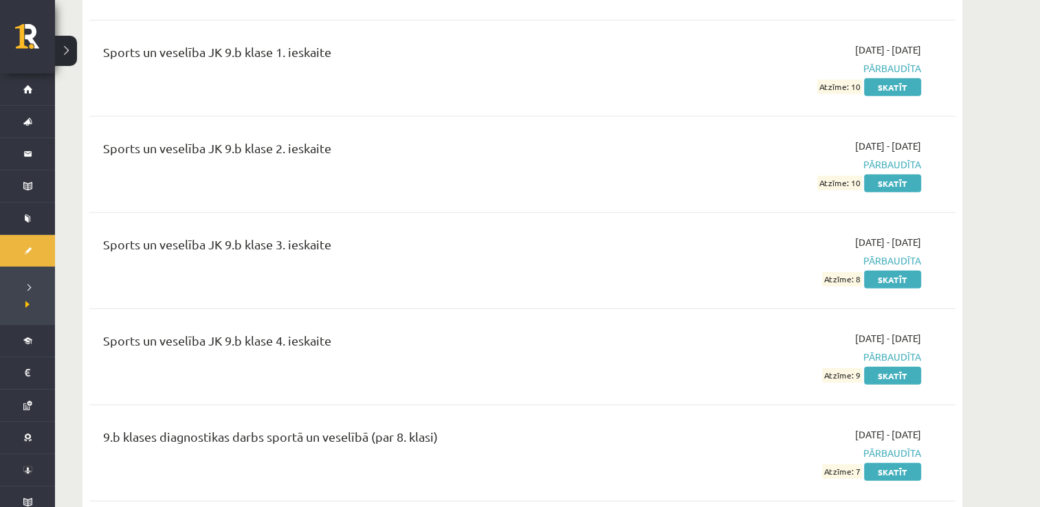
scroll to position [14262, 0]
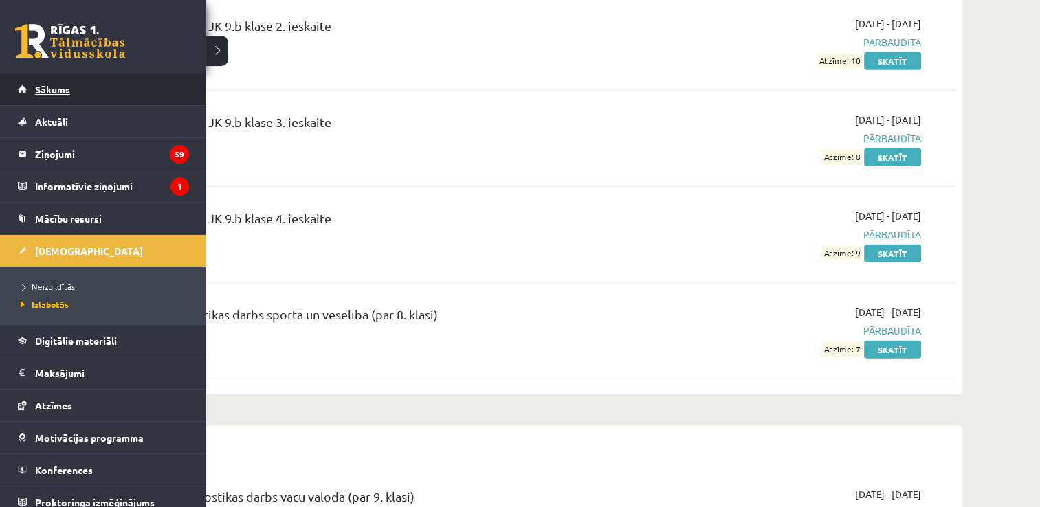
click at [47, 87] on span "Sākums" at bounding box center [52, 89] width 35 height 12
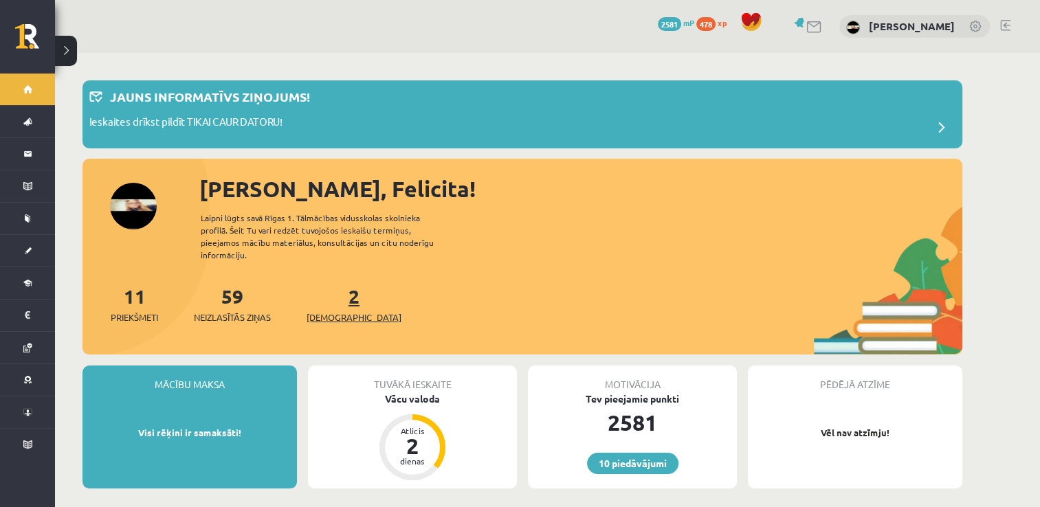
click at [338, 311] on span "[DEMOGRAPHIC_DATA]" at bounding box center [354, 318] width 95 height 14
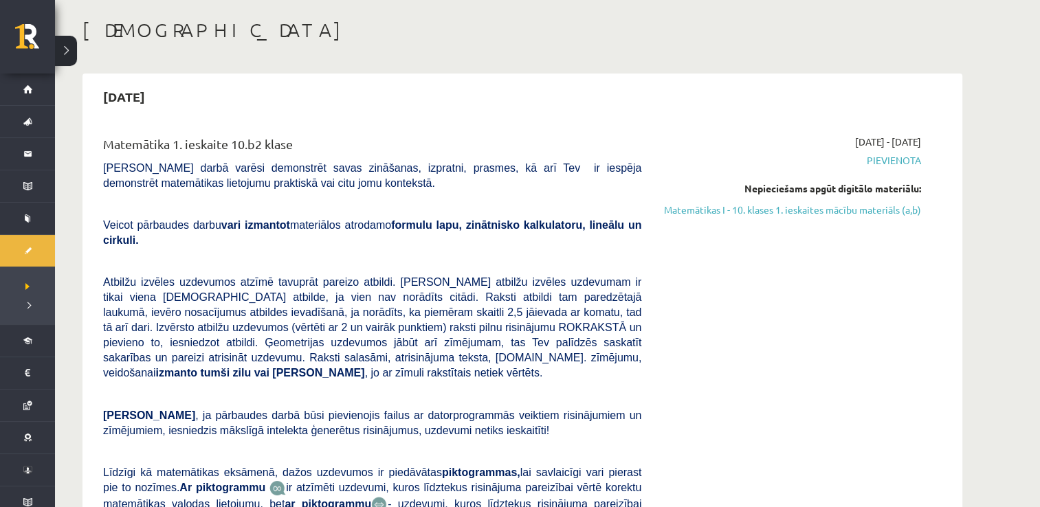
scroll to position [5, 0]
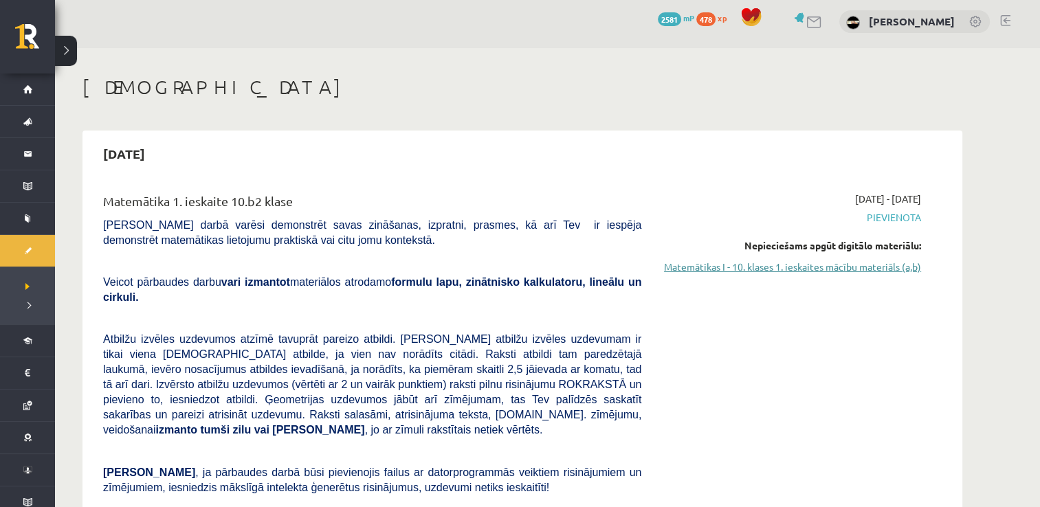
click at [736, 265] on link "Matemātikas I - 10. klases 1. ieskaites mācību materiāls (a,b)" at bounding box center [791, 267] width 259 height 14
